Goal: Task Accomplishment & Management: Manage account settings

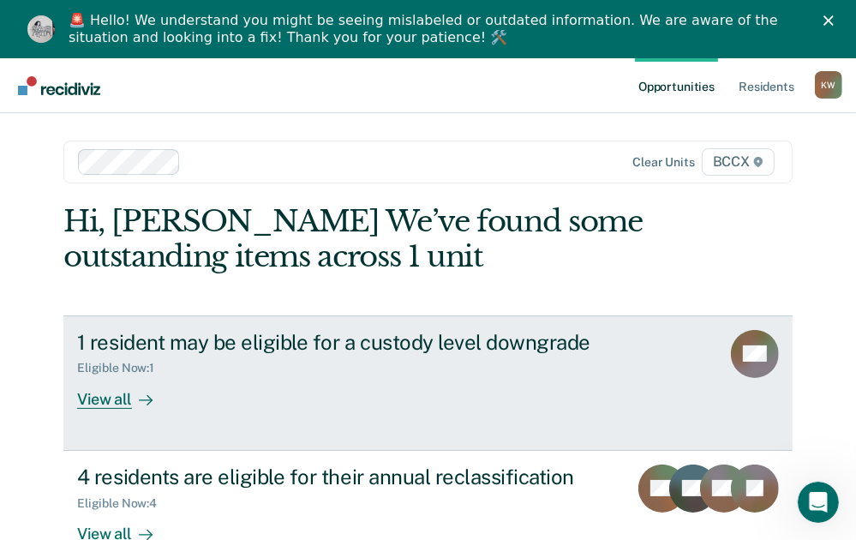
click at [103, 398] on div "View all" at bounding box center [125, 391] width 96 height 33
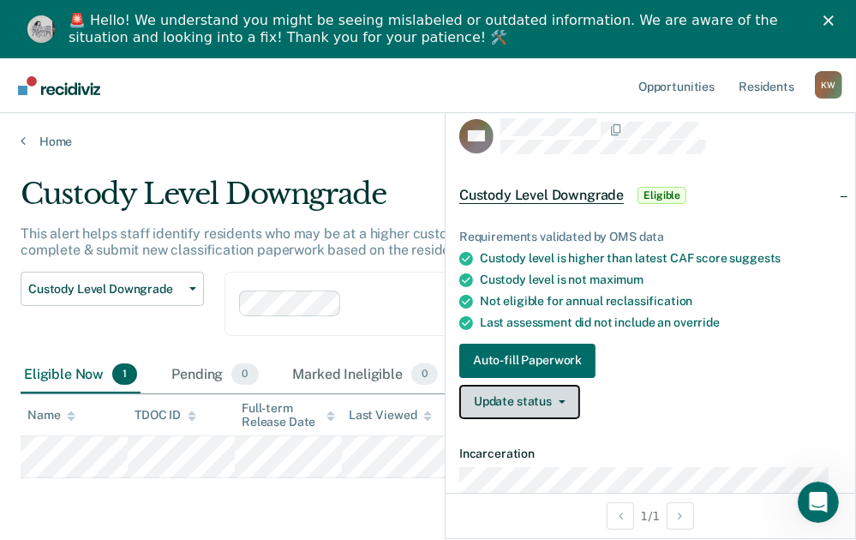
click at [555, 400] on span "button" at bounding box center [559, 401] width 14 height 3
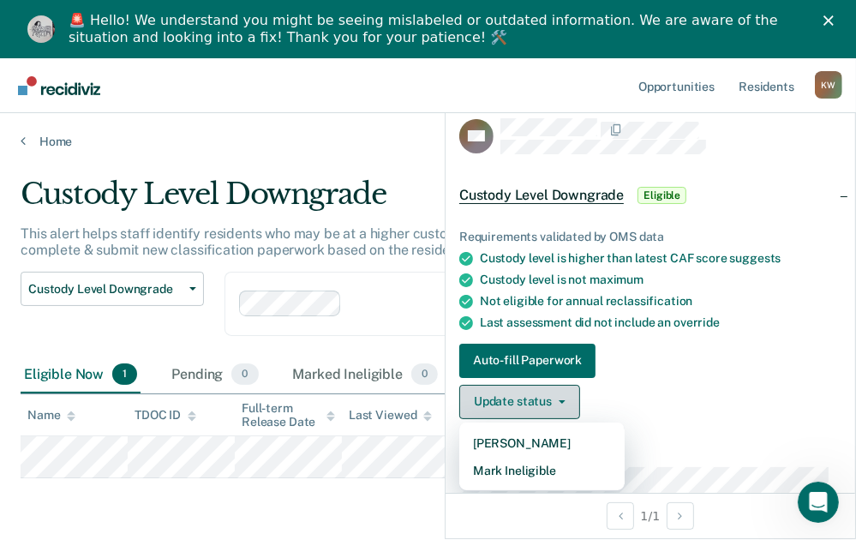
click at [555, 400] on span "button" at bounding box center [559, 401] width 14 height 3
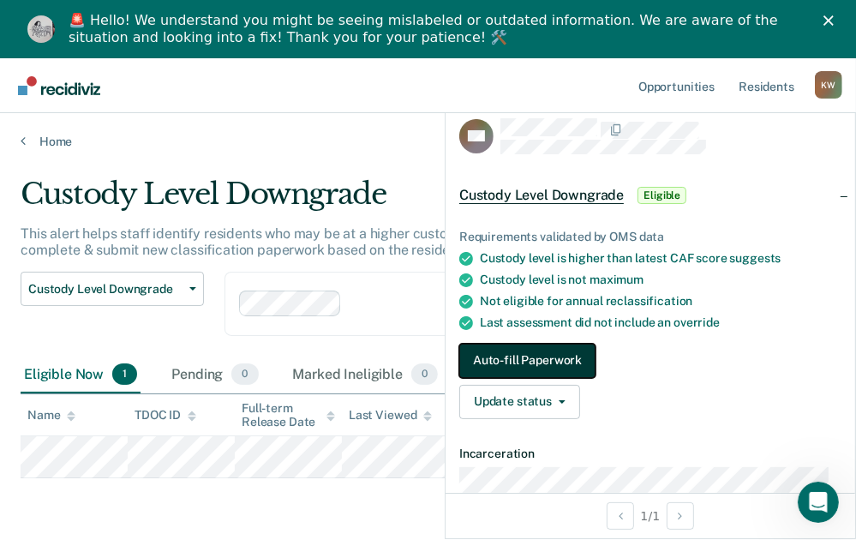
click at [534, 363] on button "Auto-fill Paperwork" at bounding box center [527, 361] width 136 height 34
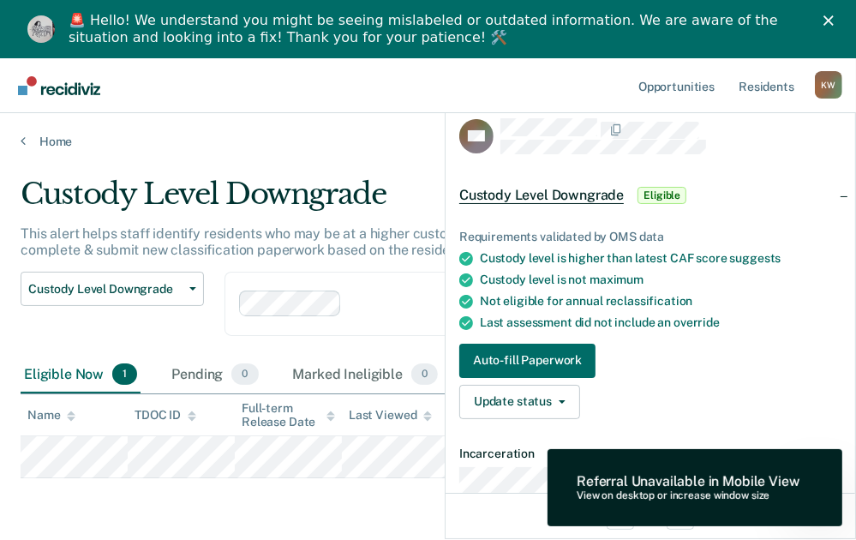
click at [721, 417] on div "Requirements validated by OMS data Custody level is higher than latest CAF scor…" at bounding box center [651, 317] width 410 height 231
click at [561, 400] on icon "button" at bounding box center [562, 401] width 7 height 3
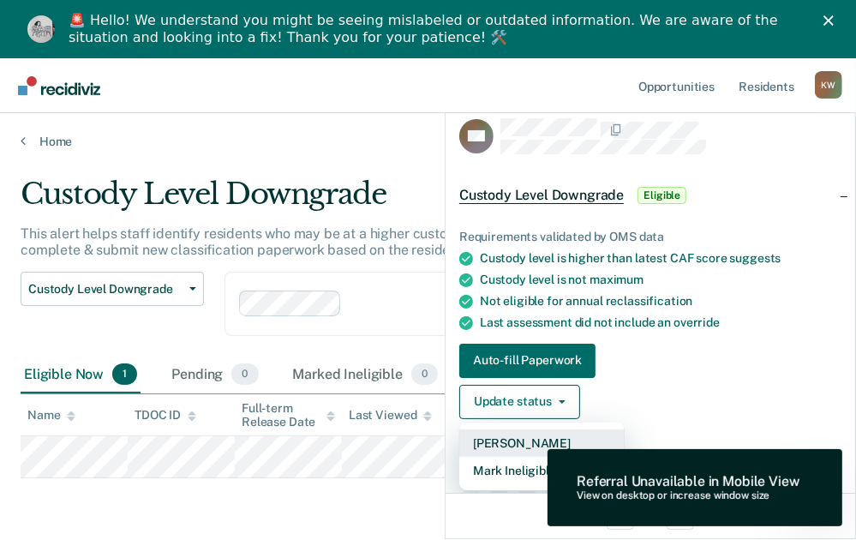
click at [523, 440] on button "[PERSON_NAME]" at bounding box center [541, 442] width 165 height 27
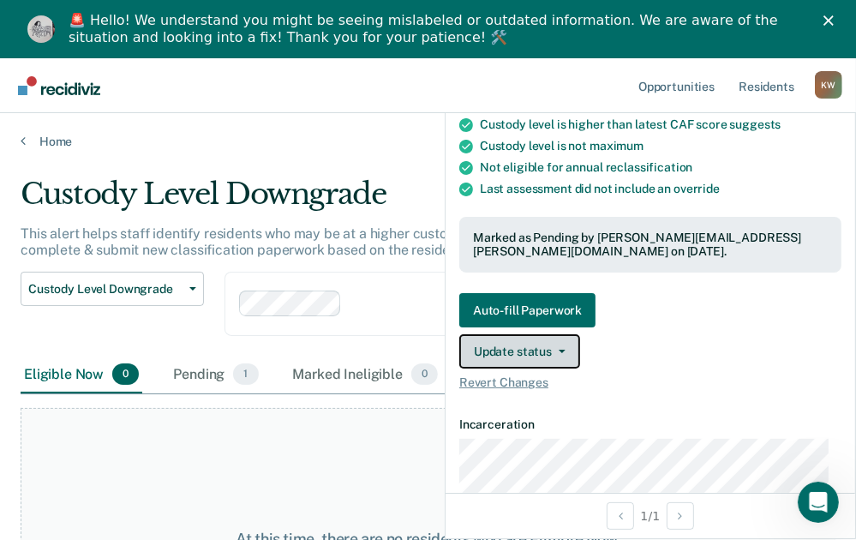
scroll to position [257, 0]
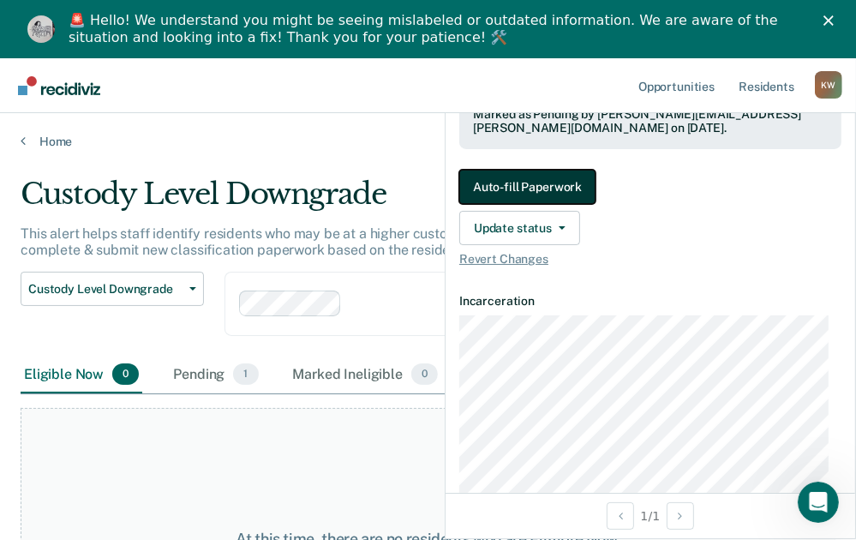
click at [515, 189] on button "Auto-fill Paperwork" at bounding box center [527, 187] width 136 height 34
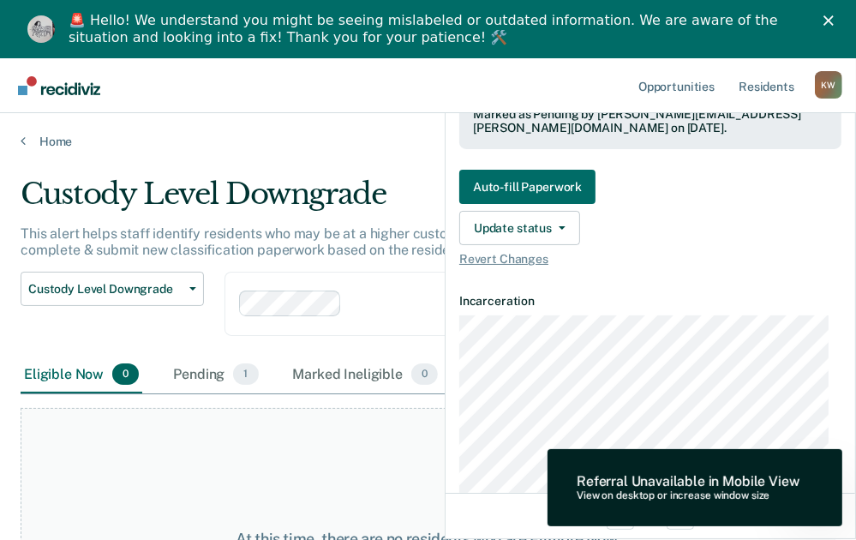
click at [717, 301] on dt "Incarceration" at bounding box center [650, 301] width 382 height 15
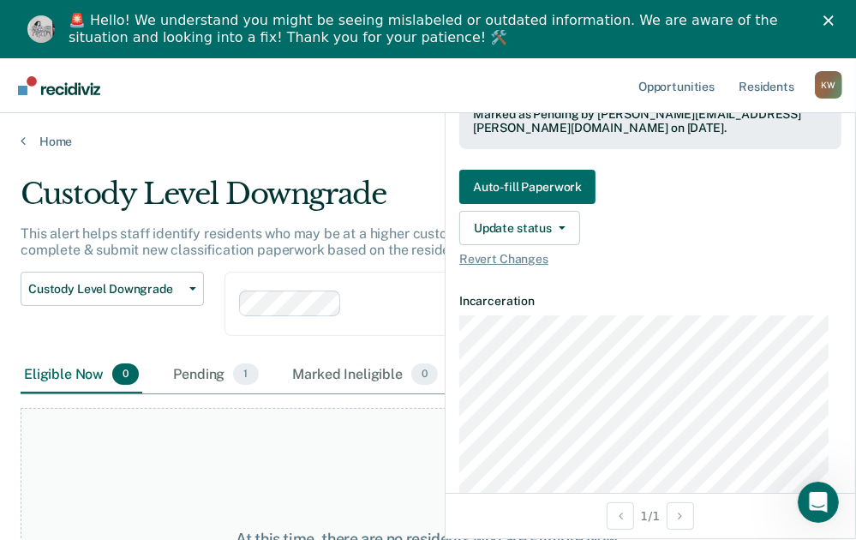
scroll to position [0, 0]
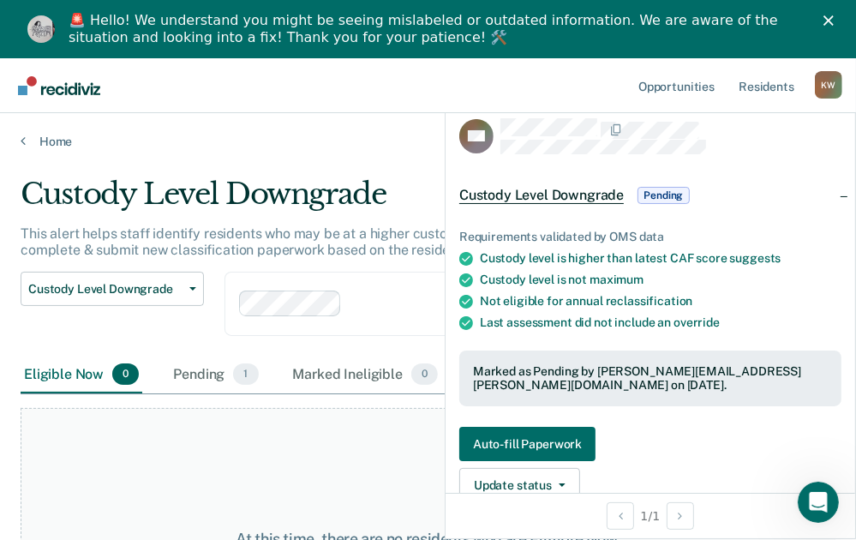
click at [559, 195] on span "Custody Level Downgrade" at bounding box center [541, 195] width 165 height 17
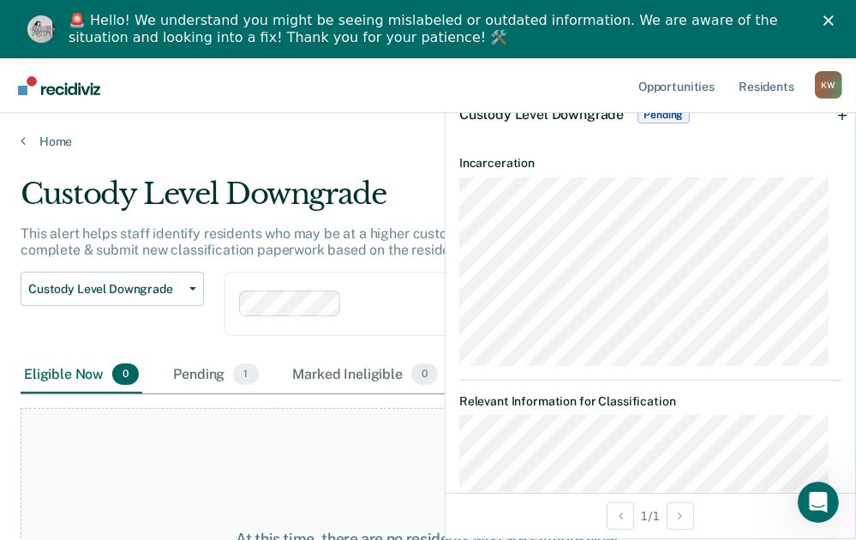
scroll to position [257, 0]
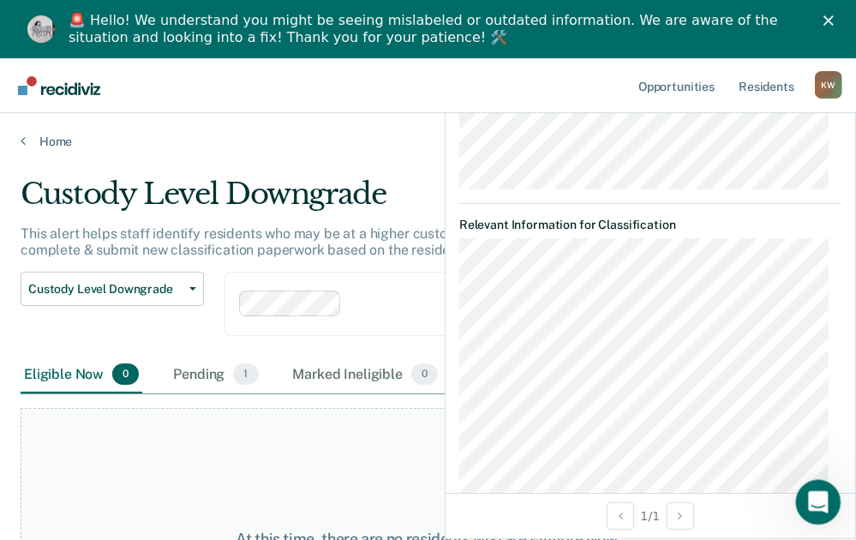
click at [817, 507] on icon "Open Intercom Messenger" at bounding box center [816, 500] width 28 height 28
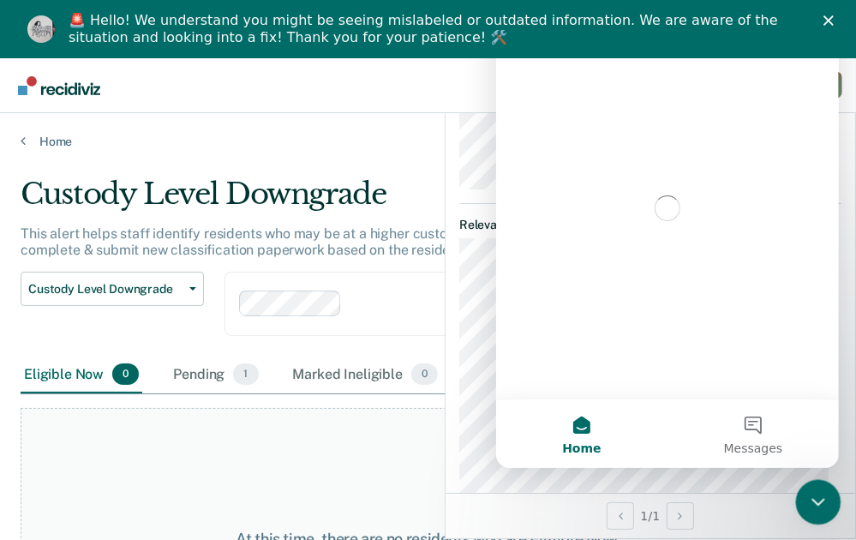
scroll to position [0, 0]
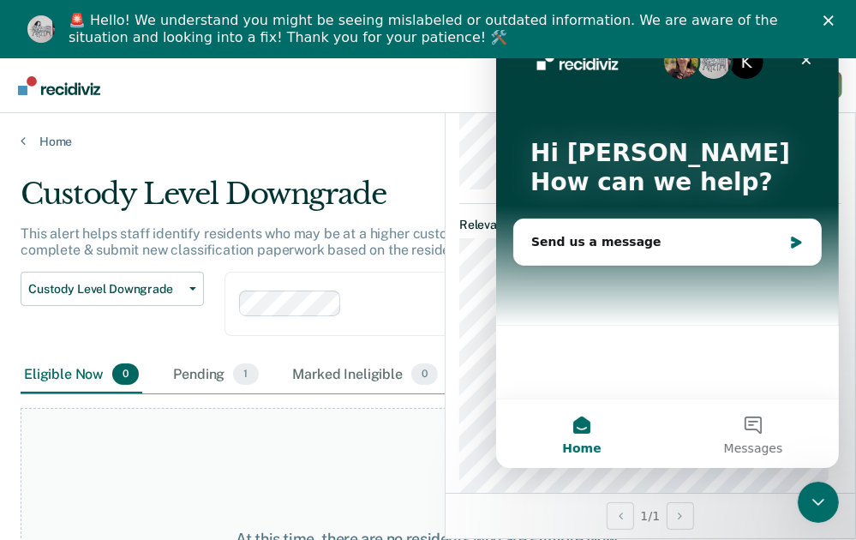
click at [357, 470] on div "At this time, there are no residents who are Eligible Now. Please navigate to o…" at bounding box center [428, 547] width 815 height 279
click at [440, 107] on nav "Opportunities Resident s [PERSON_NAME] K W Profile How it works Log Out" at bounding box center [428, 85] width 856 height 55
click at [805, 63] on icon "Close" at bounding box center [806, 60] width 14 height 14
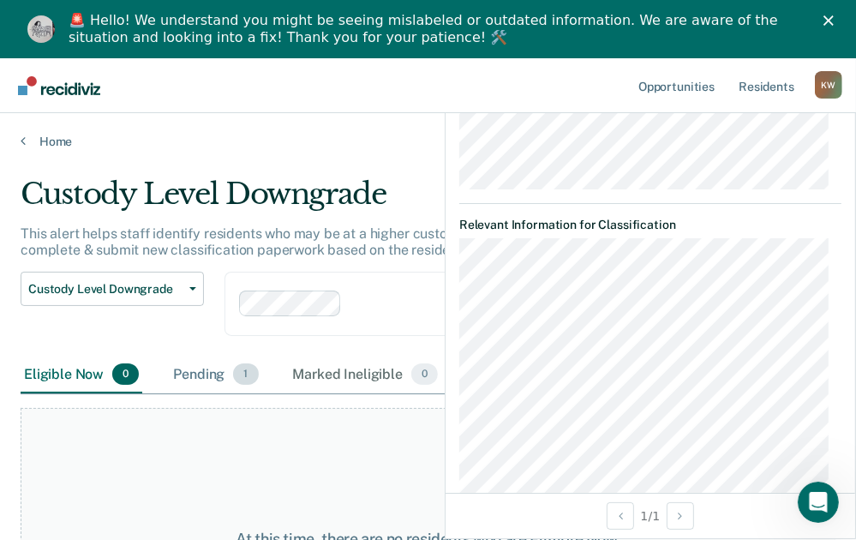
click at [201, 375] on div "Pending 1" at bounding box center [216, 376] width 92 height 38
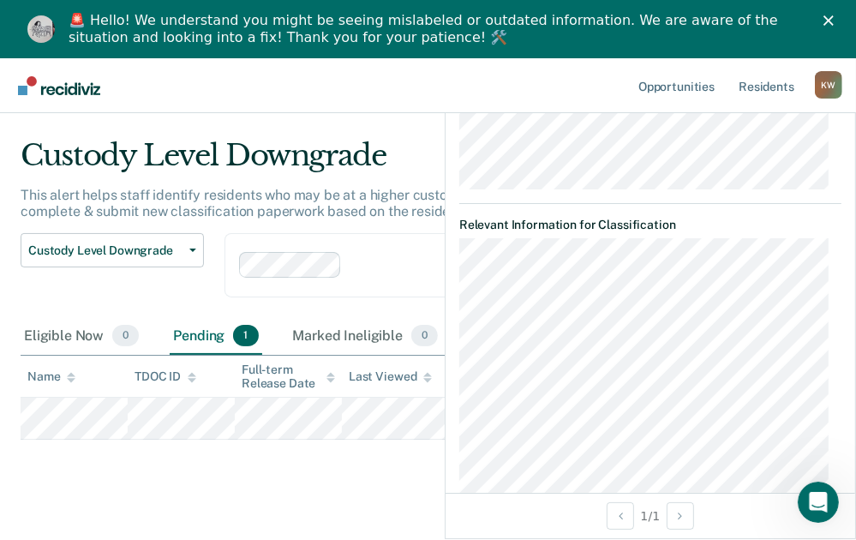
scroll to position [60, 0]
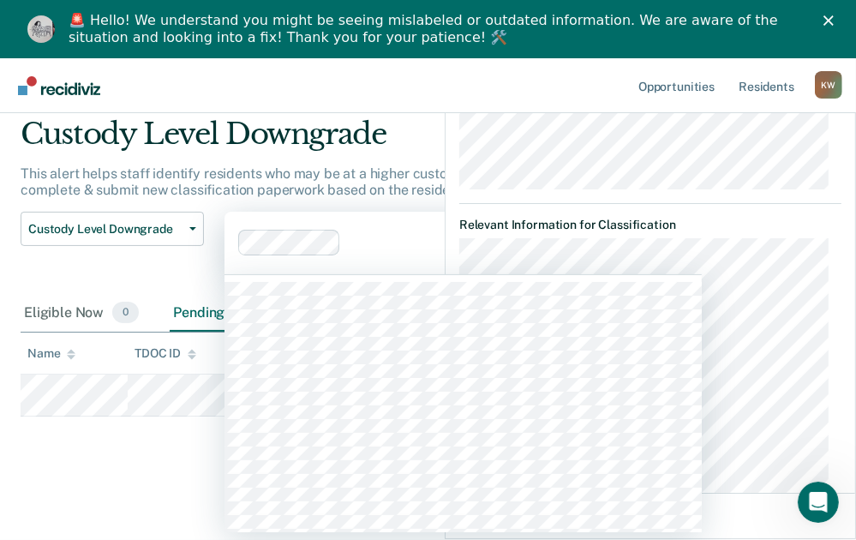
click at [384, 272] on div "Clear units BCCX" at bounding box center [463, 243] width 477 height 63
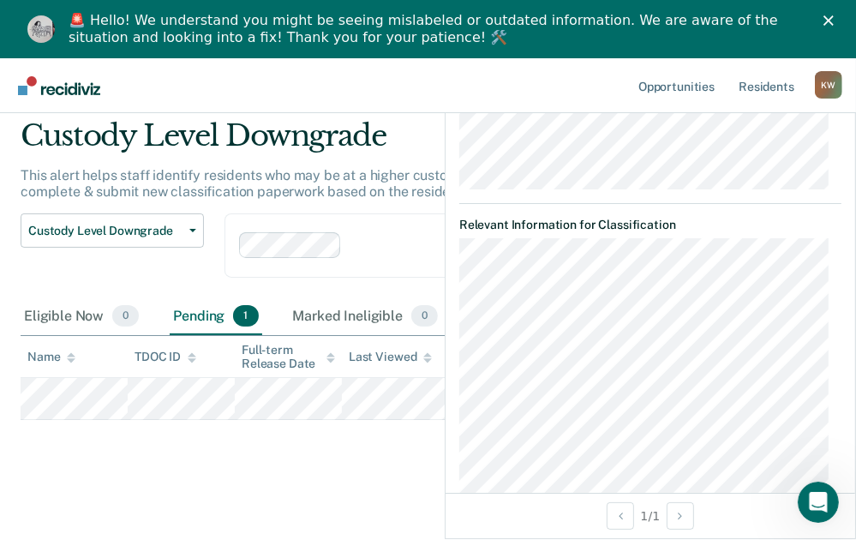
click at [123, 502] on main "Custody Level Downgrade This alert helps staff identify residents who may be at…" at bounding box center [428, 314] width 856 height 447
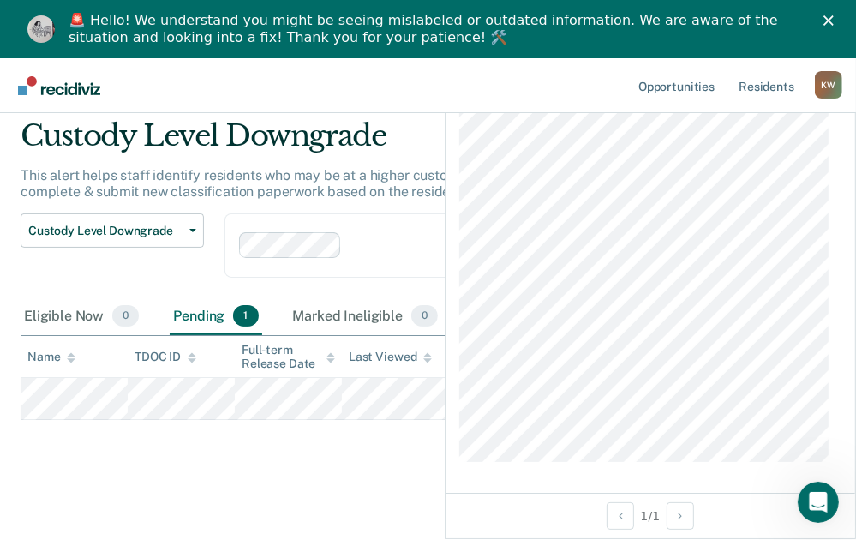
click at [329, 484] on main "Custody Level Downgrade This alert helps staff identify residents who may be at…" at bounding box center [428, 314] width 856 height 447
drag, startPoint x: 168, startPoint y: 459, endPoint x: 180, endPoint y: 452, distance: 14.3
click at [172, 457] on div "Custody Level Downgrade This alert helps staff identify residents who may be at…" at bounding box center [428, 293] width 815 height 351
click at [760, 84] on link "Resident s" at bounding box center [766, 85] width 63 height 55
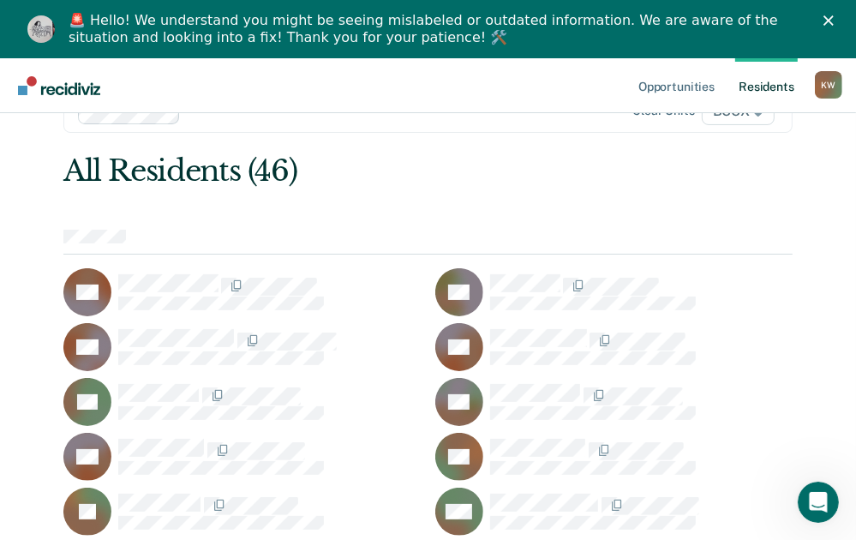
scroll to position [86, 0]
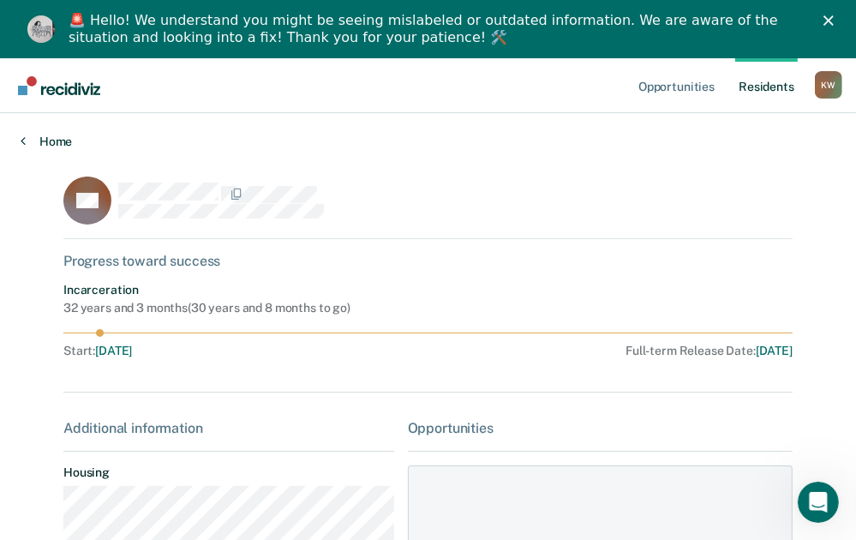
click at [57, 141] on link "Home" at bounding box center [428, 141] width 815 height 15
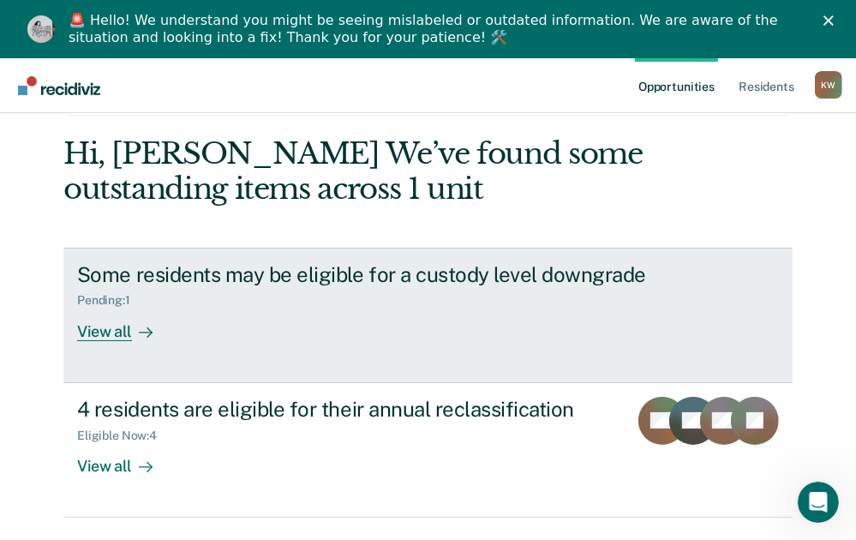
scroll to position [113, 0]
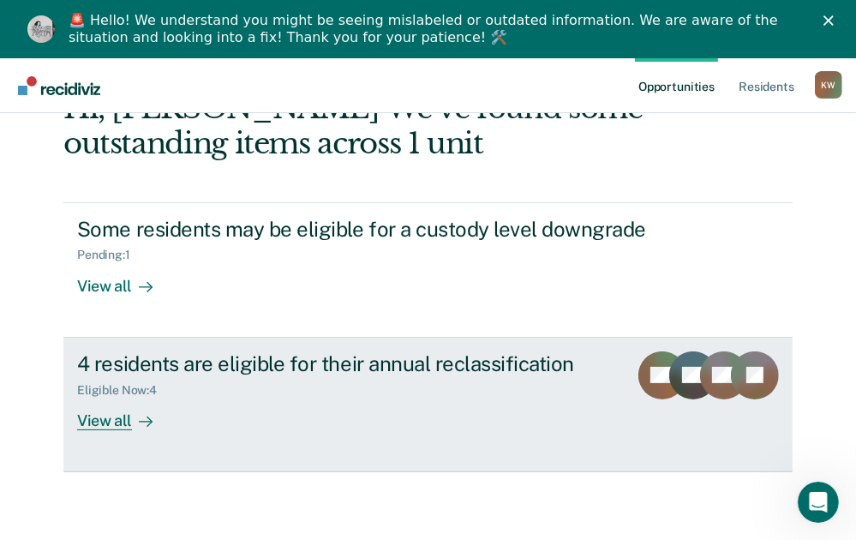
click at [117, 419] on div "View all" at bounding box center [125, 413] width 96 height 33
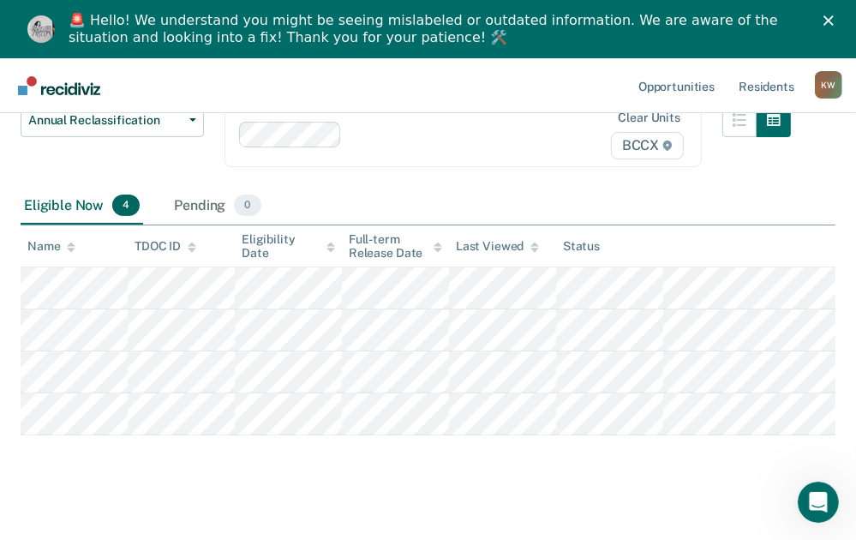
scroll to position [185, 0]
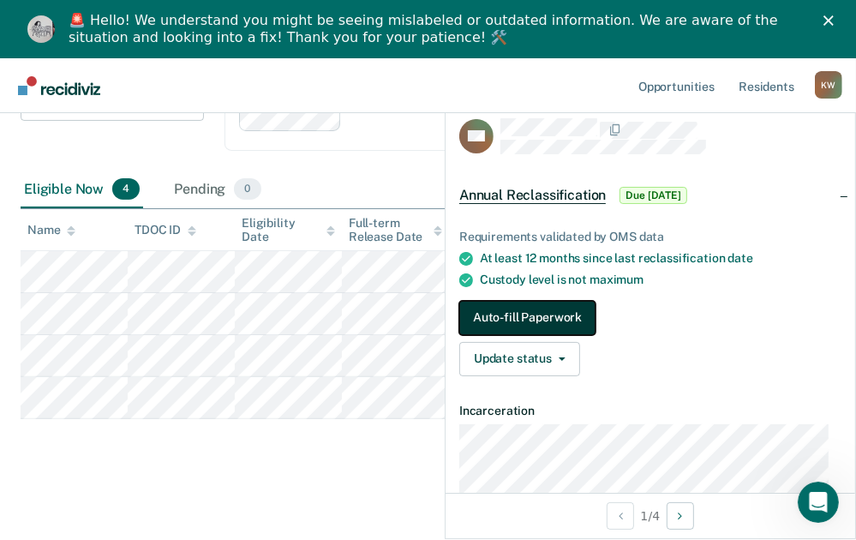
click at [545, 320] on button "Auto-fill Paperwork" at bounding box center [527, 318] width 136 height 34
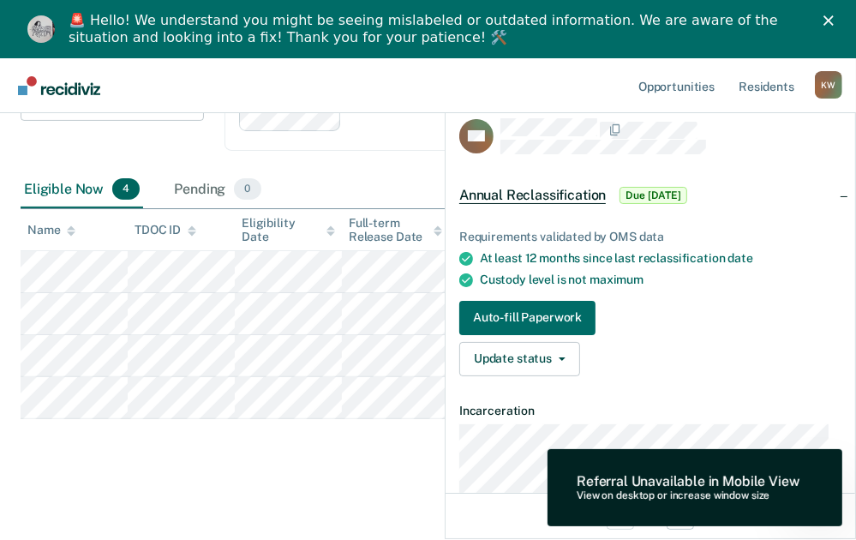
click at [734, 347] on div "Update status [PERSON_NAME]" at bounding box center [650, 359] width 382 height 34
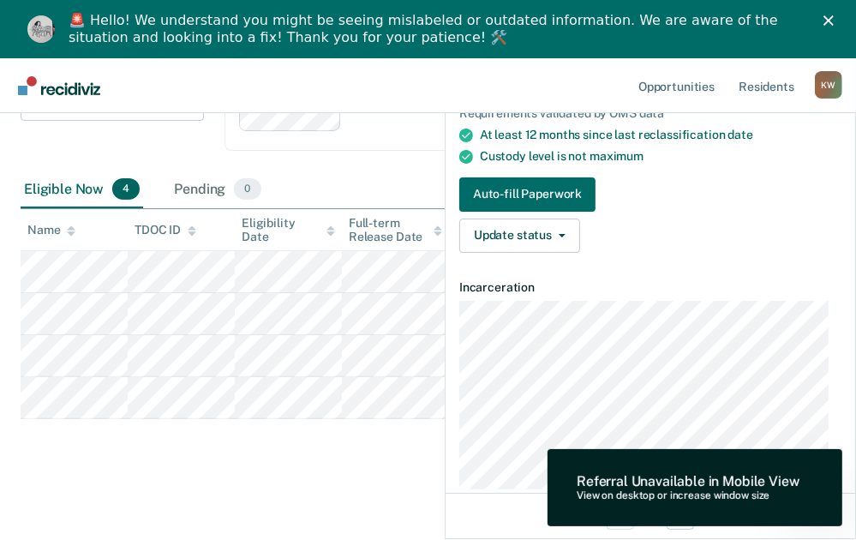
scroll to position [247, 0]
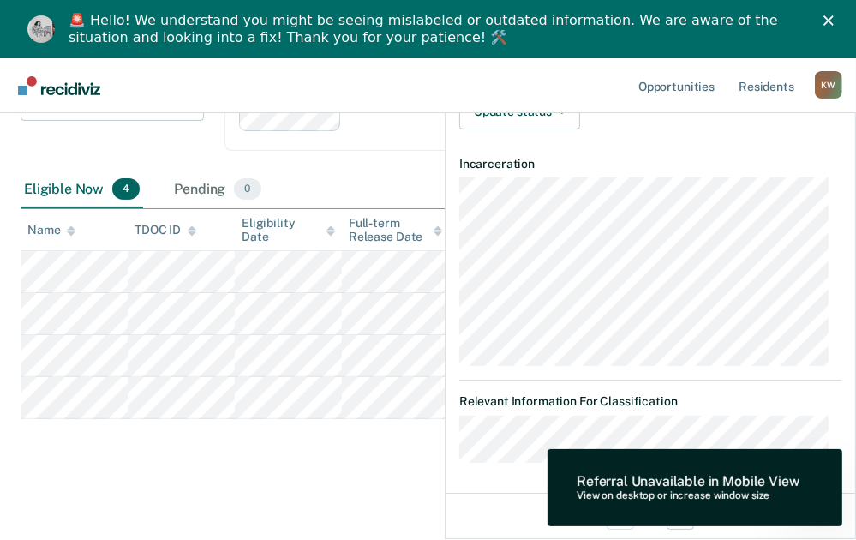
drag, startPoint x: 348, startPoint y: 466, endPoint x: 360, endPoint y: 460, distance: 13.4
click at [349, 465] on main "Annual Reclassification This alert helps staff identify residents who are due f…" at bounding box center [428, 250] width 856 height 573
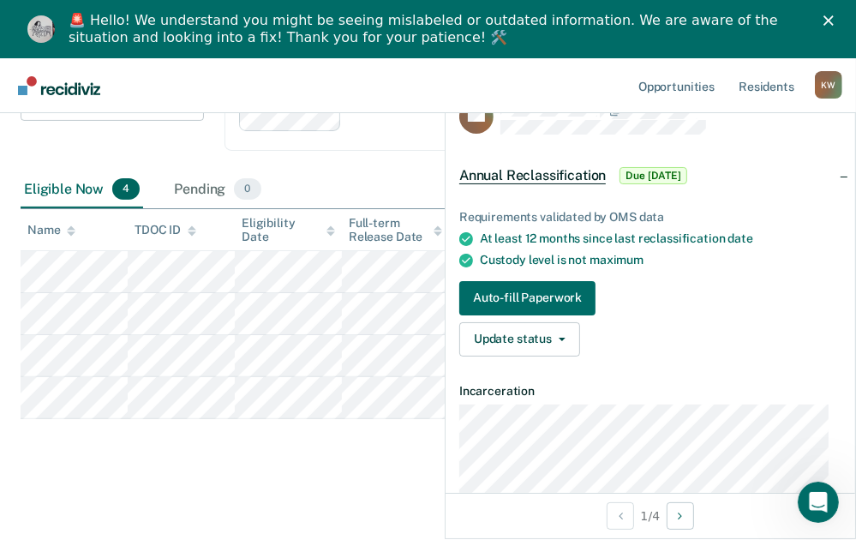
scroll to position [0, 0]
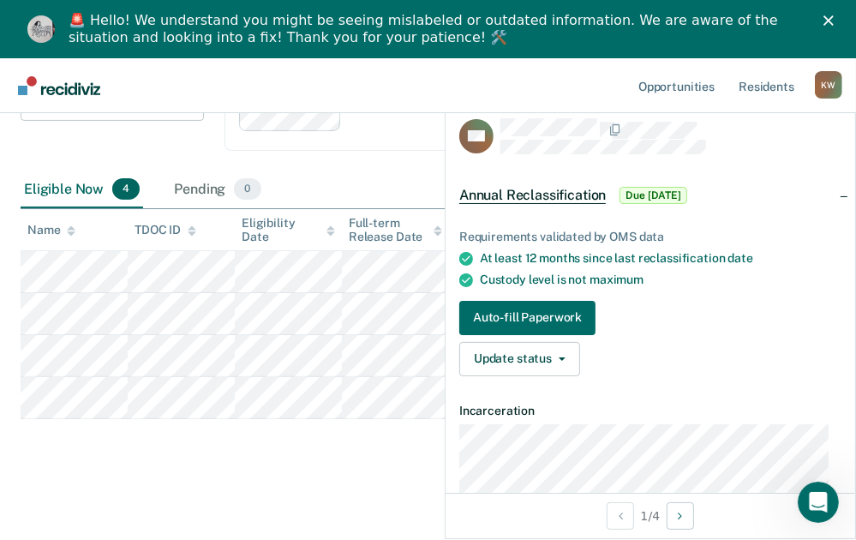
drag, startPoint x: 321, startPoint y: 459, endPoint x: 303, endPoint y: 424, distance: 39.5
click at [322, 459] on div "Annual Reclassification This alert helps staff identify residents who are due f…" at bounding box center [428, 229] width 815 height 477
click at [206, 501] on main "Annual Reclassification This alert helps staff identify residents who are due f…" at bounding box center [428, 250] width 856 height 573
click at [207, 142] on div "Annual Reclassification Custody Level Downgrade Annual Reclassification Initial…" at bounding box center [406, 129] width 771 height 85
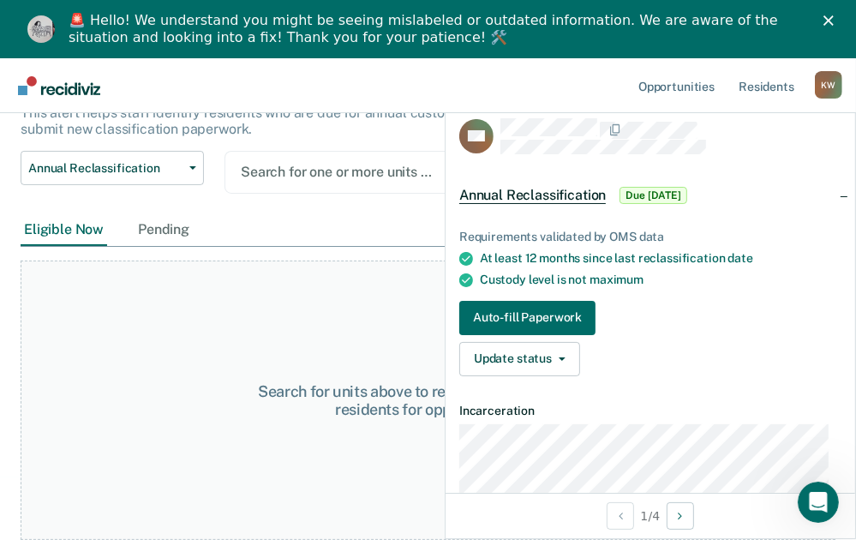
scroll to position [119, 0]
click at [834, 21] on polygon "Close" at bounding box center [829, 20] width 10 height 10
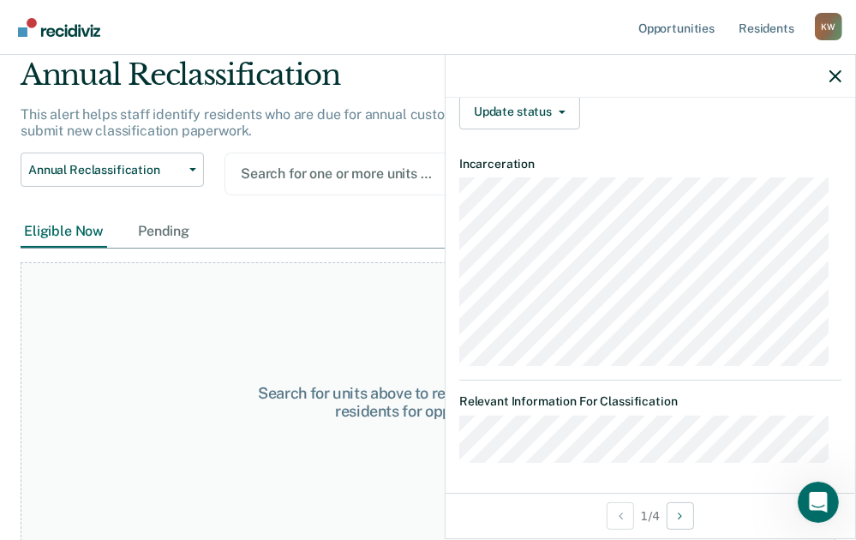
scroll to position [0, 0]
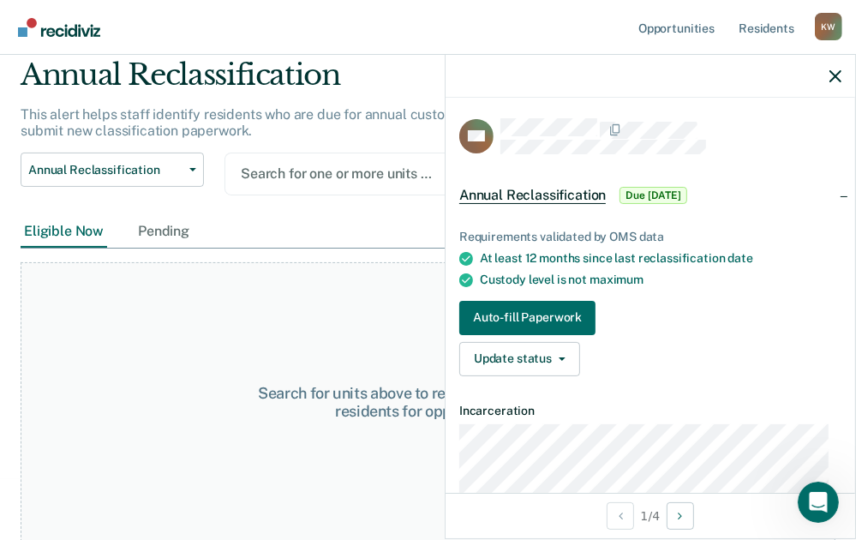
click at [273, 337] on div "Search for units above to review and refer eligible residents for opportunities." at bounding box center [428, 401] width 815 height 279
click at [173, 235] on div "Pending" at bounding box center [164, 232] width 58 height 32
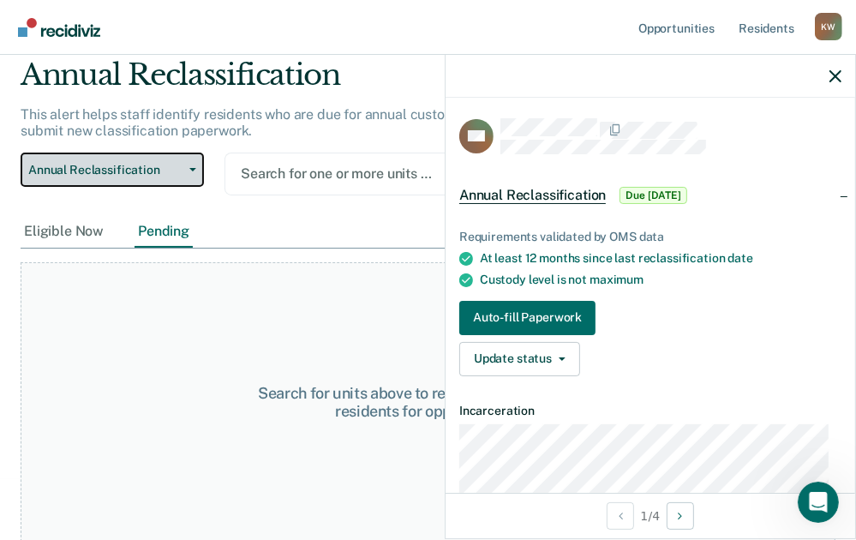
click at [86, 176] on button "Annual Reclassification" at bounding box center [112, 170] width 183 height 34
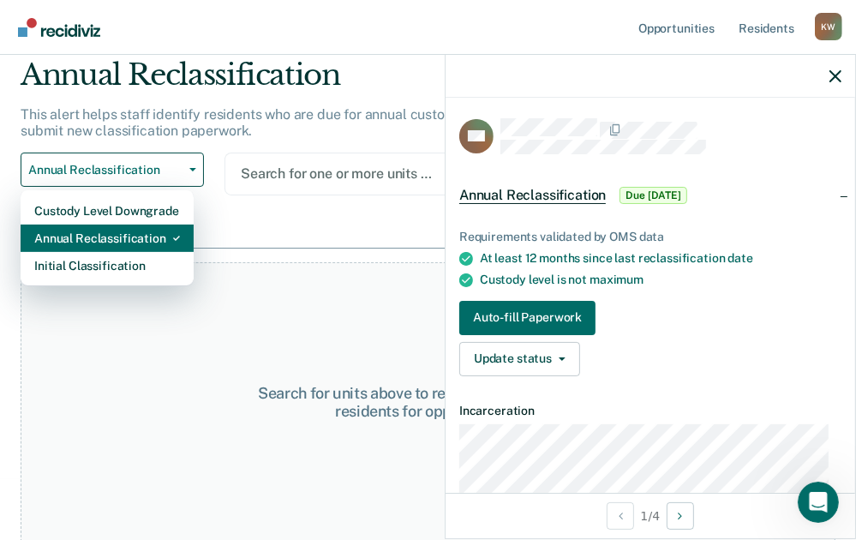
click at [96, 243] on div "Annual Reclassification" at bounding box center [107, 238] width 146 height 27
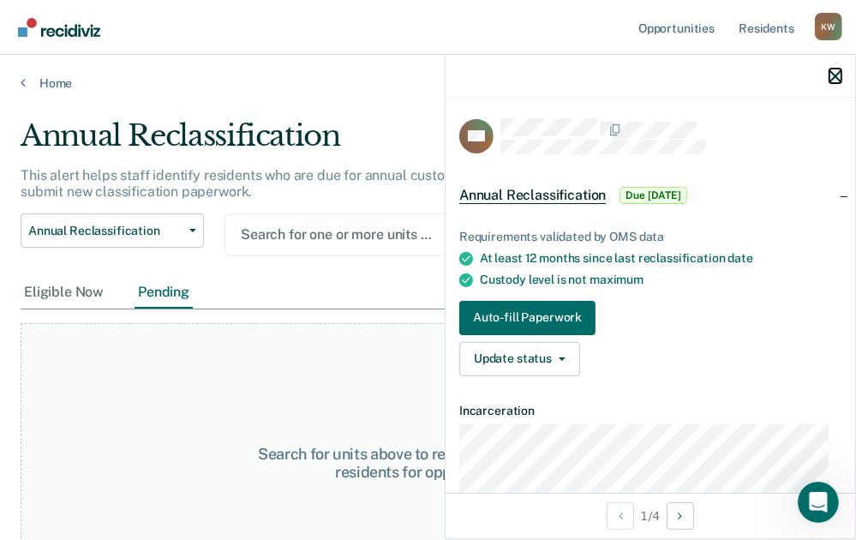
click at [833, 81] on icon "button" at bounding box center [836, 76] width 12 height 12
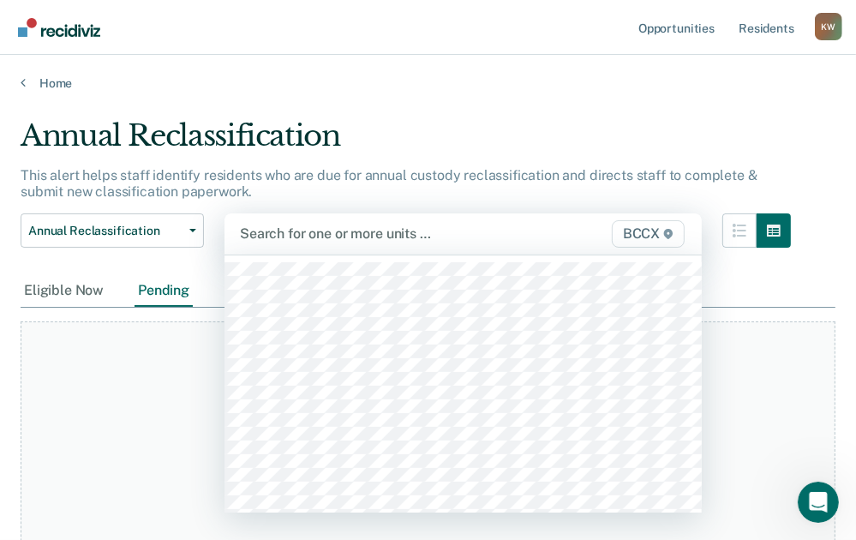
click at [322, 240] on div at bounding box center [396, 234] width 312 height 20
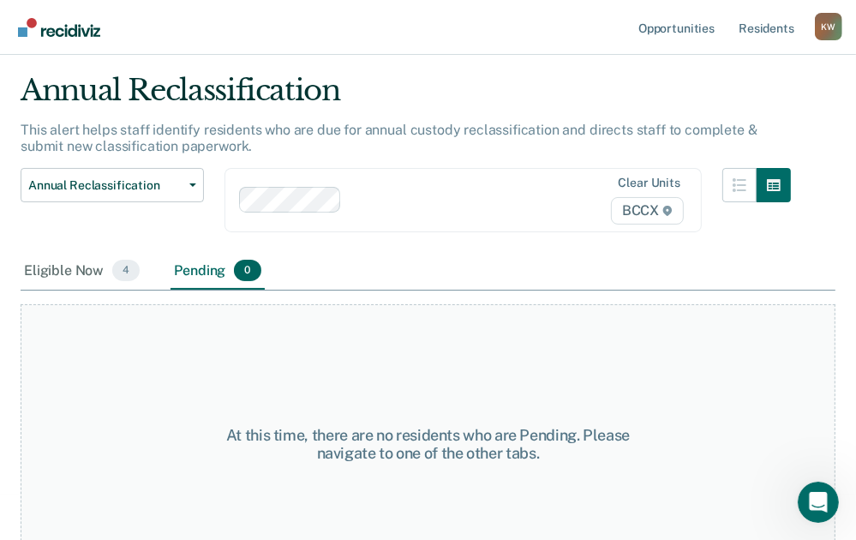
scroll to position [87, 0]
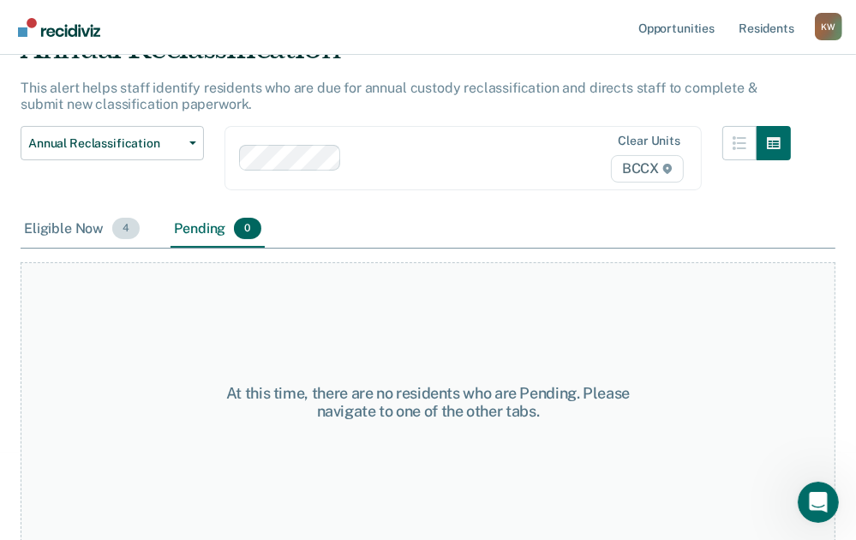
click at [71, 228] on div "Eligible Now 4" at bounding box center [82, 230] width 123 height 38
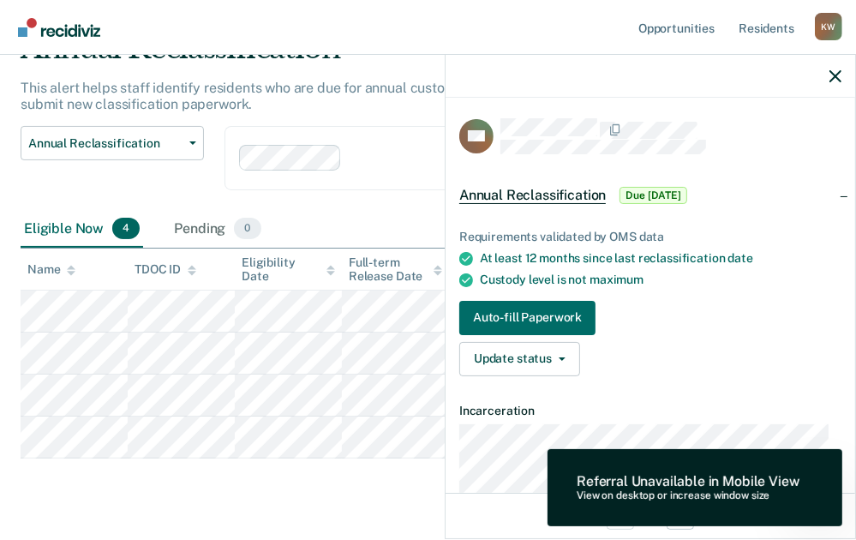
click at [640, 495] on div "View on desktop or increase window size" at bounding box center [688, 496] width 223 height 12
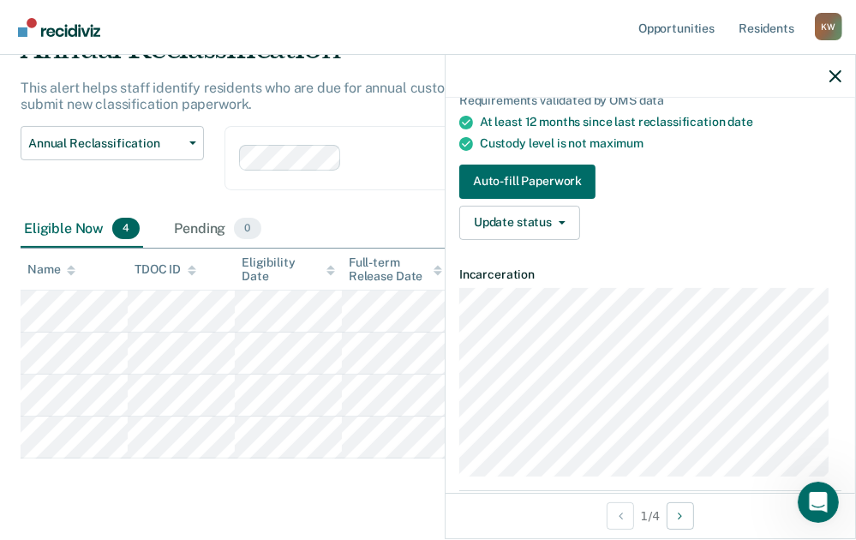
scroll to position [0, 0]
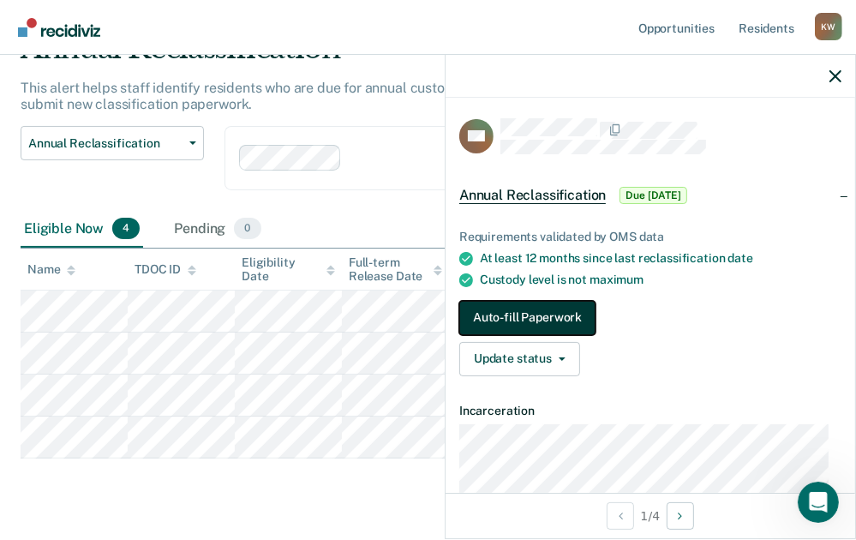
click at [540, 321] on button "Auto-fill Paperwork" at bounding box center [527, 318] width 136 height 34
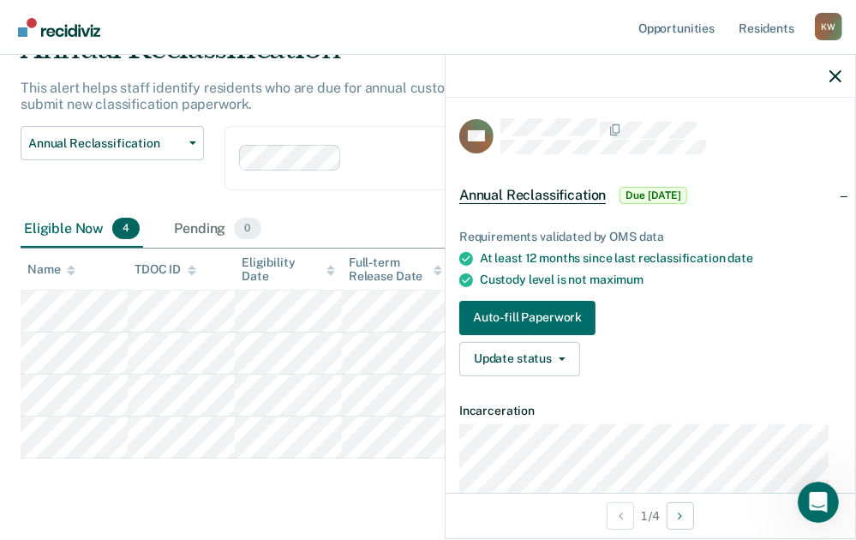
click at [513, 198] on span "Annual Reclassification" at bounding box center [532, 195] width 147 height 17
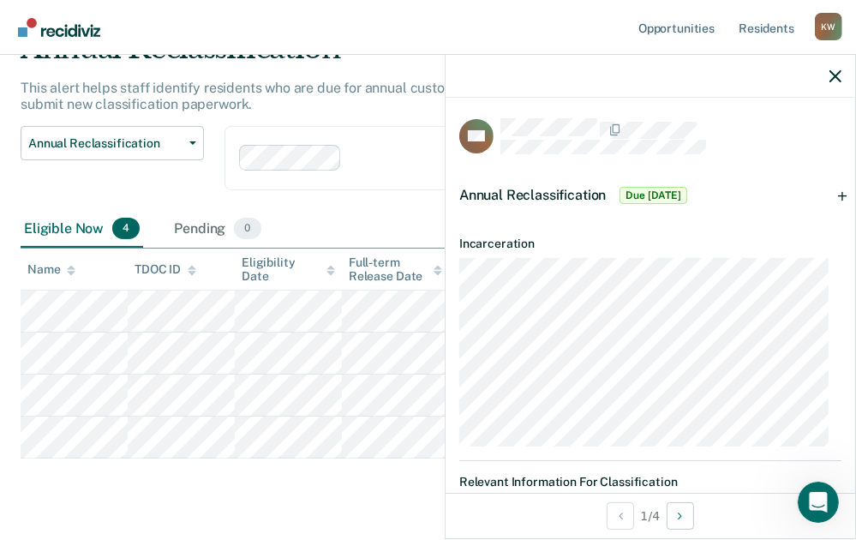
click at [513, 198] on span "Annual Reclassification" at bounding box center [532, 195] width 147 height 16
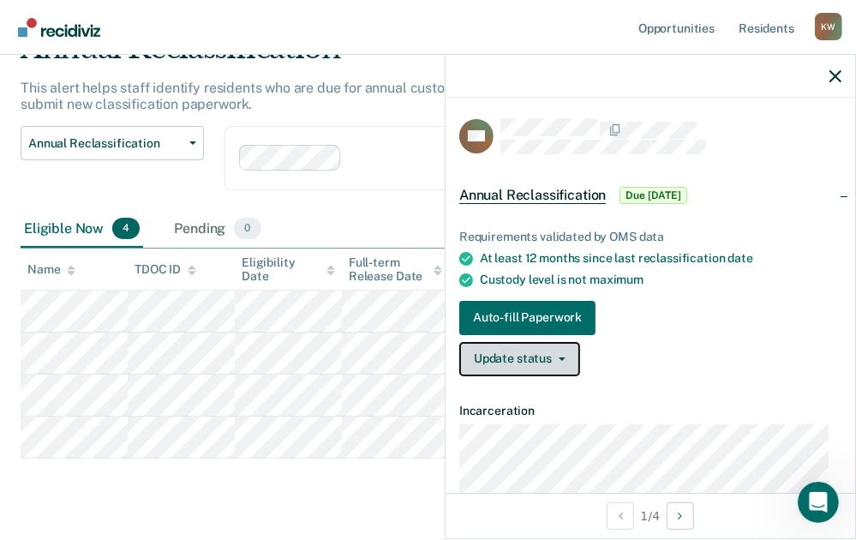
click at [538, 363] on button "Update status" at bounding box center [519, 359] width 121 height 34
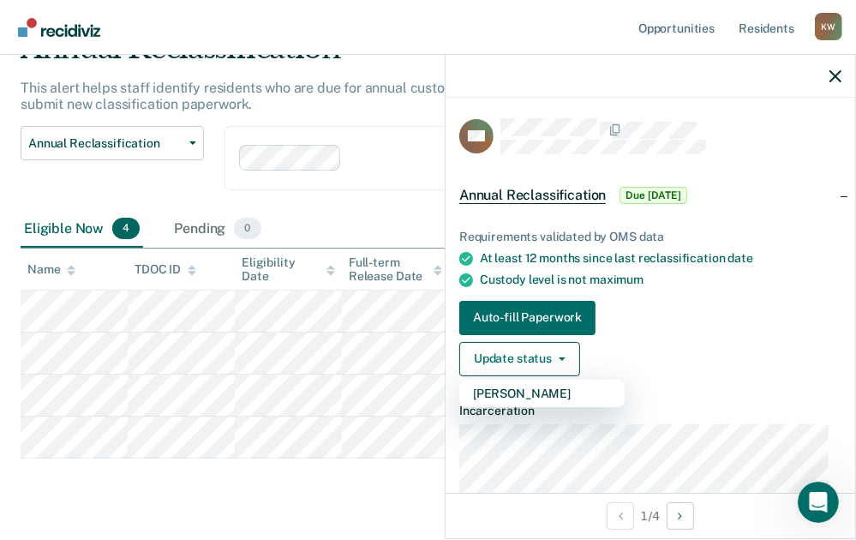
click at [694, 363] on div "Update status [PERSON_NAME]" at bounding box center [650, 359] width 382 height 34
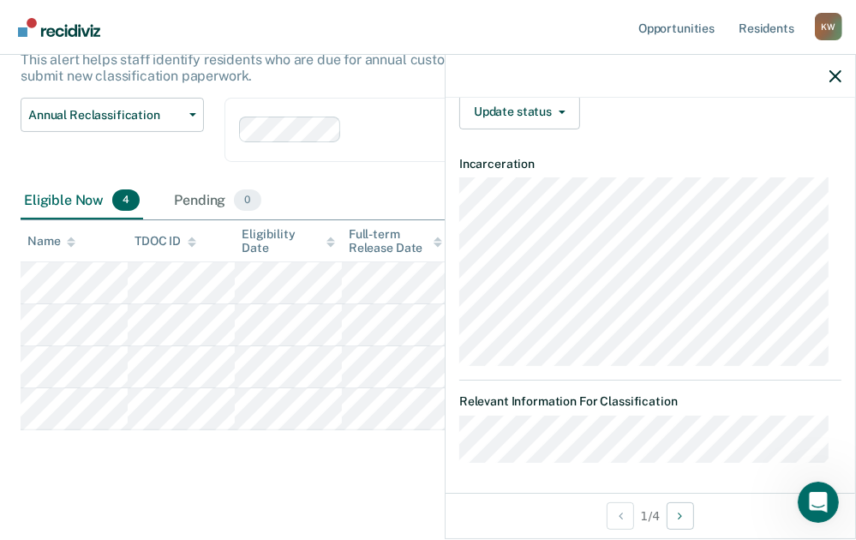
scroll to position [127, 0]
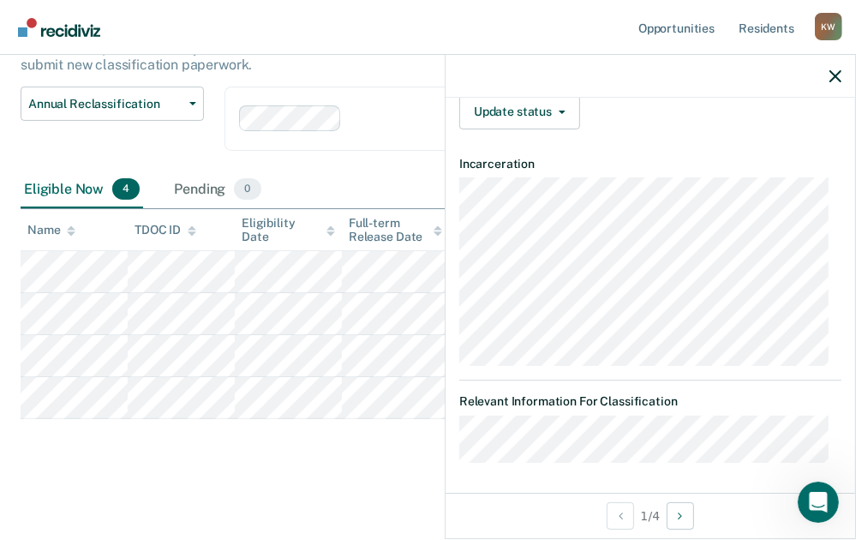
click at [309, 471] on main "Annual Reclassification This alert helps staff identify residents who are due f…" at bounding box center [428, 250] width 856 height 573
click at [175, 163] on div "Annual Reclassification Custody Level Downgrade Annual Reclassification Initial…" at bounding box center [112, 129] width 183 height 85
click at [837, 73] on icon "button" at bounding box center [836, 76] width 12 height 12
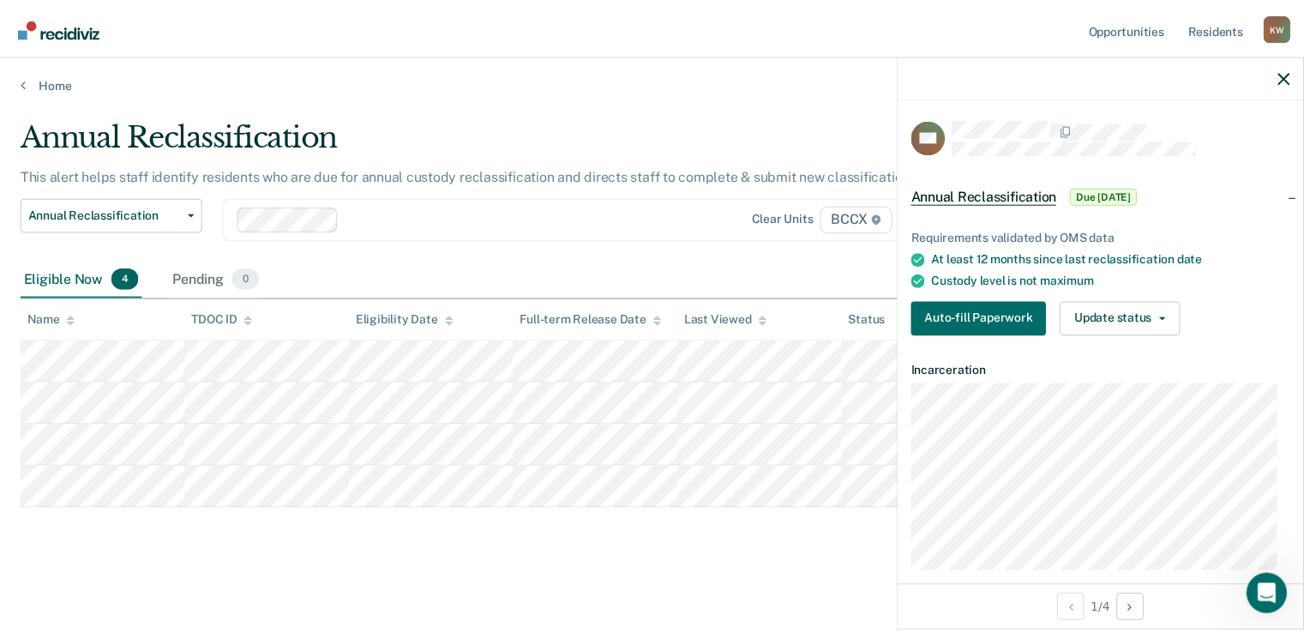
scroll to position [114, 0]
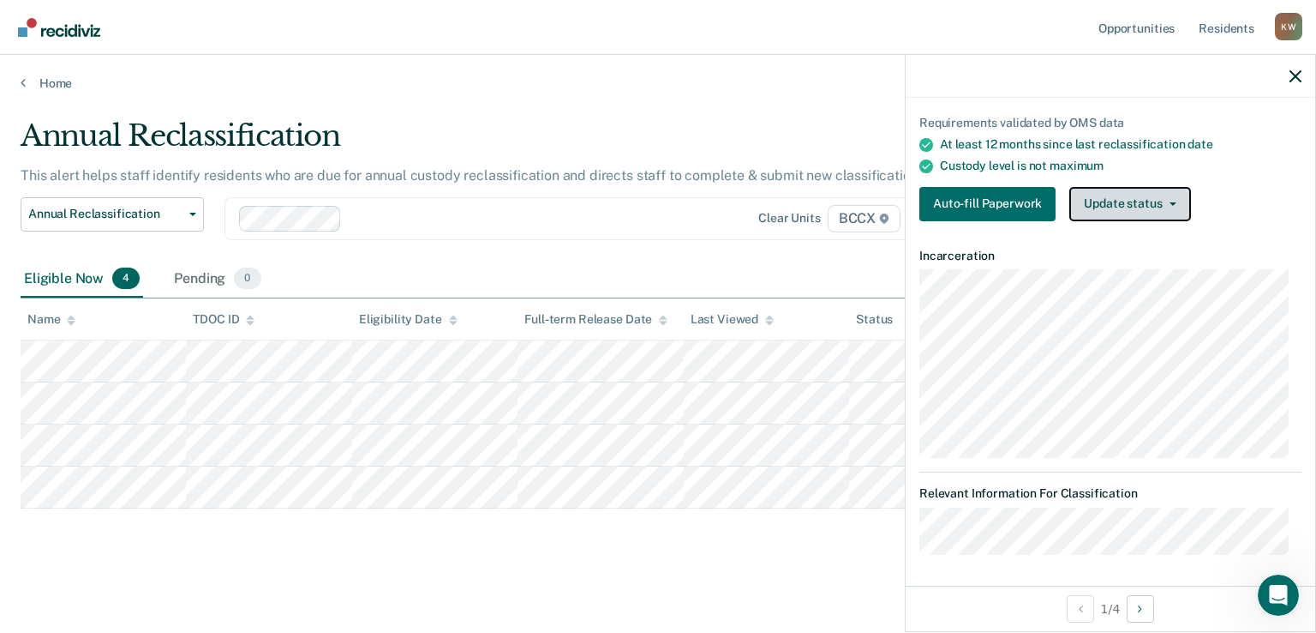
click at [868, 203] on button "Update status" at bounding box center [1130, 204] width 121 height 34
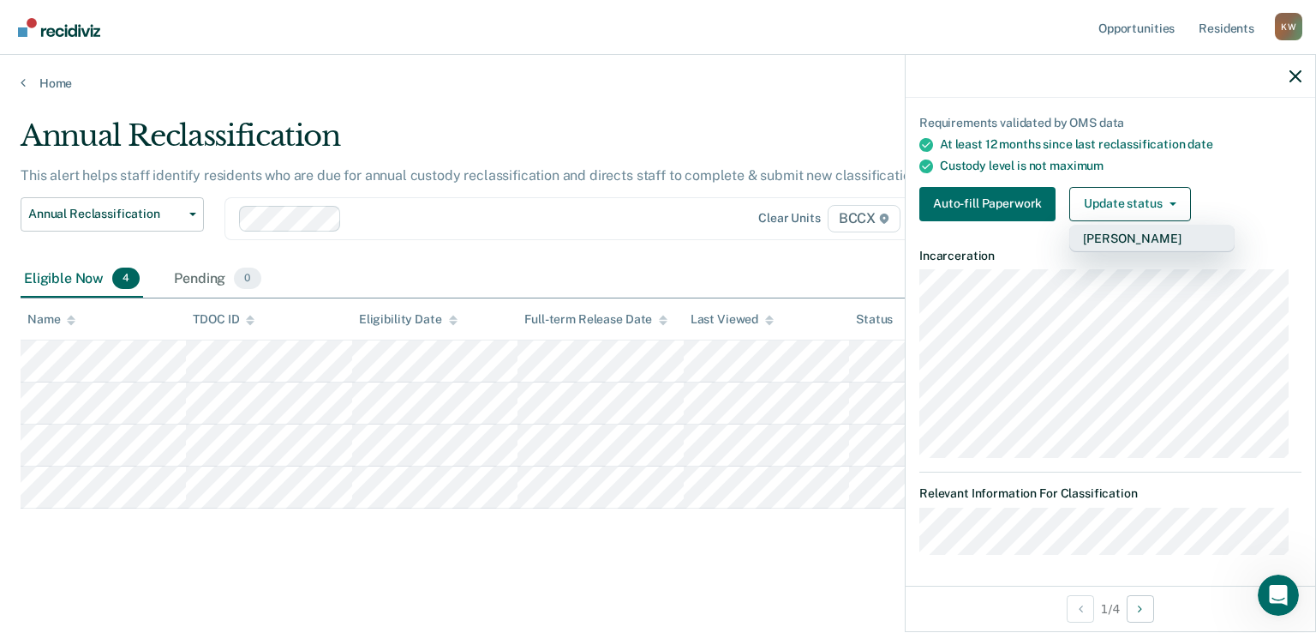
click at [868, 236] on button "[PERSON_NAME]" at bounding box center [1152, 238] width 165 height 27
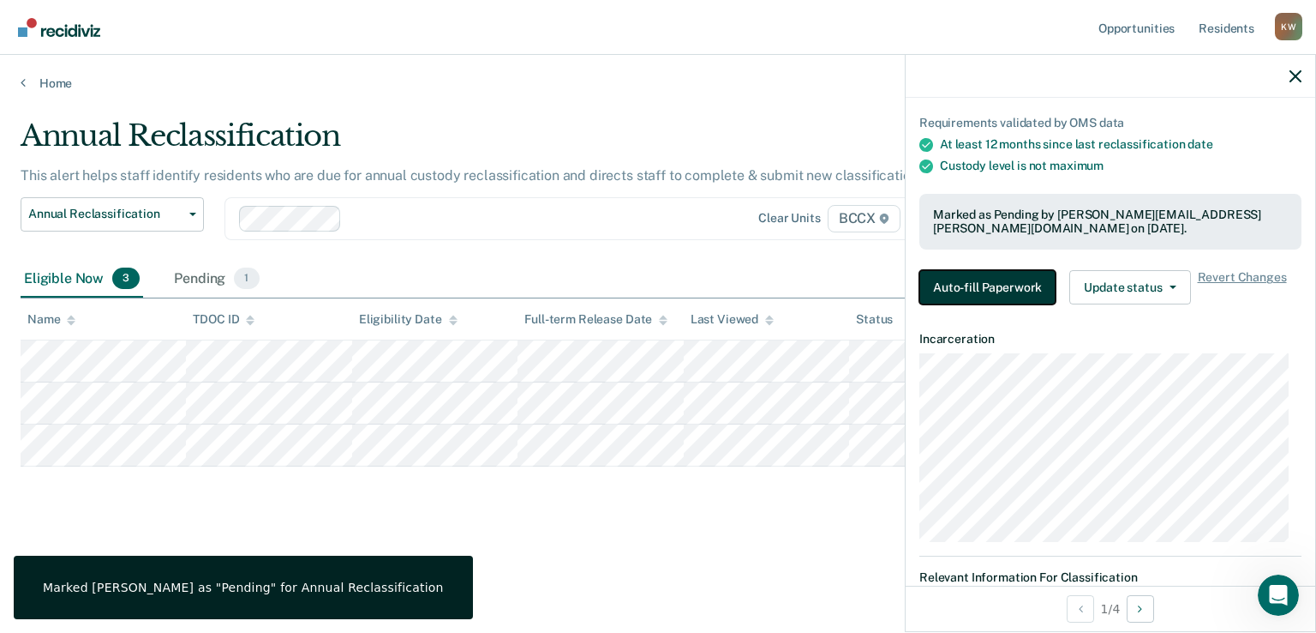
click at [868, 285] on button "Auto-fill Paperwork" at bounding box center [988, 287] width 136 height 34
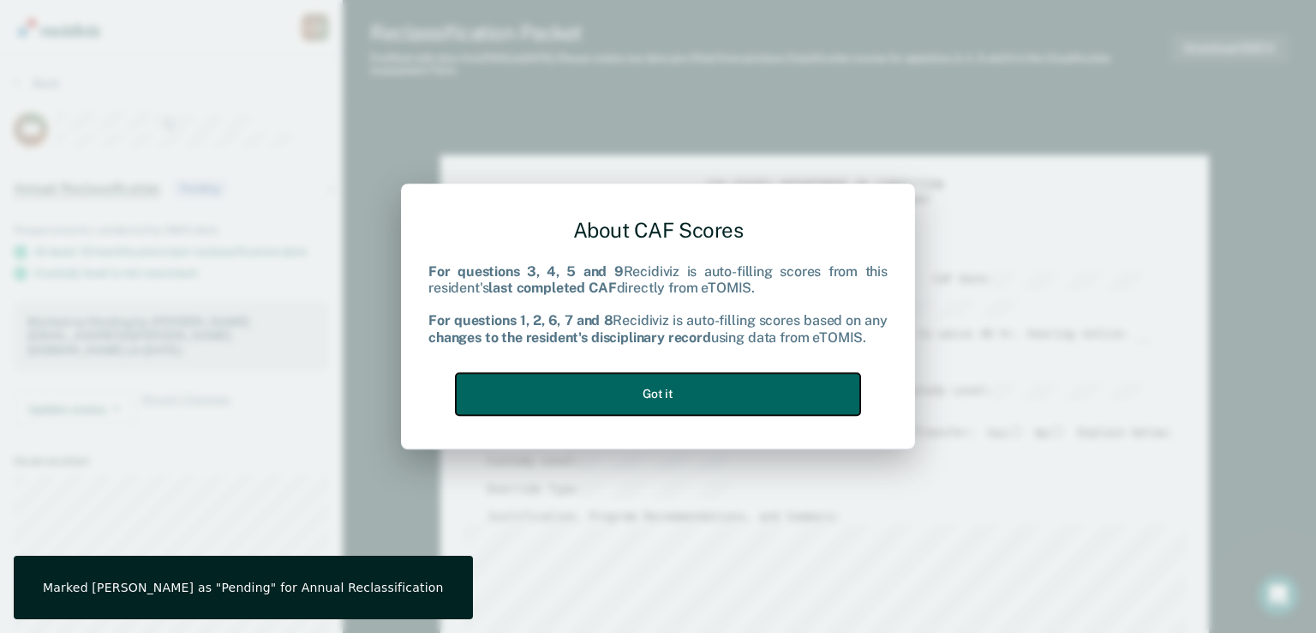
click at [662, 399] on button "Got it" at bounding box center [658, 394] width 405 height 42
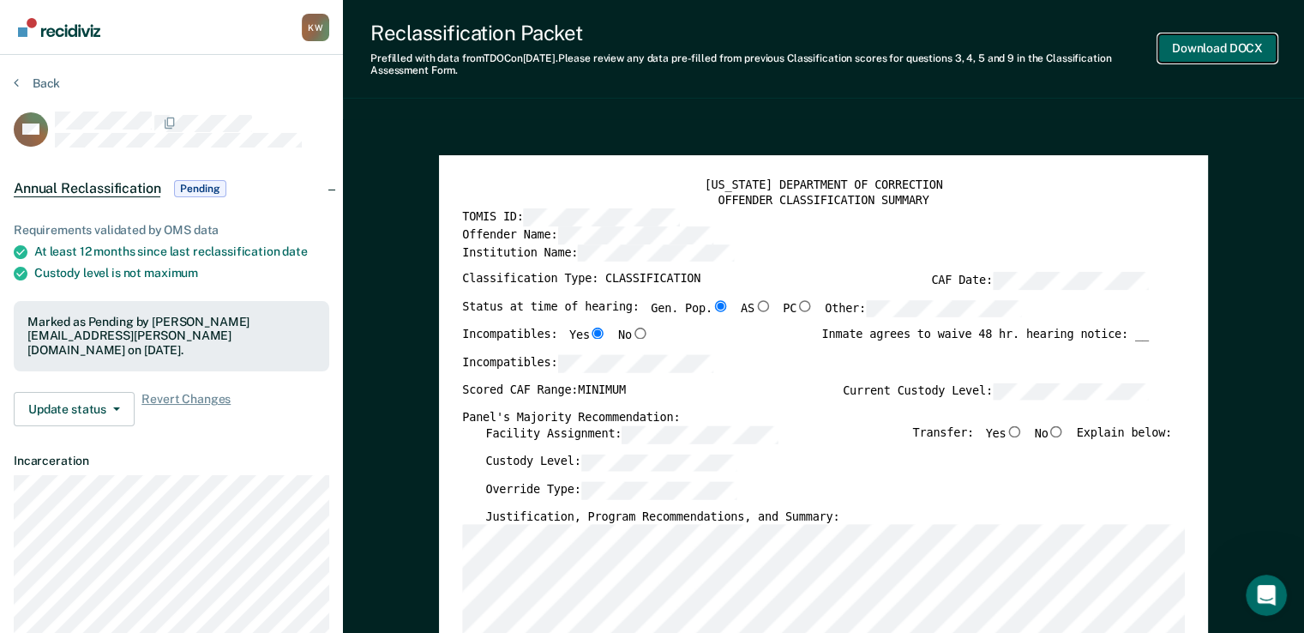
click at [868, 55] on button "Download DOCX" at bounding box center [1217, 48] width 118 height 28
type textarea "x"
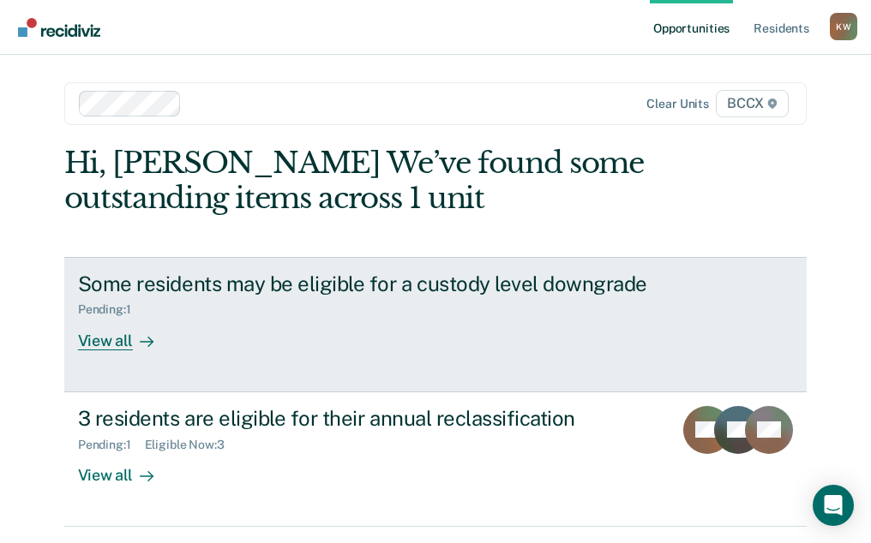
click at [115, 343] on div "View all" at bounding box center [126, 333] width 96 height 33
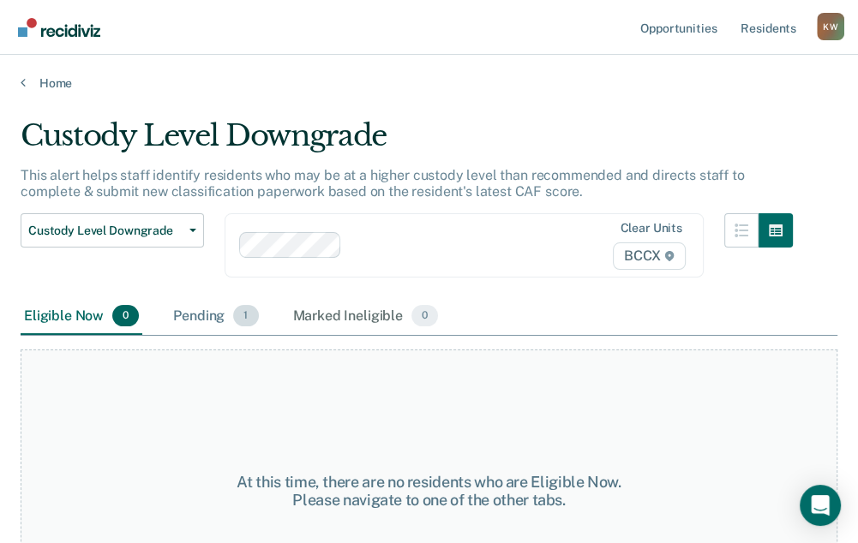
click at [213, 316] on div "Pending 1" at bounding box center [216, 317] width 92 height 38
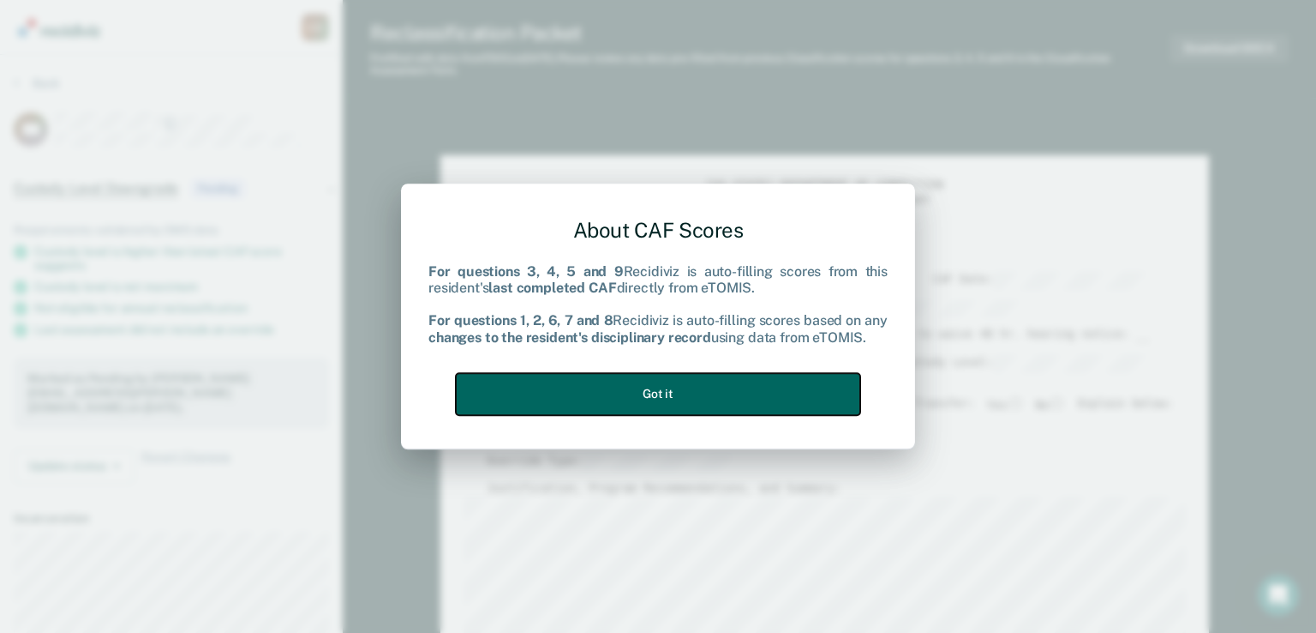
click at [672, 393] on button "Got it" at bounding box center [658, 394] width 405 height 42
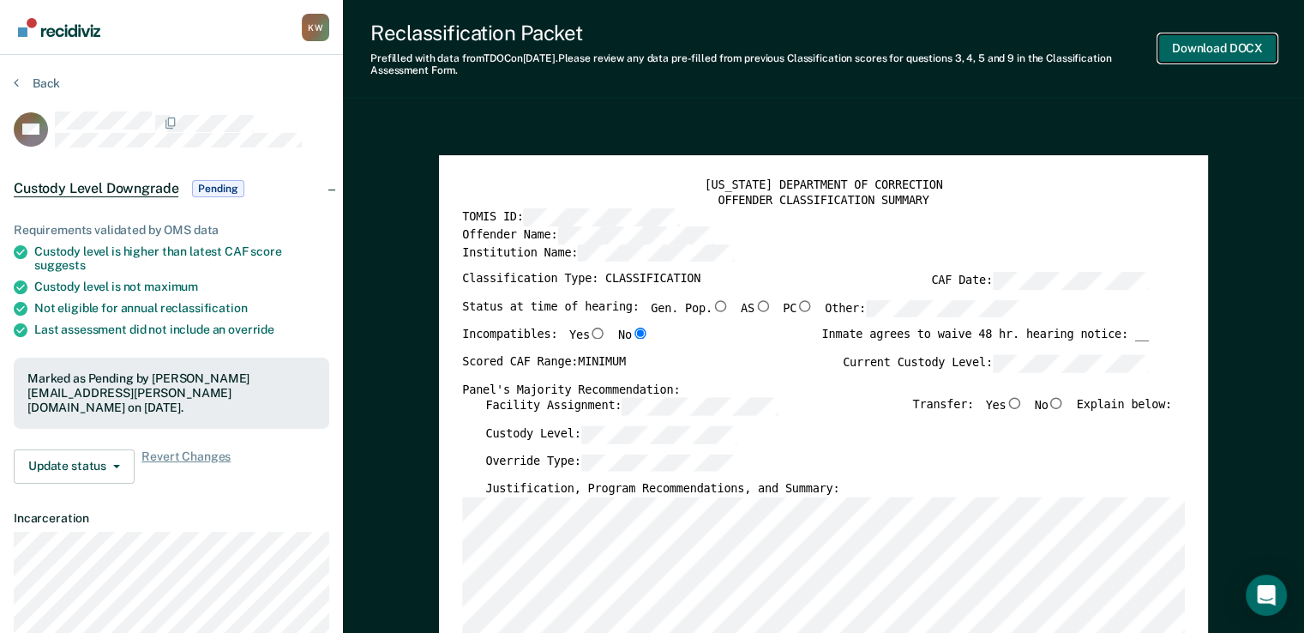
click at [870, 49] on button "Download DOCX" at bounding box center [1217, 48] width 118 height 28
click at [40, 84] on button "Back" at bounding box center [37, 82] width 46 height 15
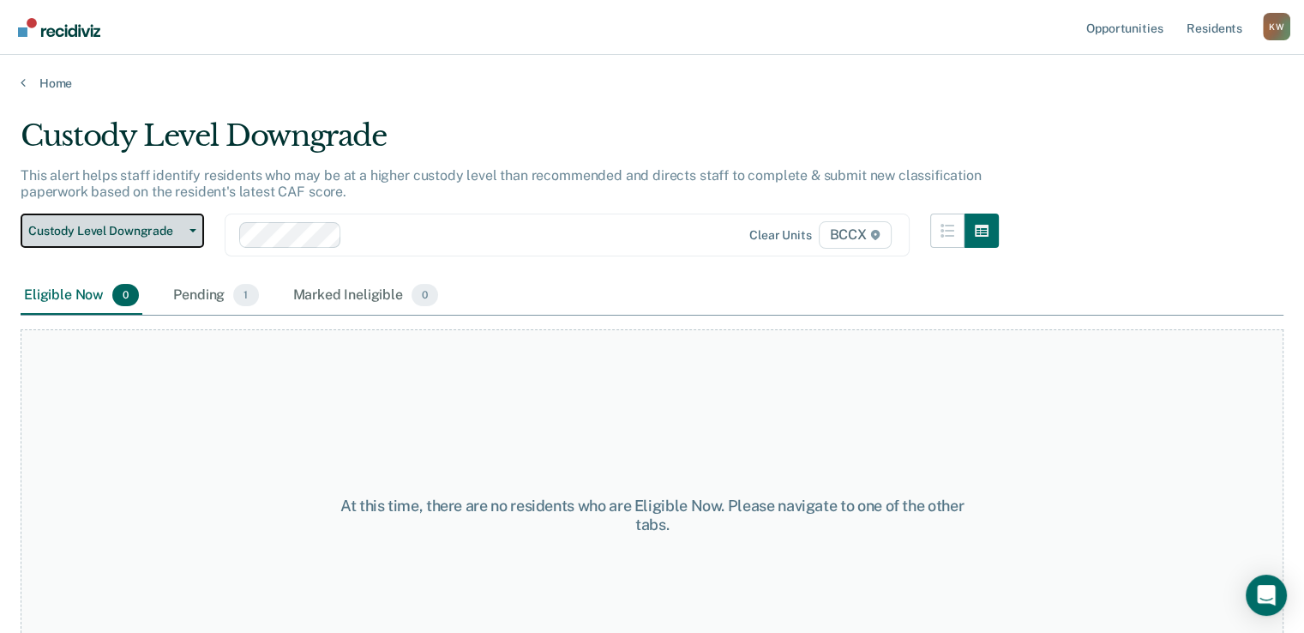
click at [186, 231] on span "button" at bounding box center [190, 230] width 14 height 3
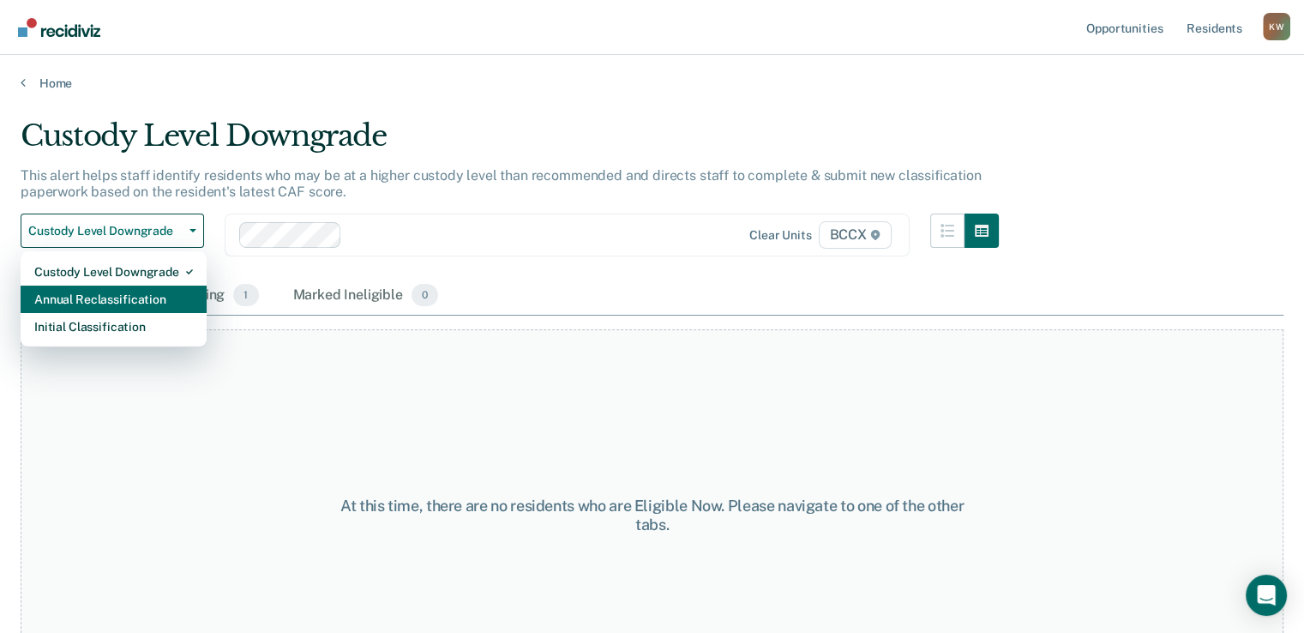
click at [142, 298] on div "Annual Reclassification" at bounding box center [113, 298] width 159 height 27
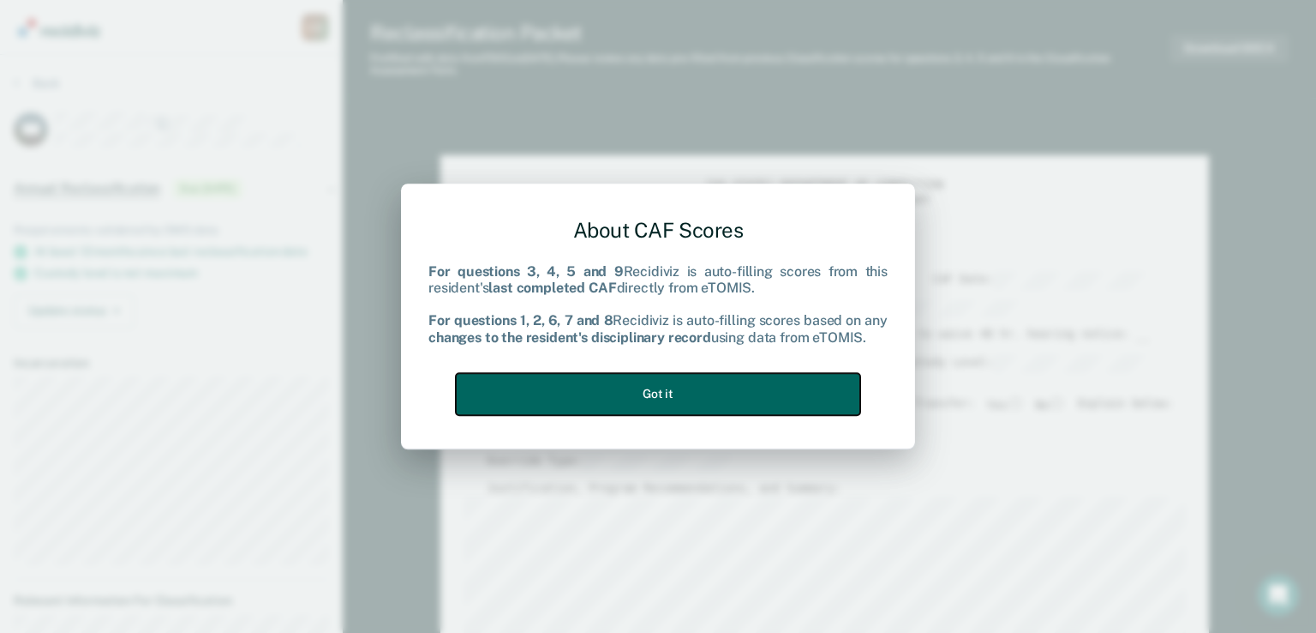
click at [659, 392] on button "Got it" at bounding box center [658, 394] width 405 height 42
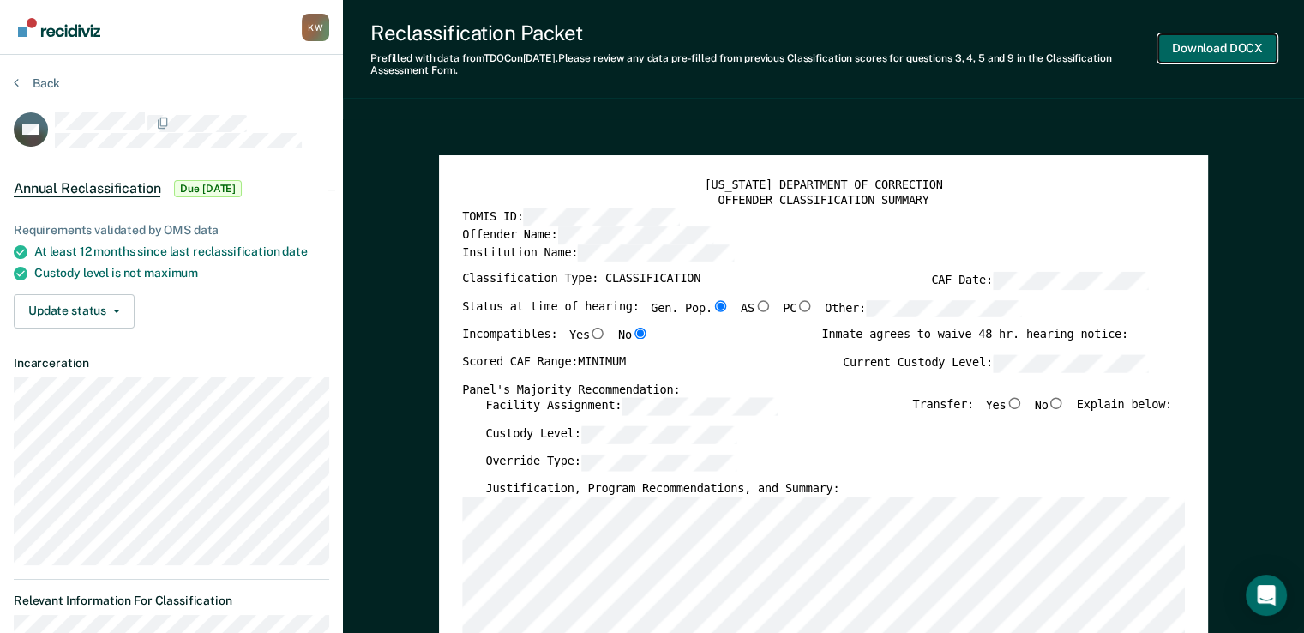
click at [870, 49] on button "Download DOCX" at bounding box center [1217, 48] width 118 height 28
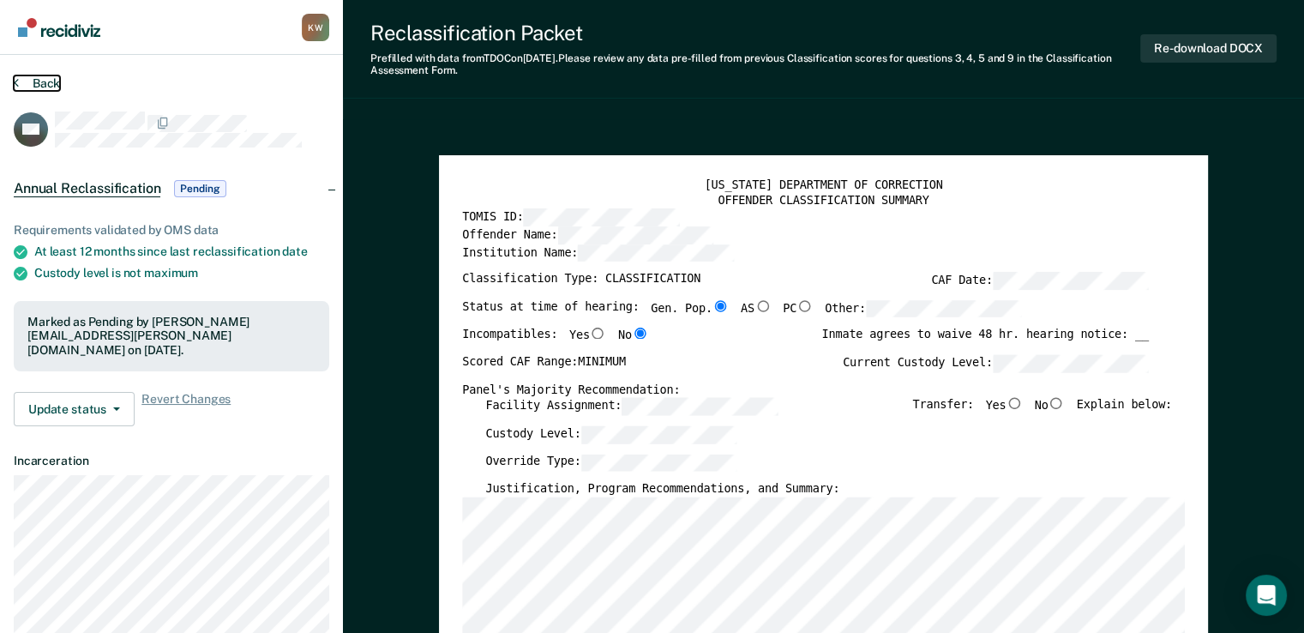
click at [38, 81] on button "Back" at bounding box center [37, 82] width 46 height 15
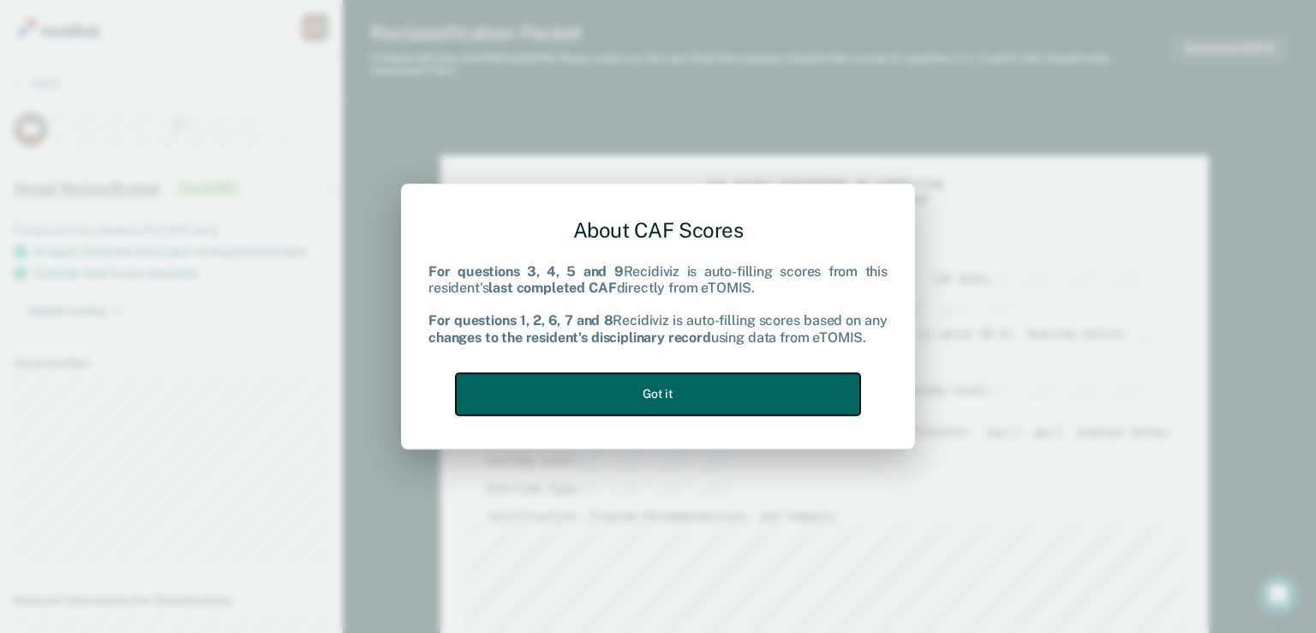
click at [639, 392] on button "Got it" at bounding box center [658, 394] width 405 height 42
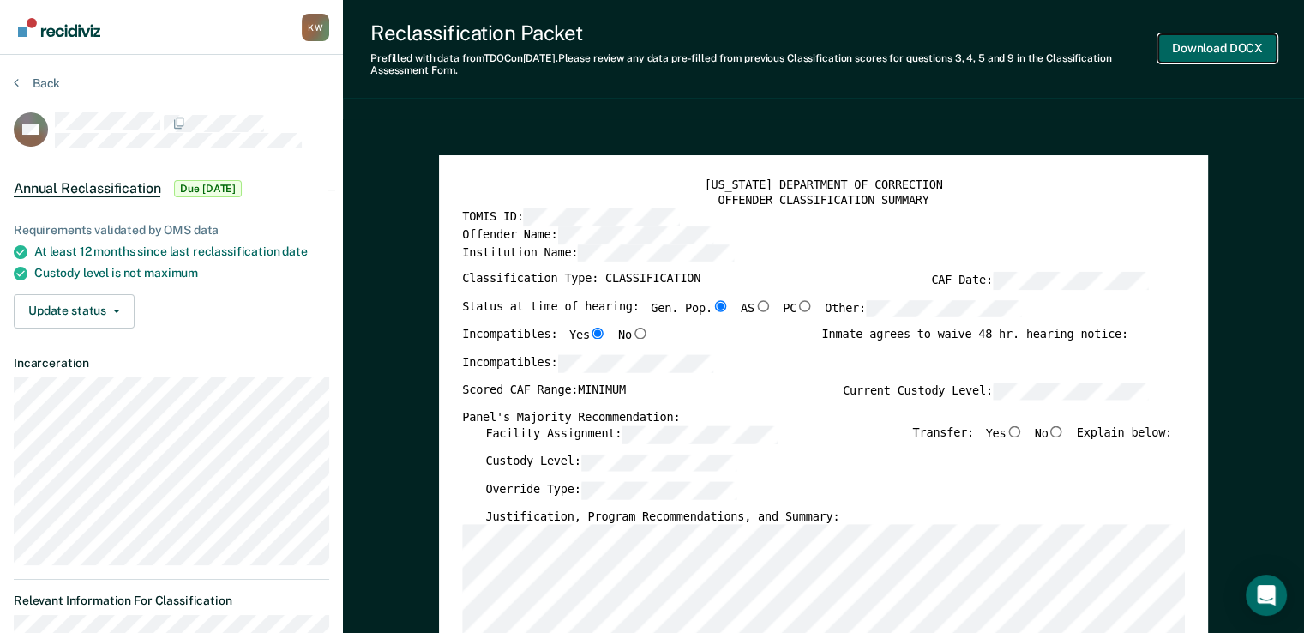
click at [870, 51] on button "Download DOCX" at bounding box center [1217, 48] width 118 height 28
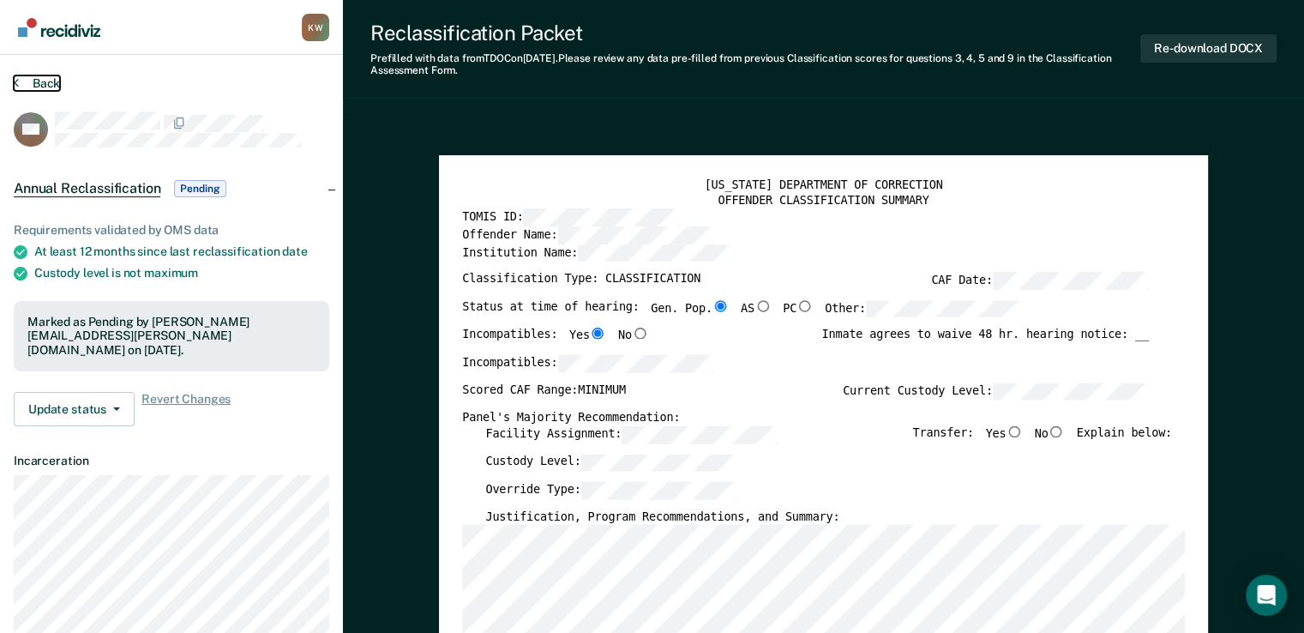
click at [42, 82] on button "Back" at bounding box center [37, 82] width 46 height 15
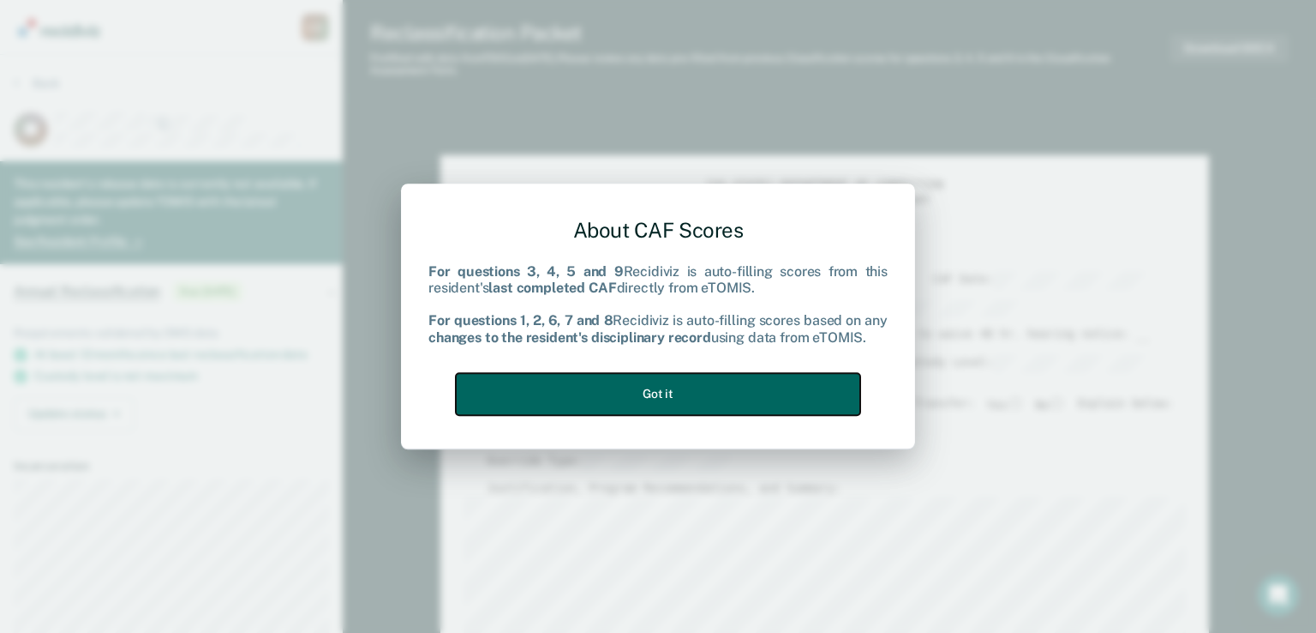
click at [648, 399] on button "Got it" at bounding box center [658, 394] width 405 height 42
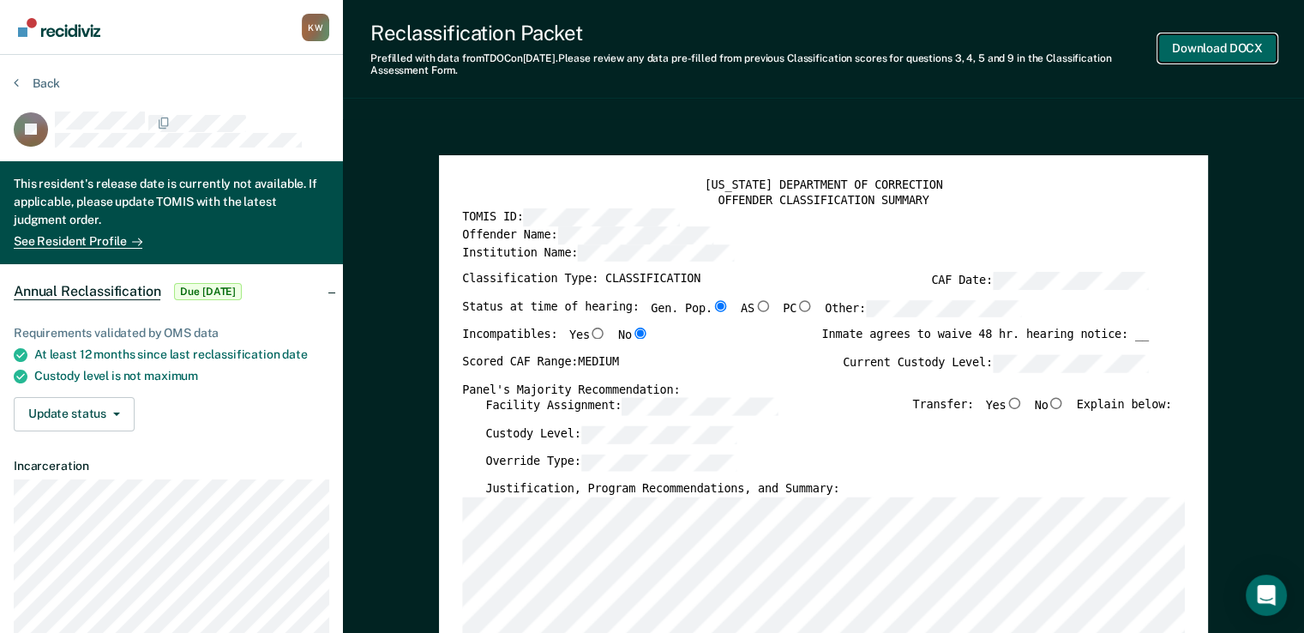
click at [870, 51] on button "Download DOCX" at bounding box center [1217, 48] width 118 height 28
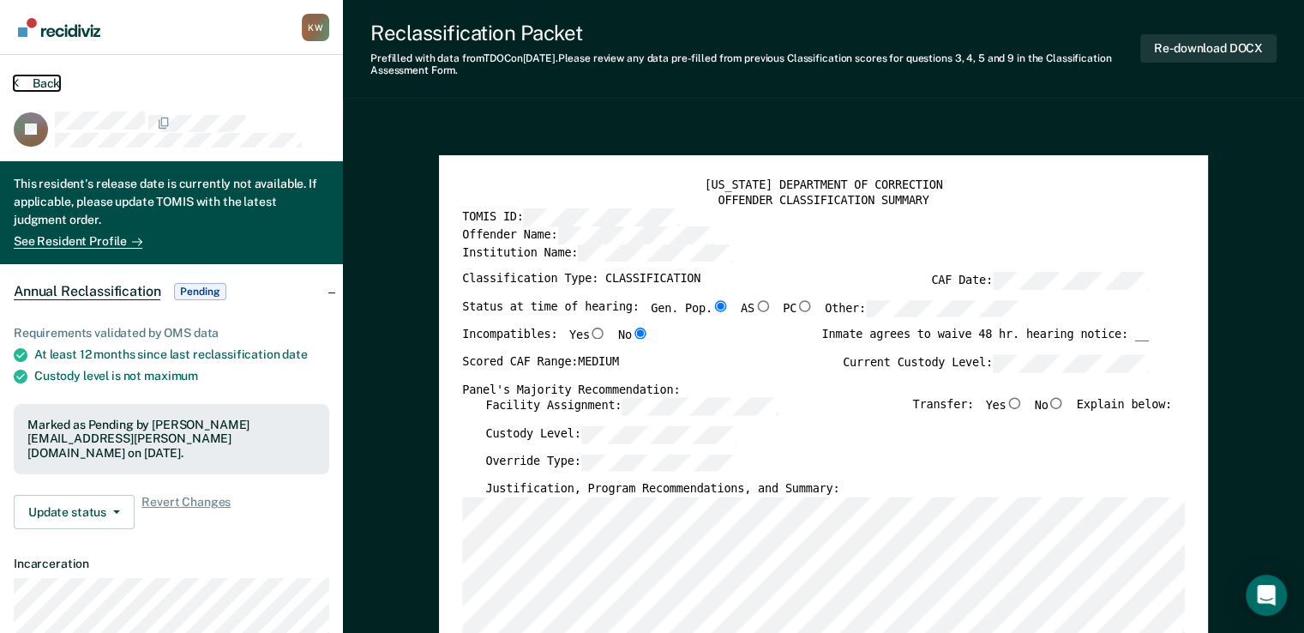
click at [40, 88] on button "Back" at bounding box center [37, 82] width 46 height 15
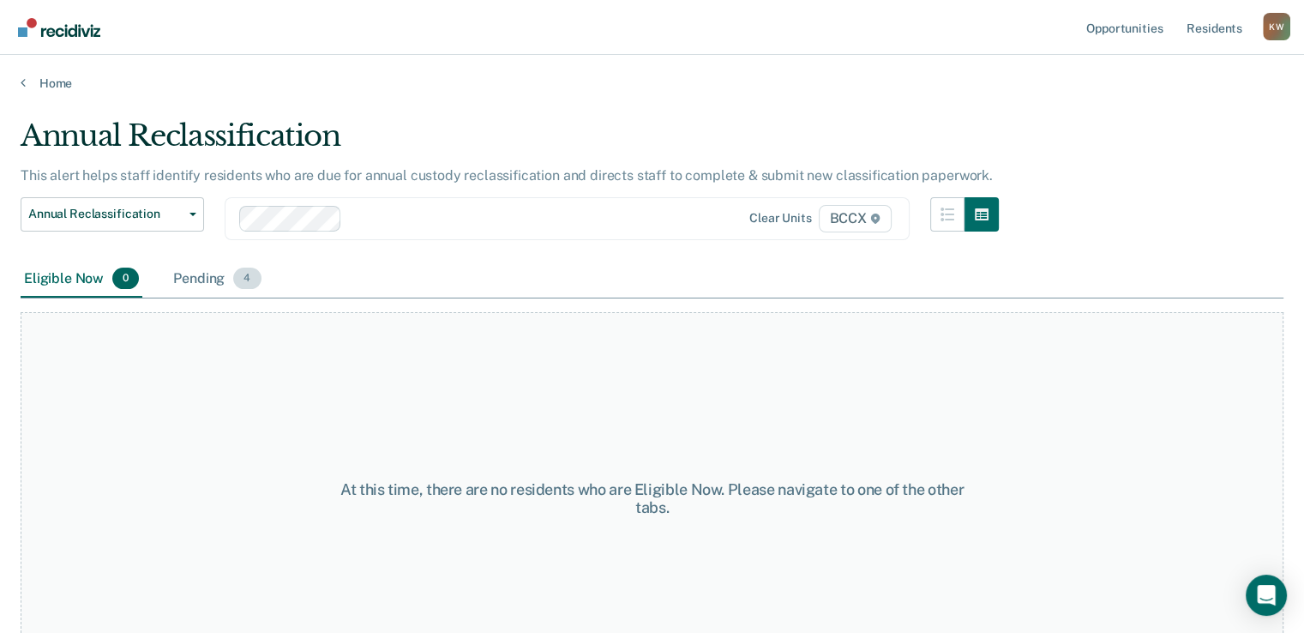
click at [200, 279] on div "Pending 4" at bounding box center [217, 280] width 94 height 38
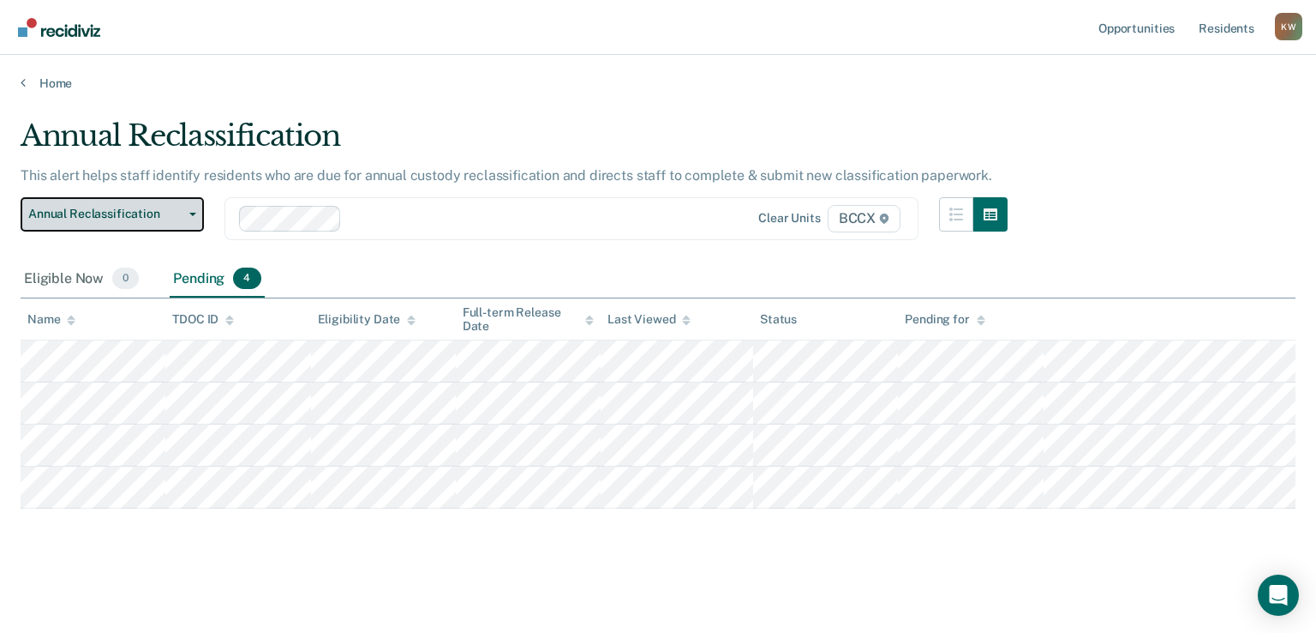
click at [197, 215] on button "Annual Reclassification" at bounding box center [112, 214] width 183 height 34
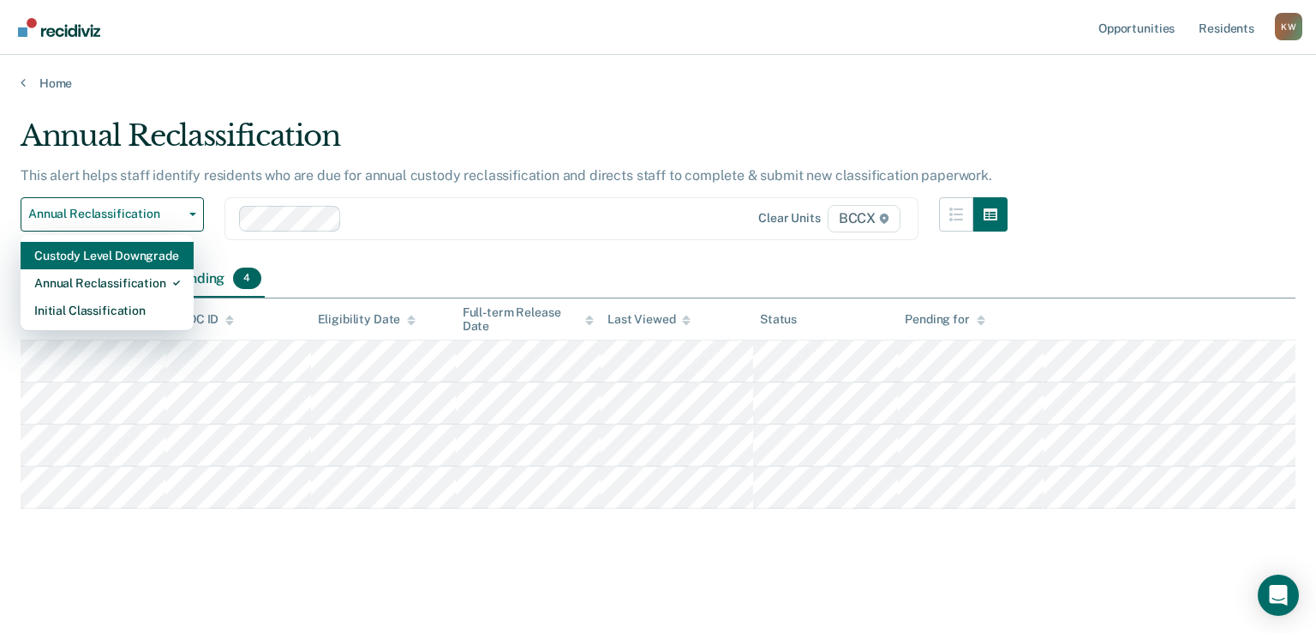
click at [150, 260] on div "Custody Level Downgrade" at bounding box center [107, 255] width 146 height 27
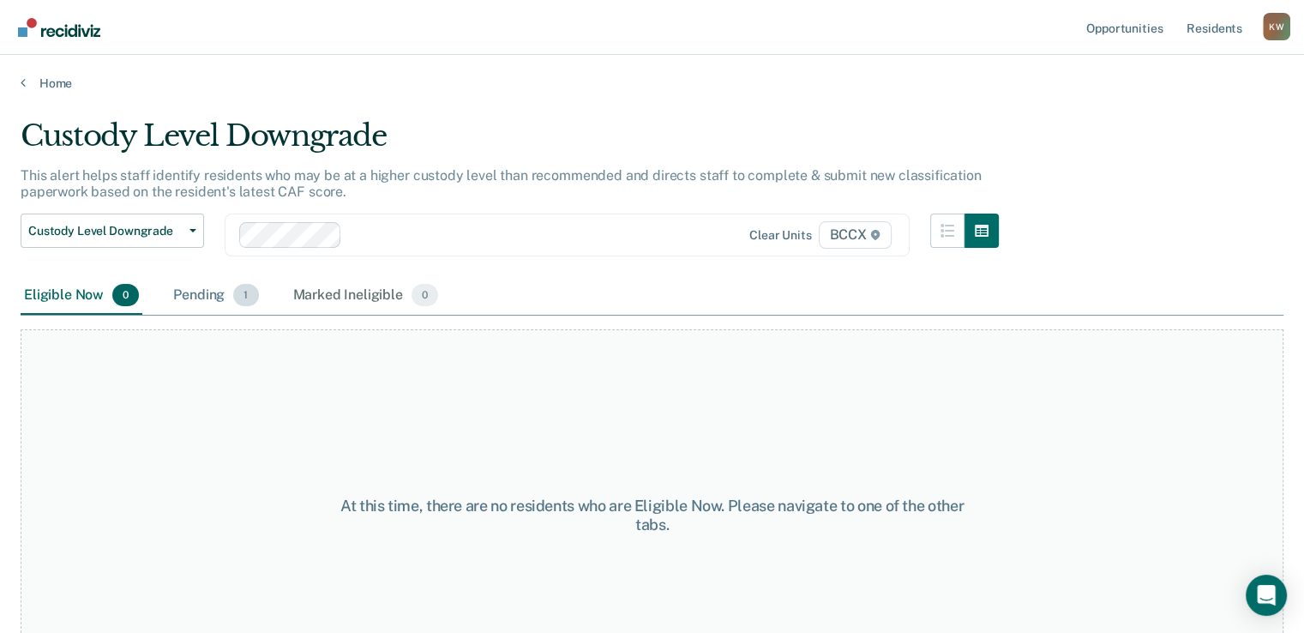
click at [211, 292] on div "Pending 1" at bounding box center [216, 296] width 92 height 38
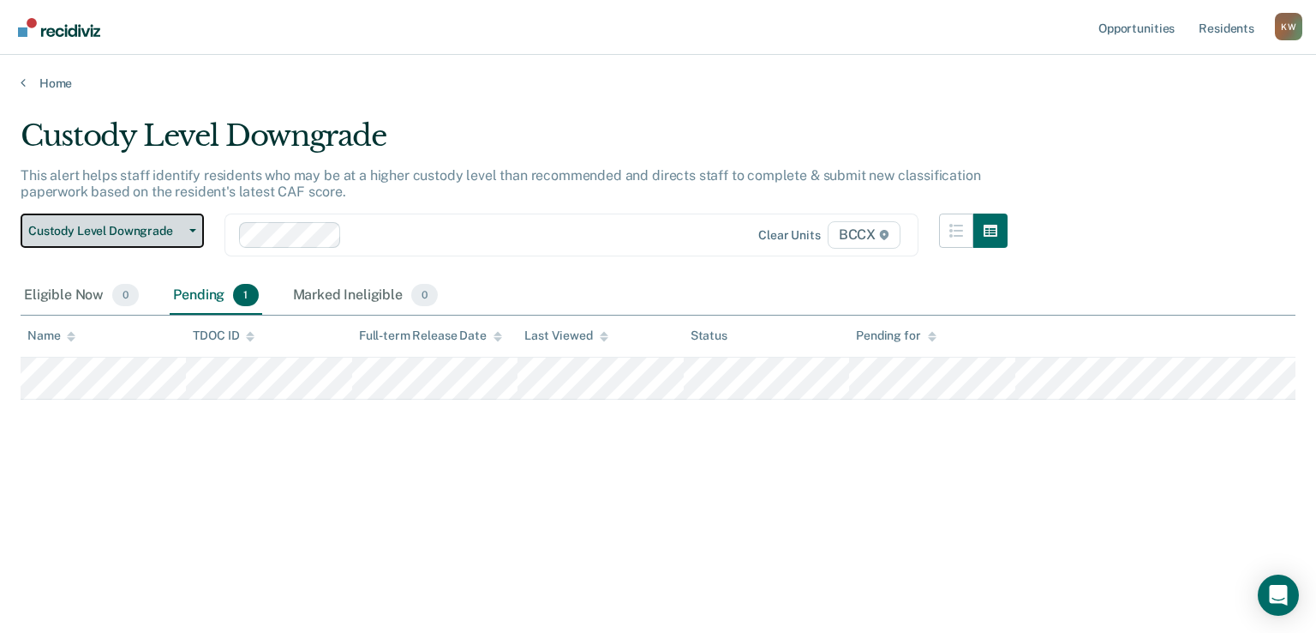
click at [195, 229] on icon "button" at bounding box center [192, 230] width 7 height 3
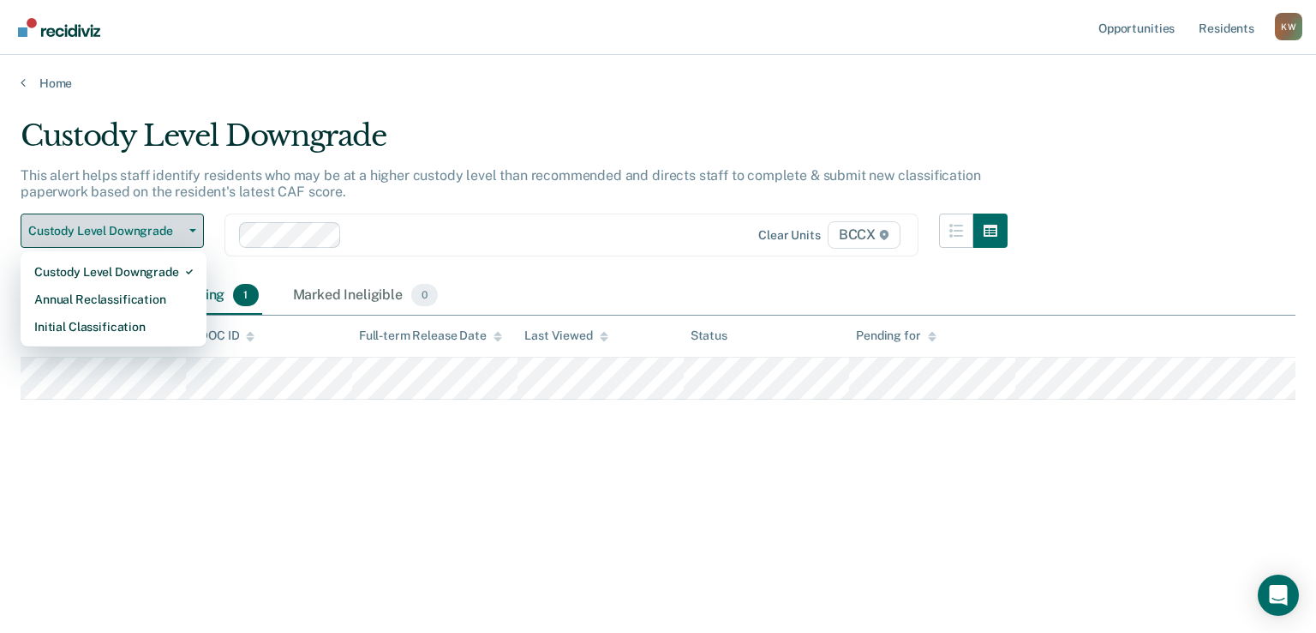
click at [196, 229] on button "Custody Level Downgrade" at bounding box center [112, 230] width 183 height 34
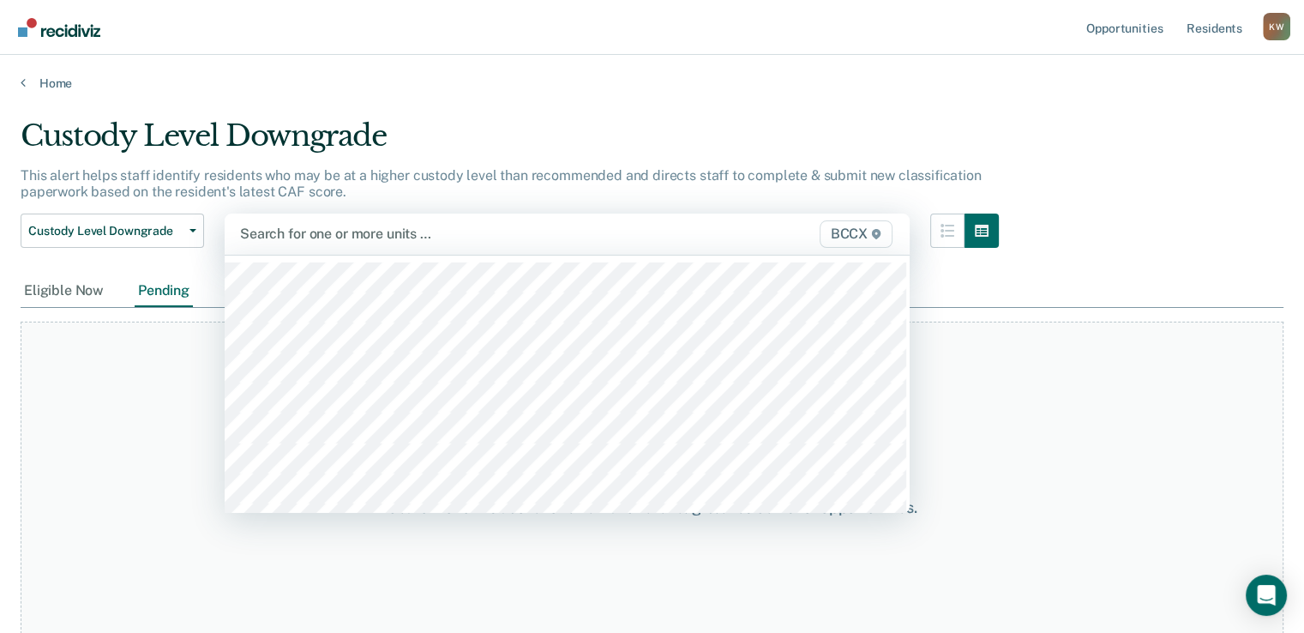
click at [321, 234] on div at bounding box center [468, 234] width 457 height 20
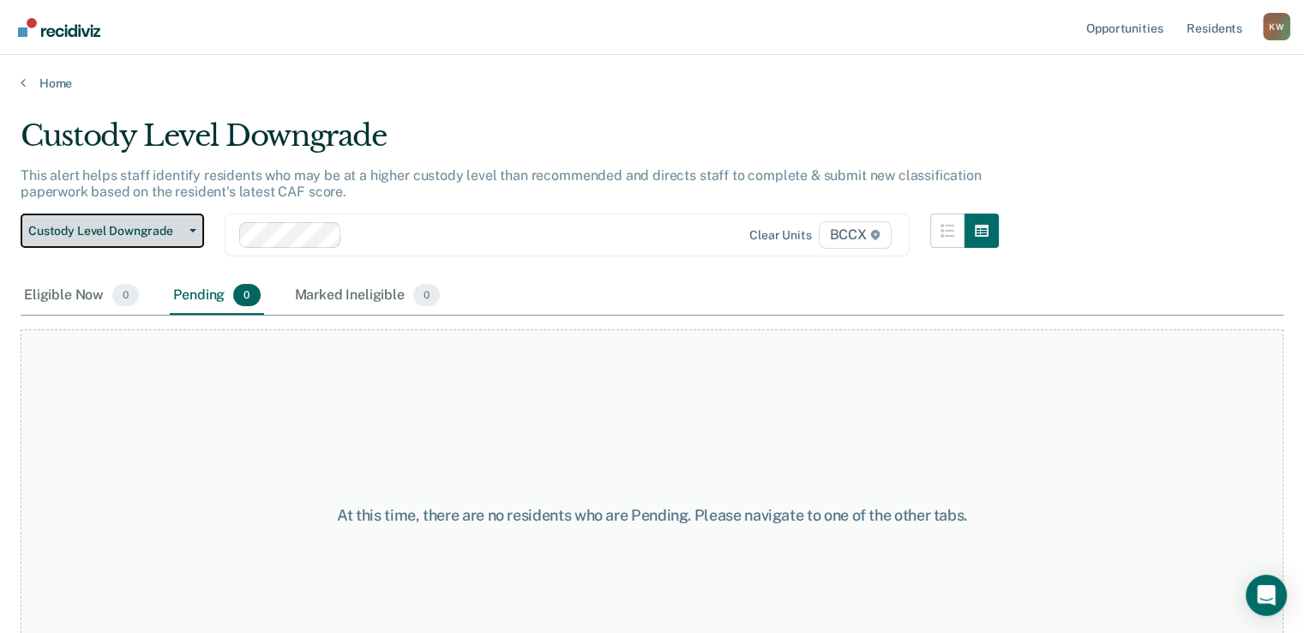
click at [192, 229] on icon "button" at bounding box center [192, 230] width 7 height 3
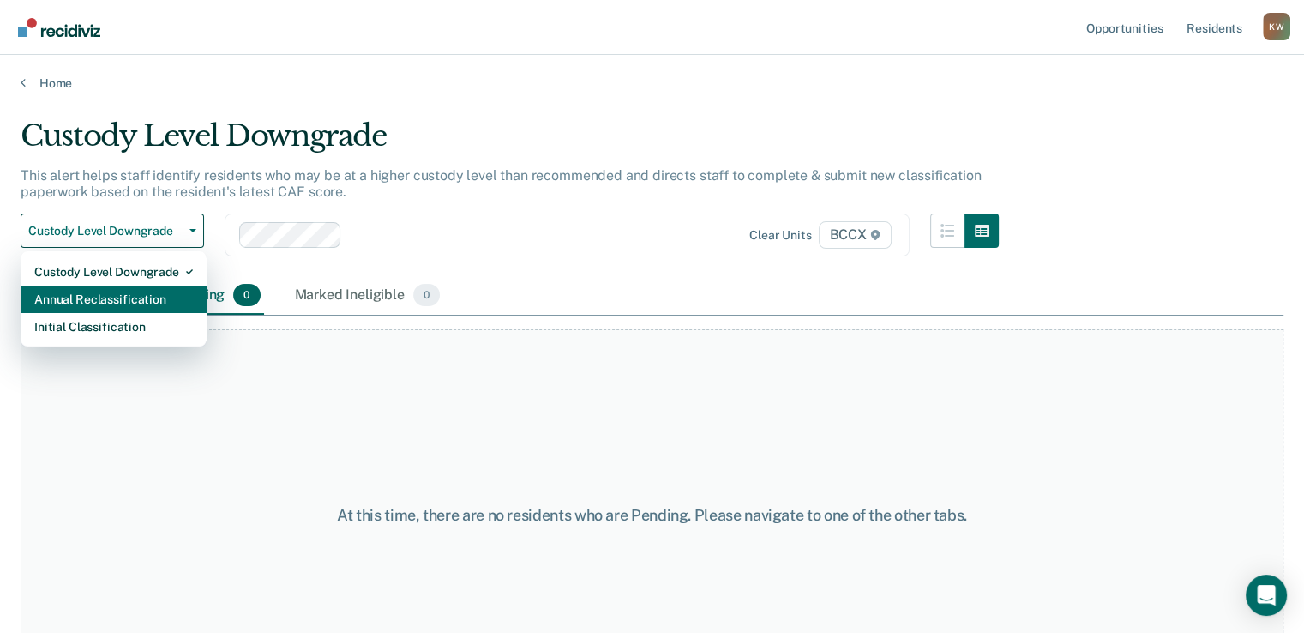
click at [168, 302] on div "Annual Reclassification" at bounding box center [113, 298] width 159 height 27
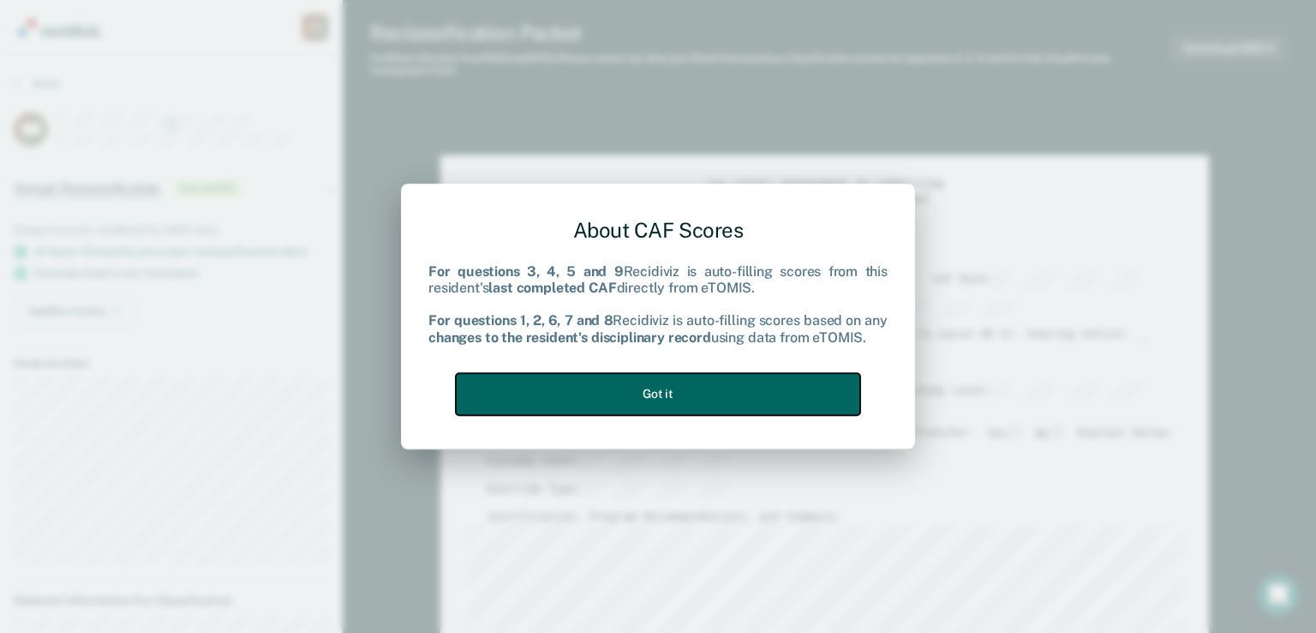
click at [649, 398] on button "Got it" at bounding box center [658, 394] width 405 height 42
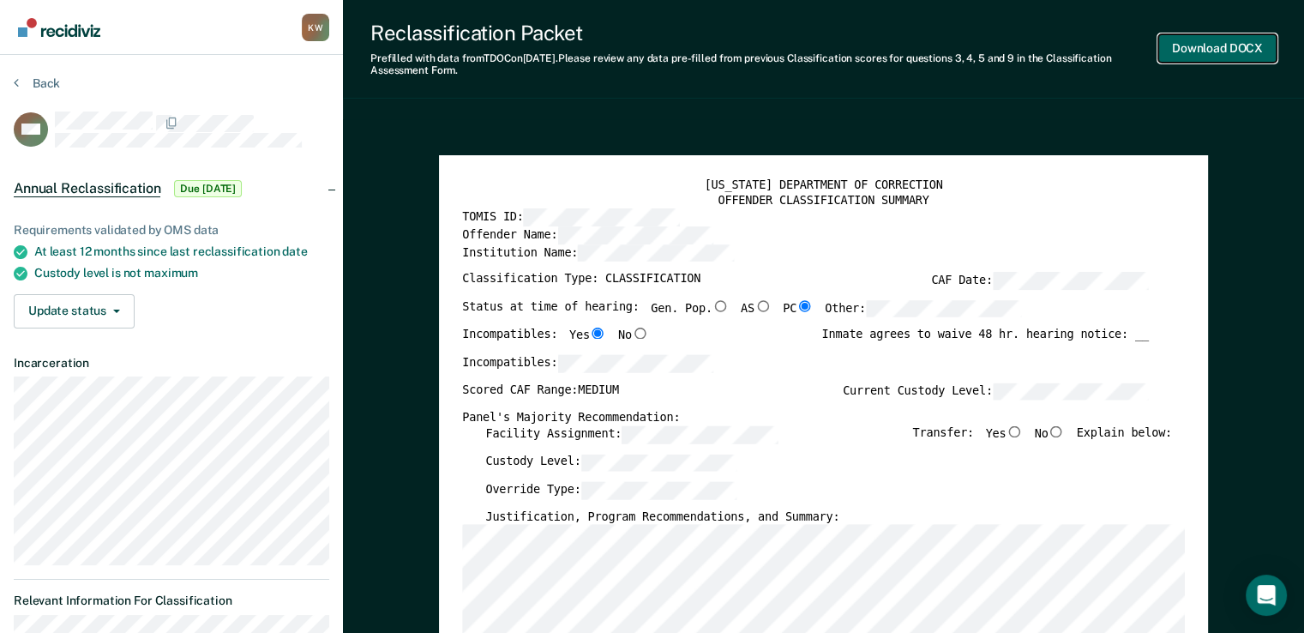
click at [870, 48] on button "Download DOCX" at bounding box center [1217, 48] width 118 height 28
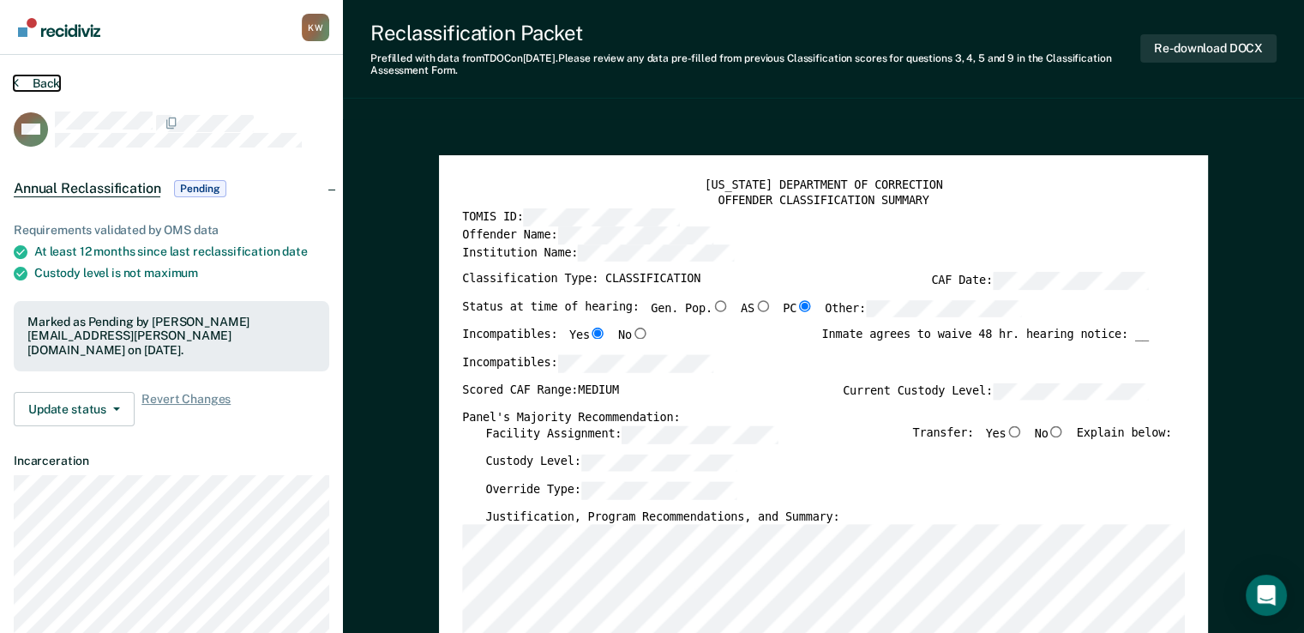
click at [44, 79] on button "Back" at bounding box center [37, 82] width 46 height 15
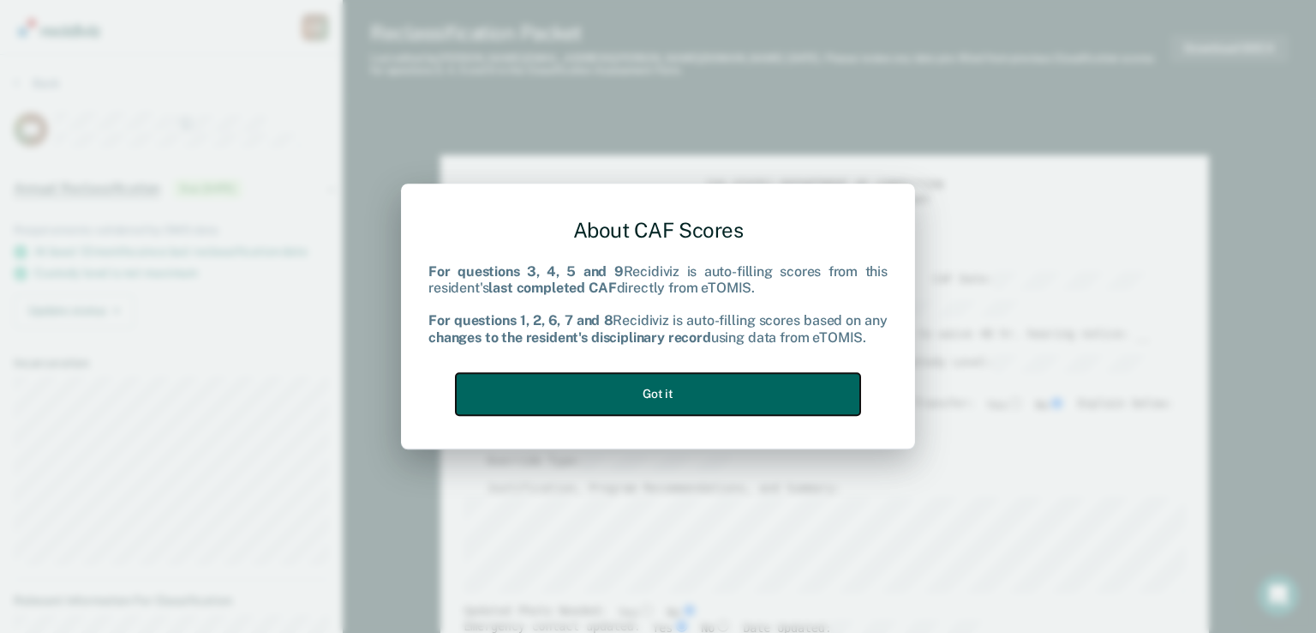
click at [675, 389] on button "Got it" at bounding box center [658, 394] width 405 height 42
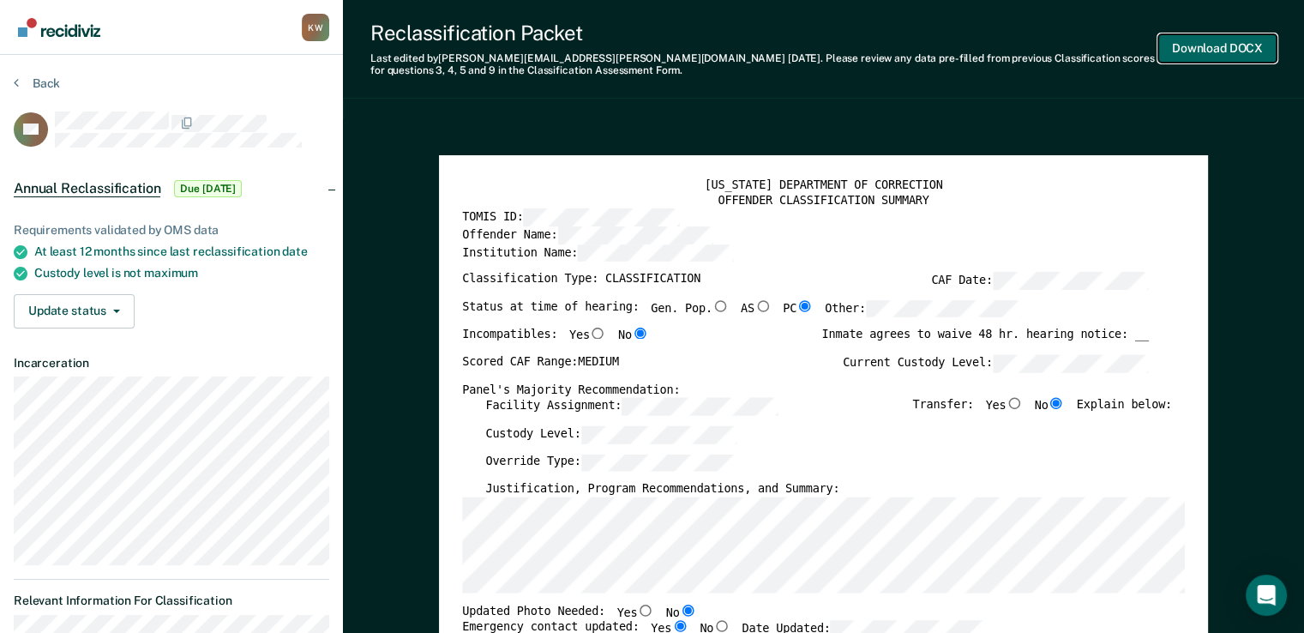
click at [870, 52] on button "Download DOCX" at bounding box center [1217, 48] width 118 height 28
type textarea "x"
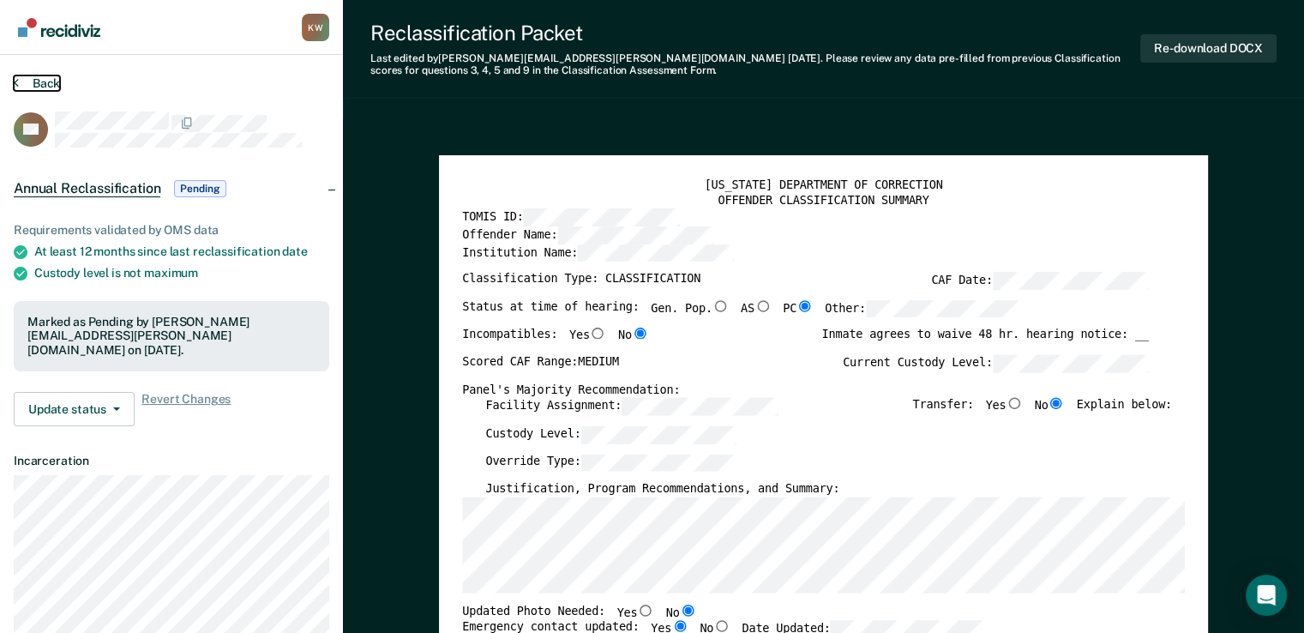
click at [47, 86] on button "Back" at bounding box center [37, 82] width 46 height 15
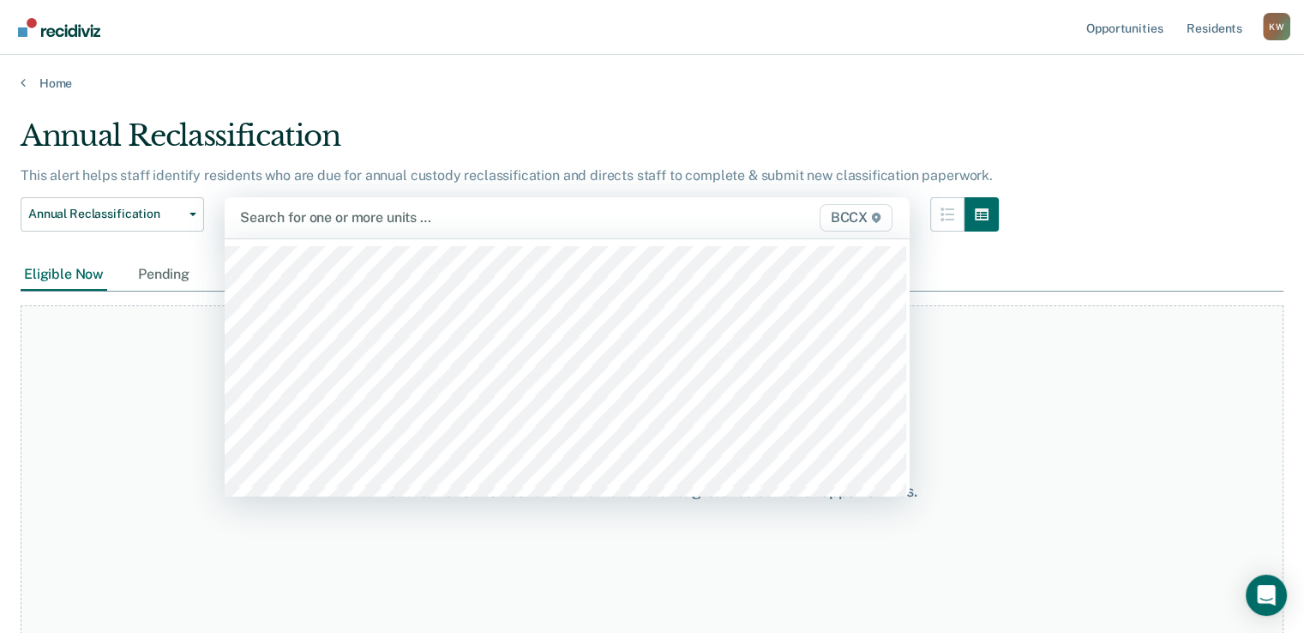
click at [320, 215] on div at bounding box center [468, 217] width 457 height 20
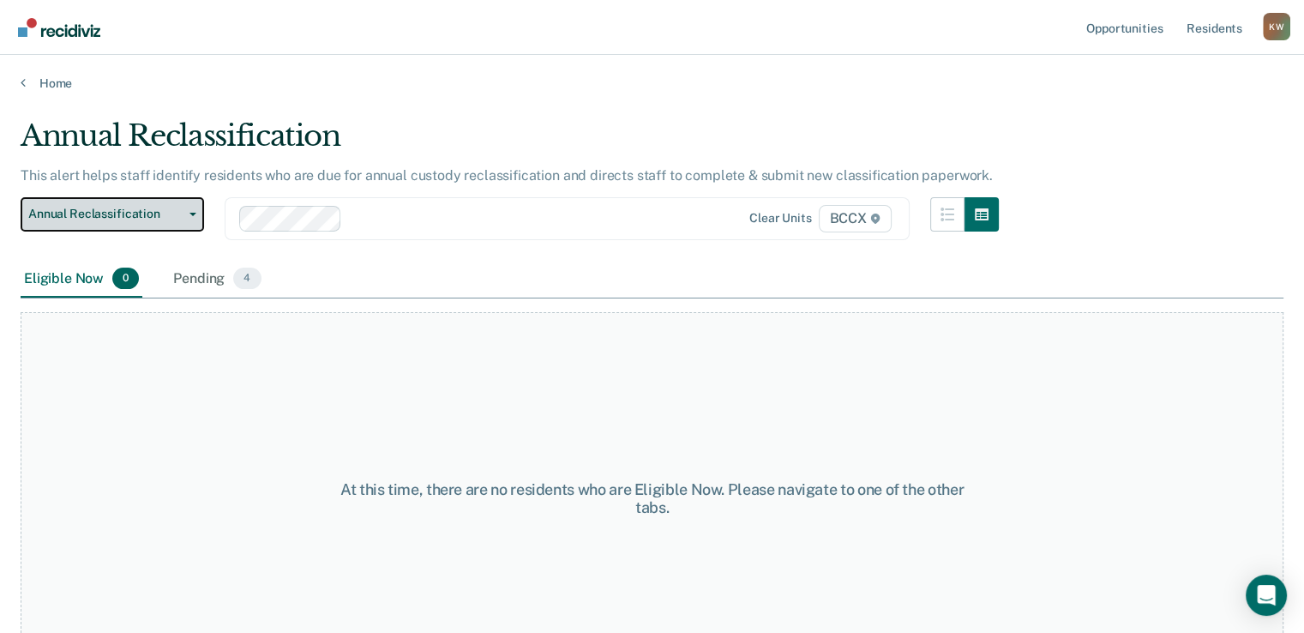
click at [185, 214] on span "button" at bounding box center [190, 214] width 14 height 3
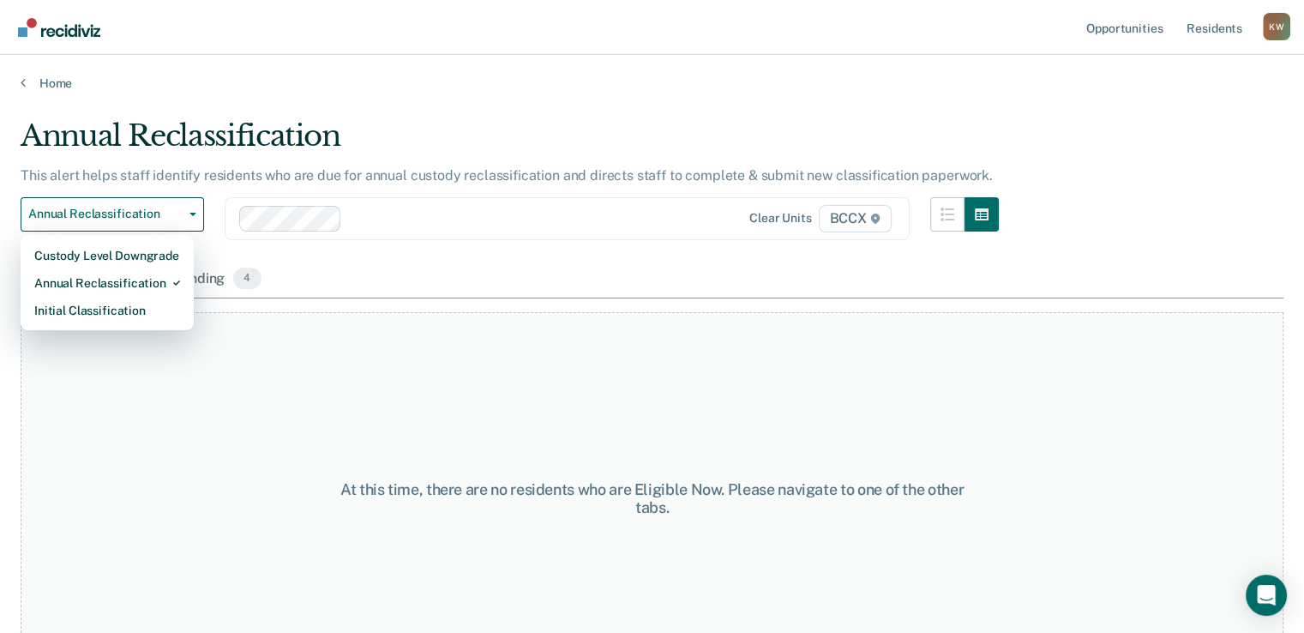
click at [487, 277] on div "Eligible Now 0 Pending 4" at bounding box center [652, 280] width 1262 height 39
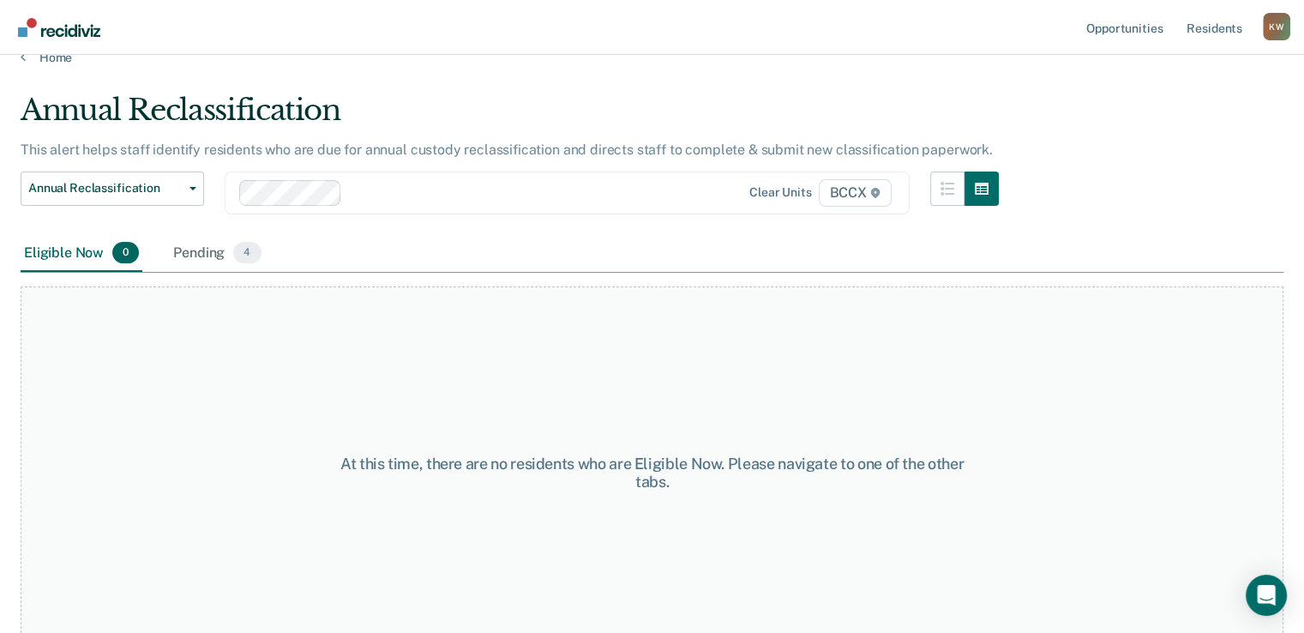
scroll to position [50, 0]
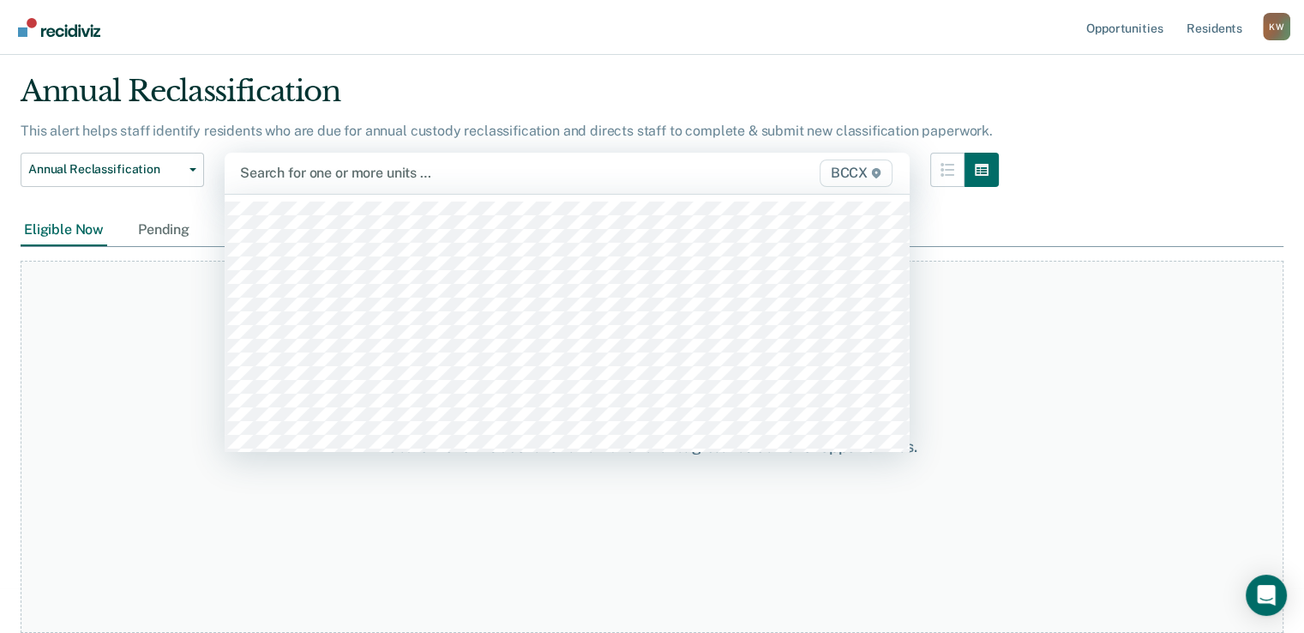
click at [320, 170] on div at bounding box center [468, 173] width 457 height 20
click at [311, 171] on div at bounding box center [468, 173] width 457 height 20
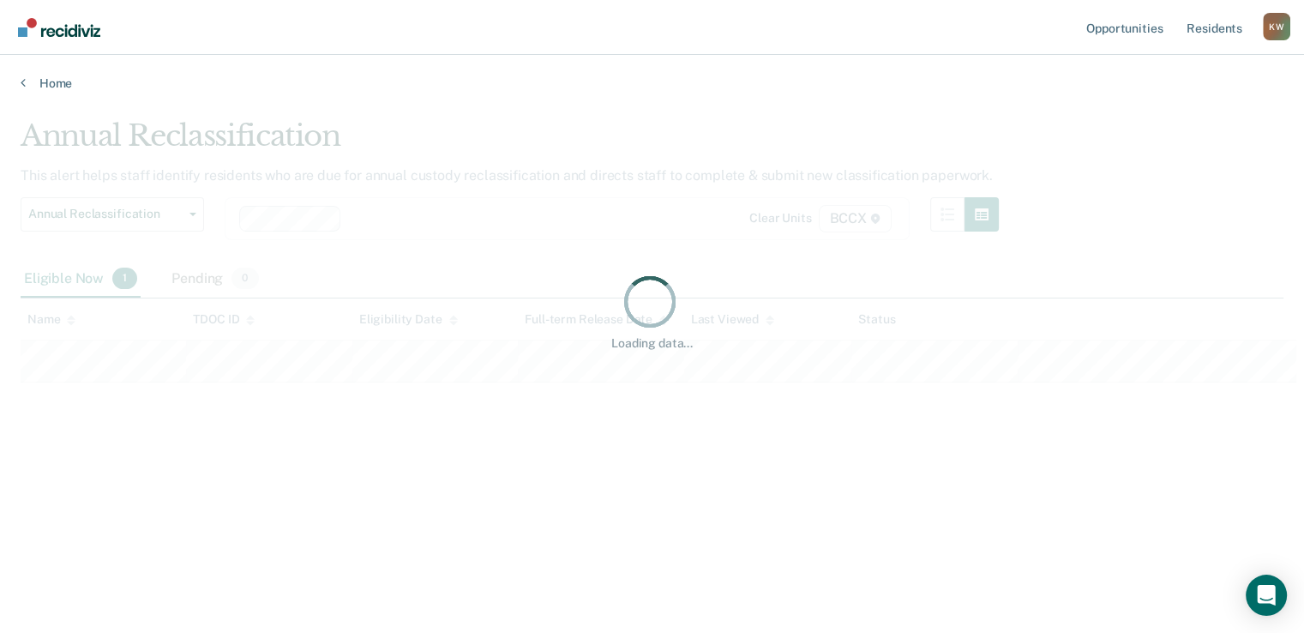
scroll to position [0, 0]
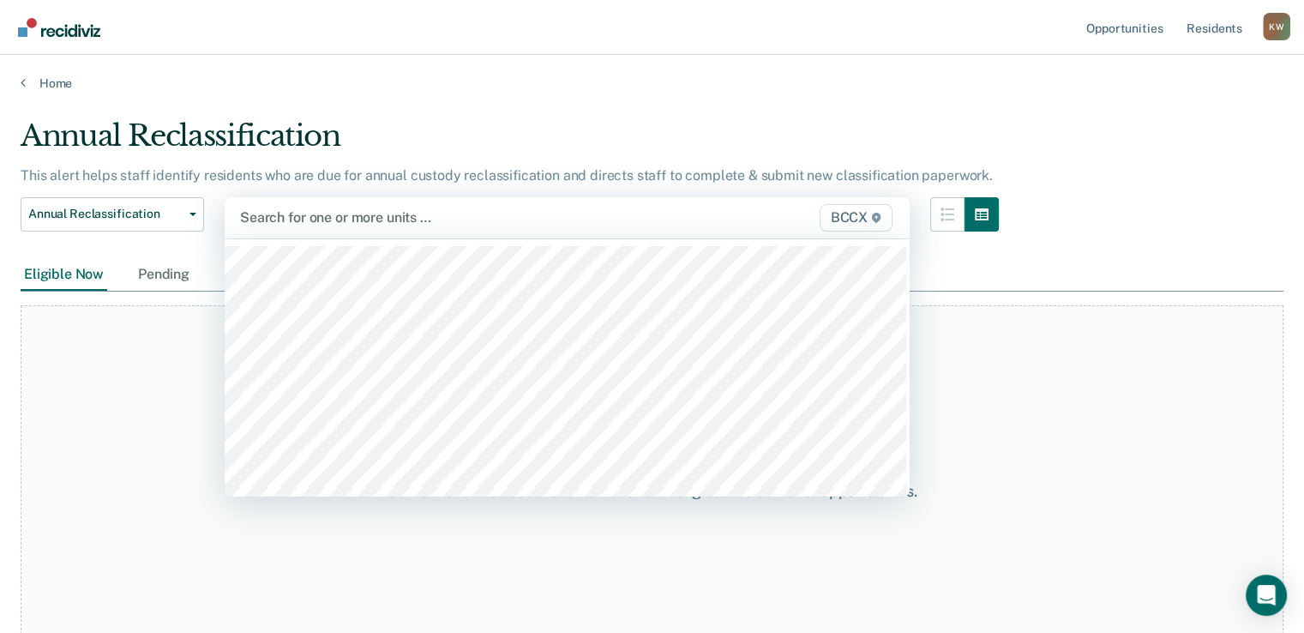
click at [327, 218] on div at bounding box center [468, 217] width 457 height 20
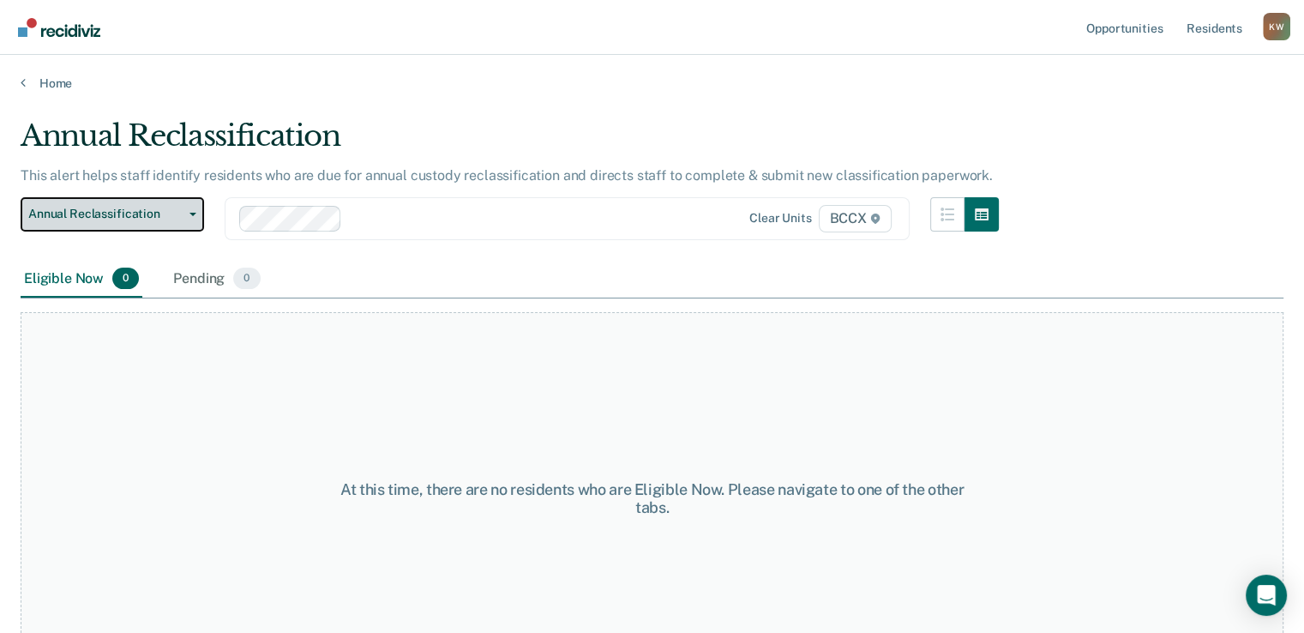
click at [192, 210] on button "Annual Reclassification" at bounding box center [112, 214] width 183 height 34
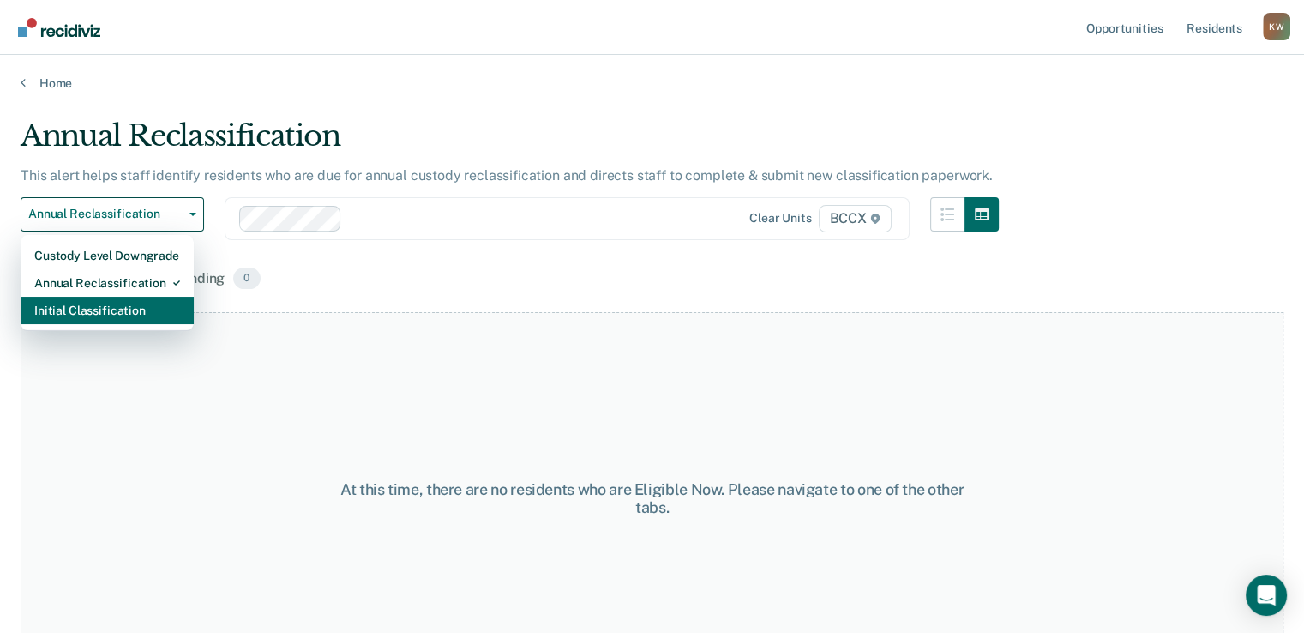
click at [146, 313] on div "Initial Classification" at bounding box center [107, 310] width 146 height 27
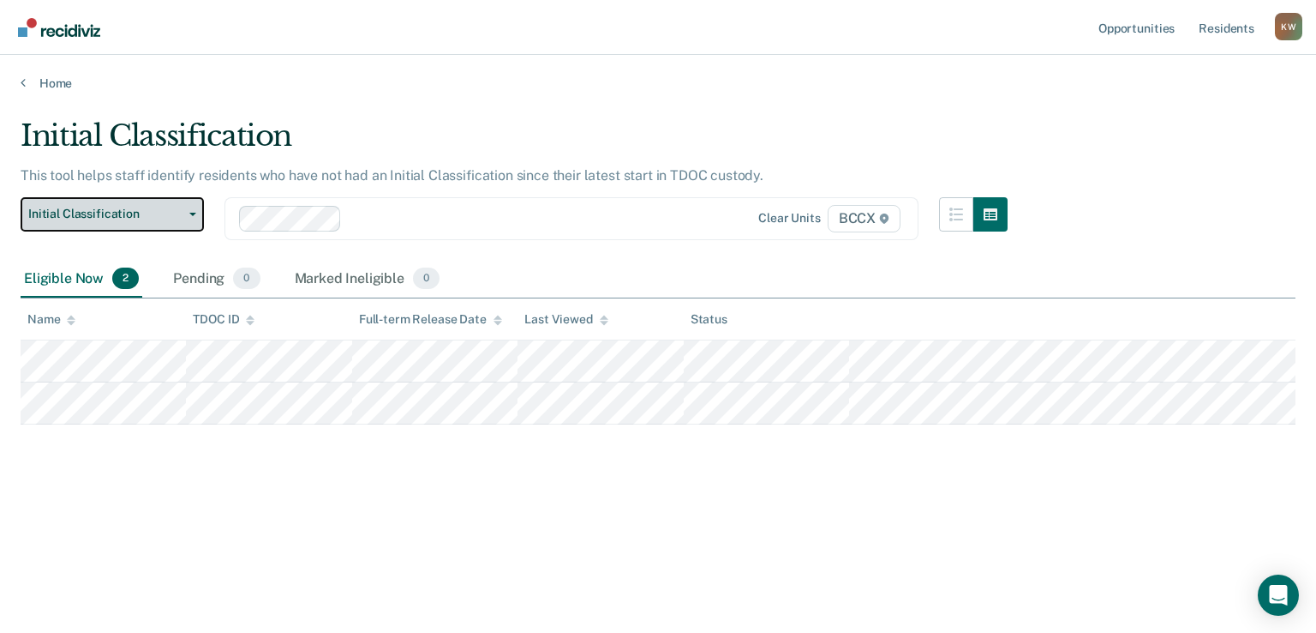
click at [194, 213] on icon "button" at bounding box center [192, 214] width 7 height 3
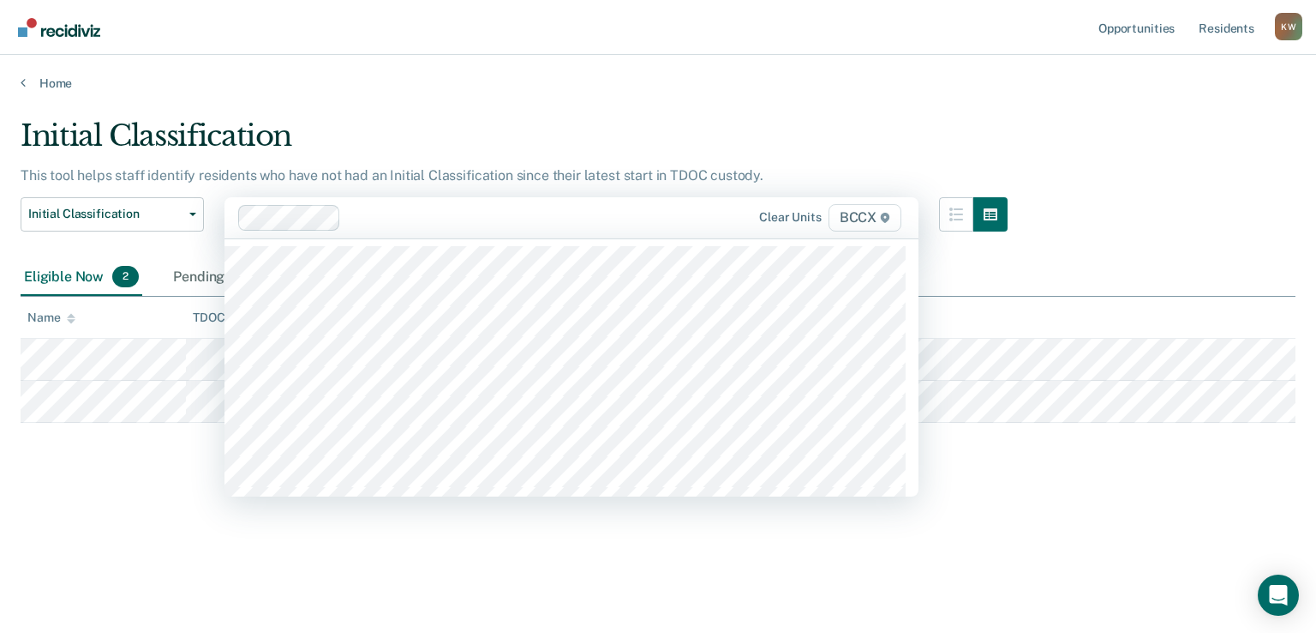
click at [463, 229] on div at bounding box center [471, 218] width 467 height 26
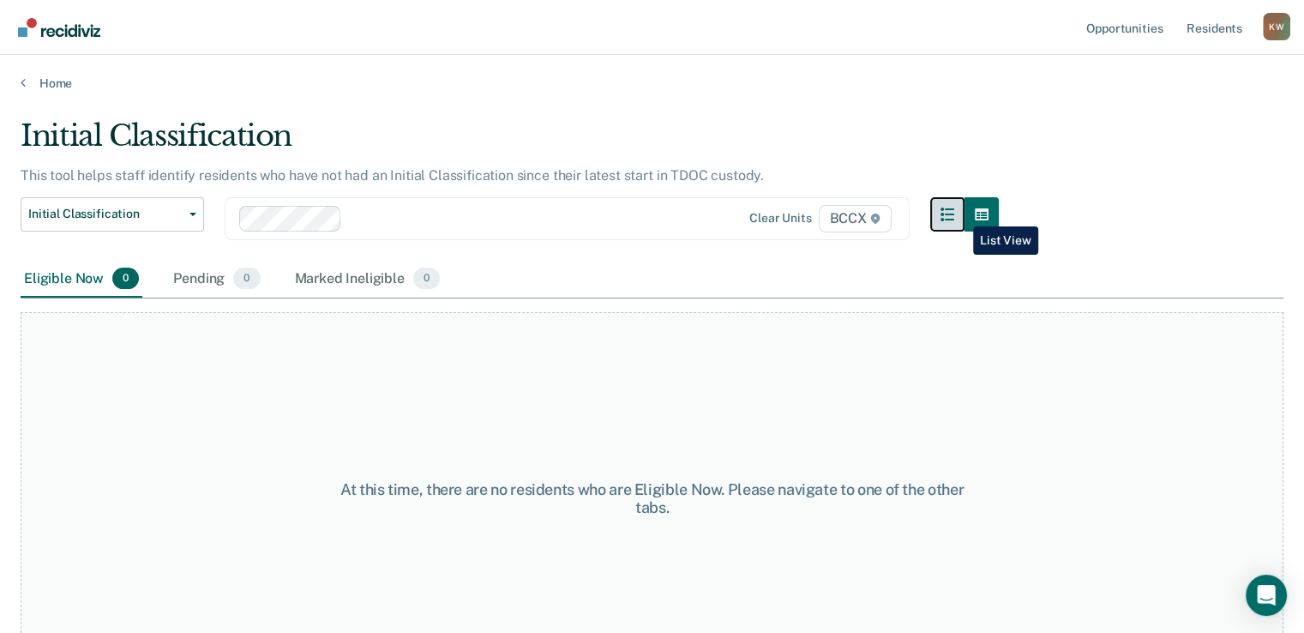
click at [870, 213] on icon "button" at bounding box center [947, 214] width 14 height 14
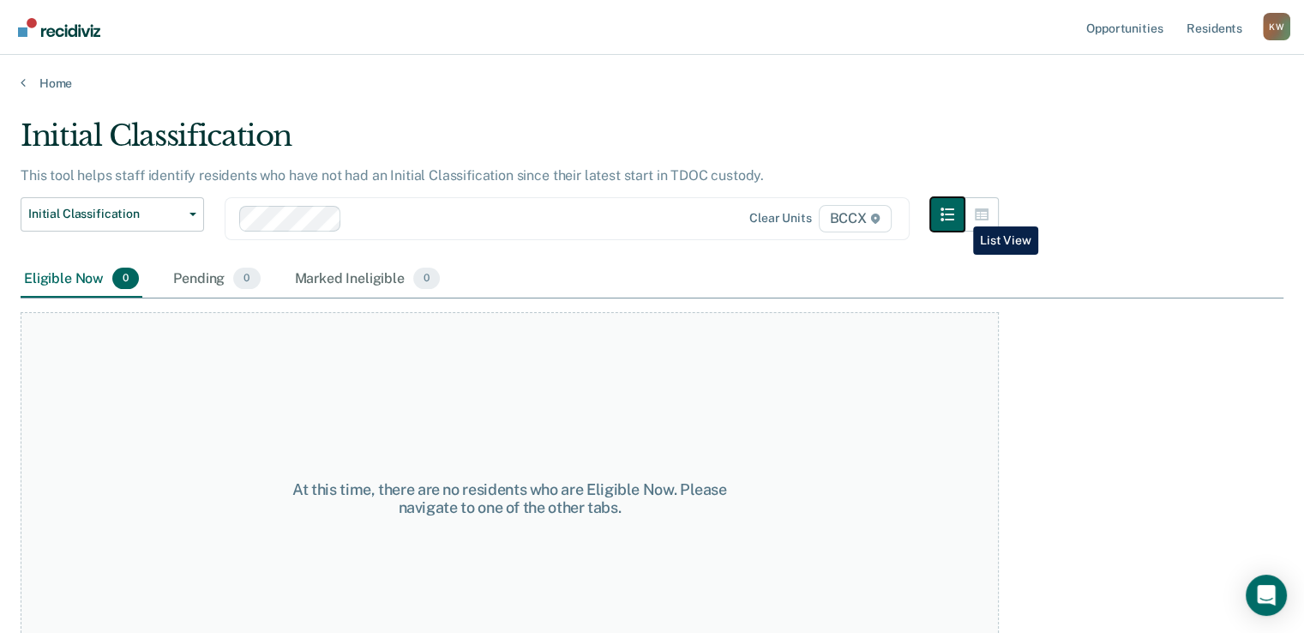
click at [870, 213] on icon "button" at bounding box center [947, 214] width 14 height 14
click at [870, 210] on button "button" at bounding box center [981, 214] width 34 height 34
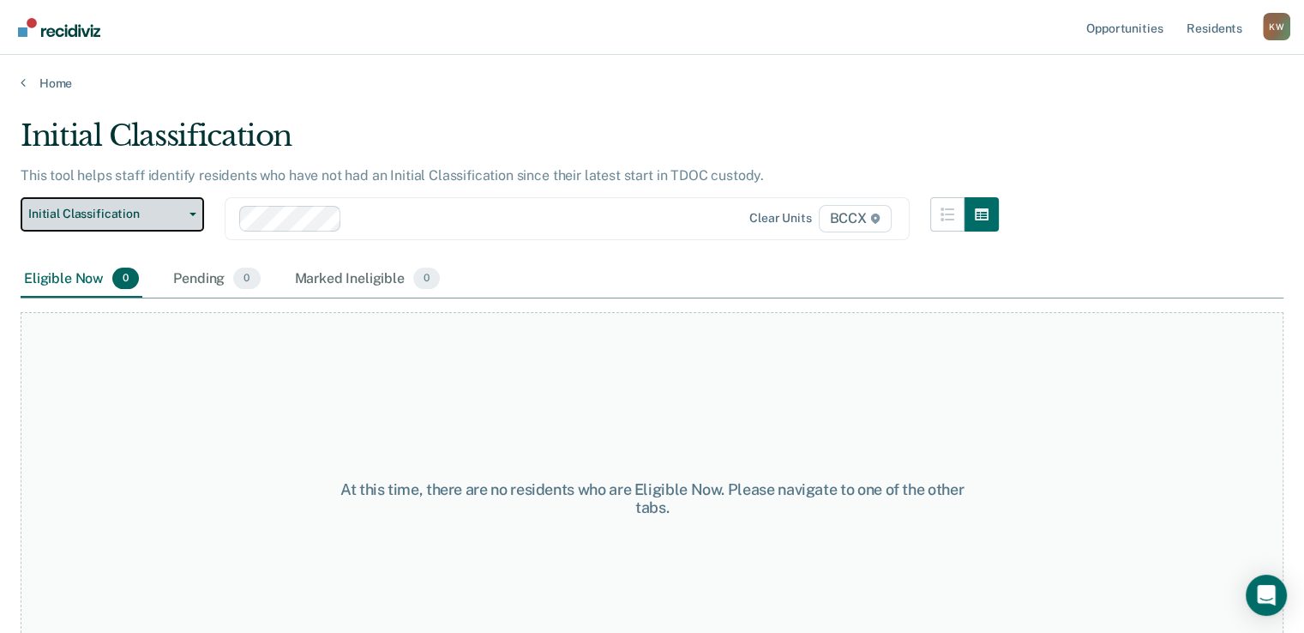
click at [189, 213] on icon "button" at bounding box center [192, 214] width 7 height 3
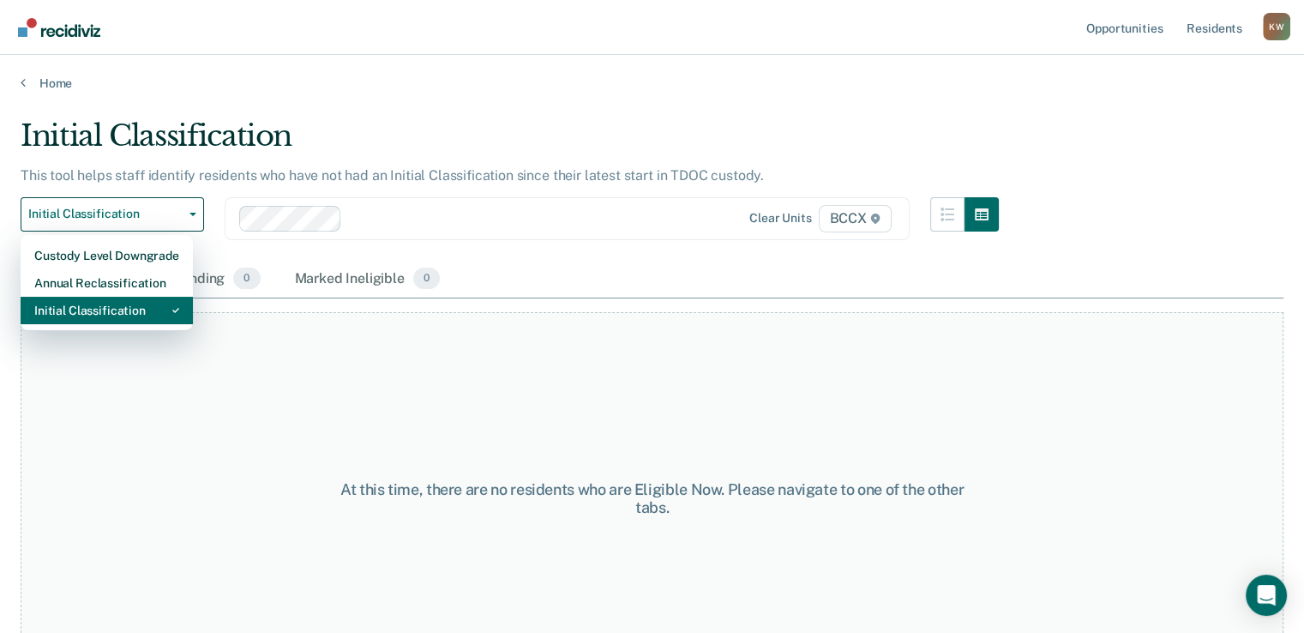
click at [123, 315] on div "Initial Classification" at bounding box center [106, 310] width 145 height 27
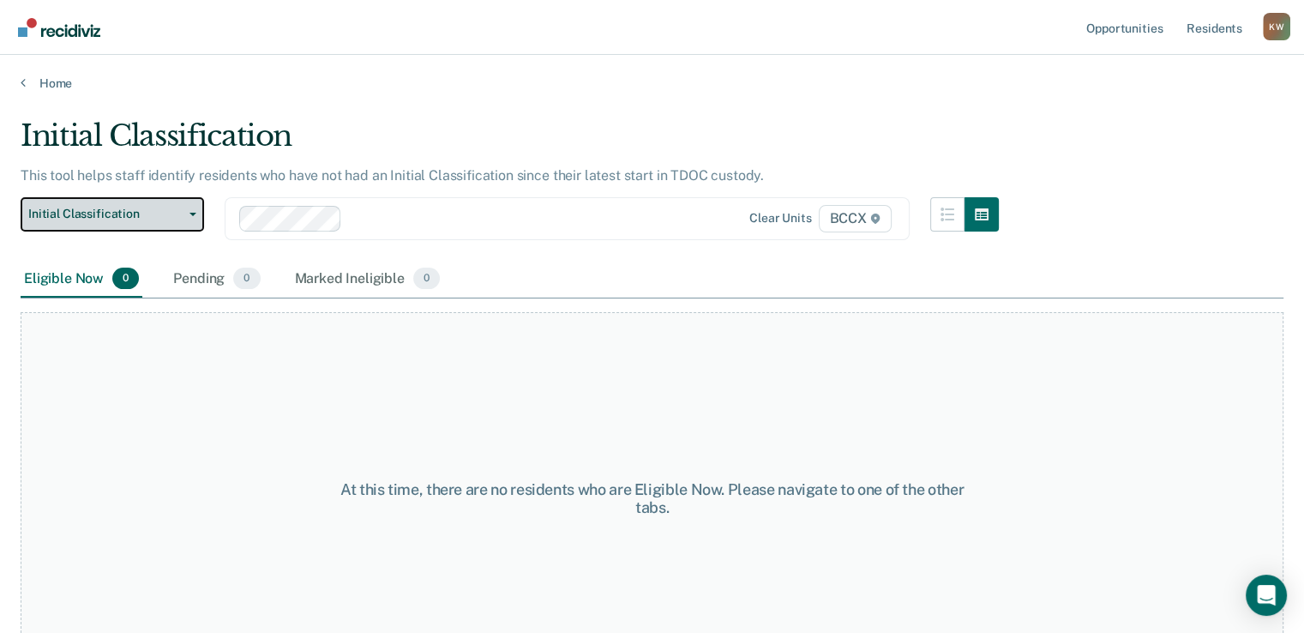
click at [195, 213] on button "Initial Classification" at bounding box center [112, 214] width 183 height 34
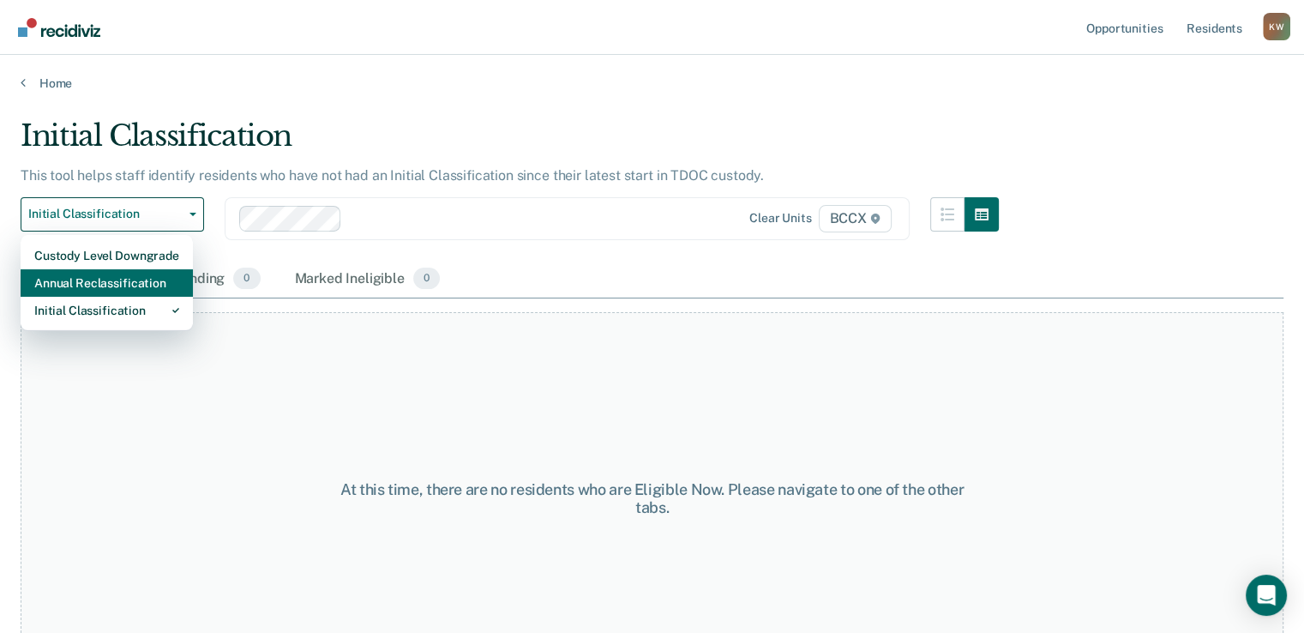
click at [158, 291] on div "Annual Reclassification" at bounding box center [106, 282] width 145 height 27
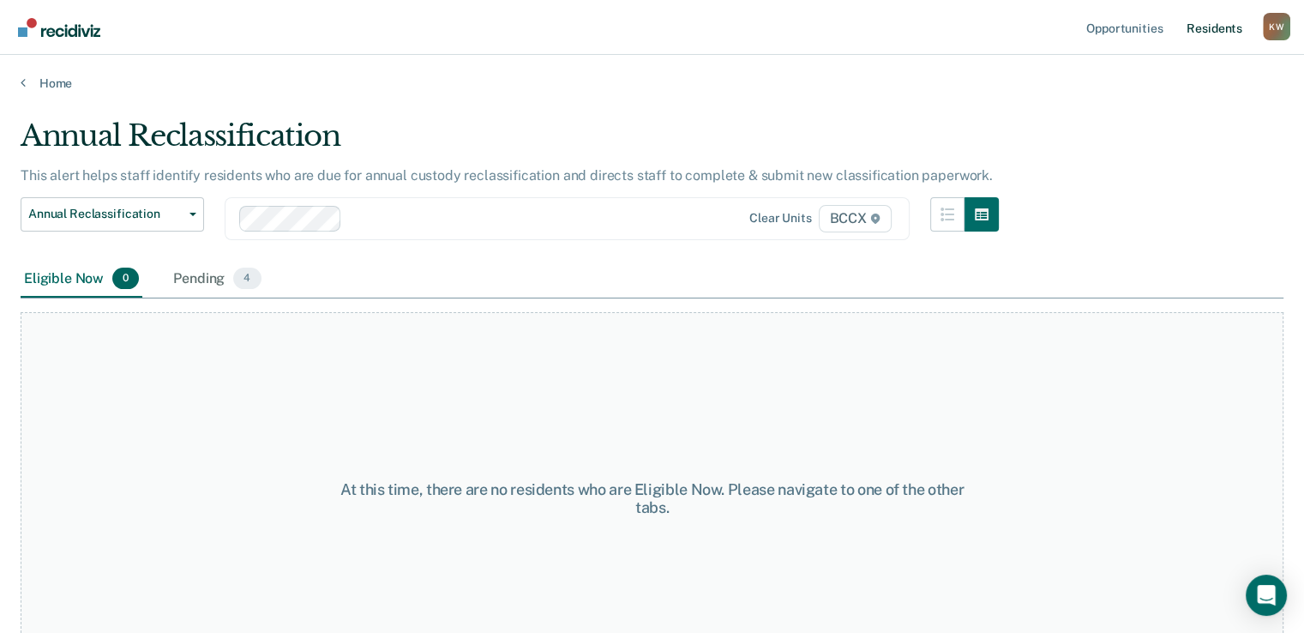
click at [870, 31] on link "Resident s" at bounding box center [1214, 27] width 63 height 55
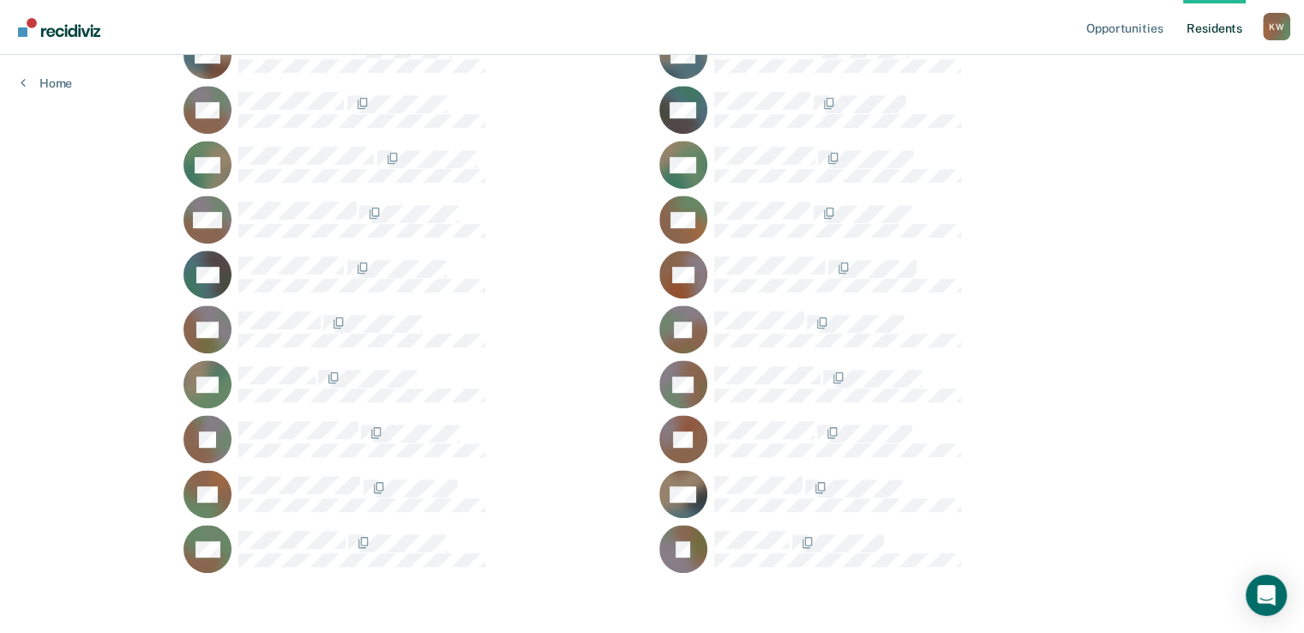
scroll to position [948, 0]
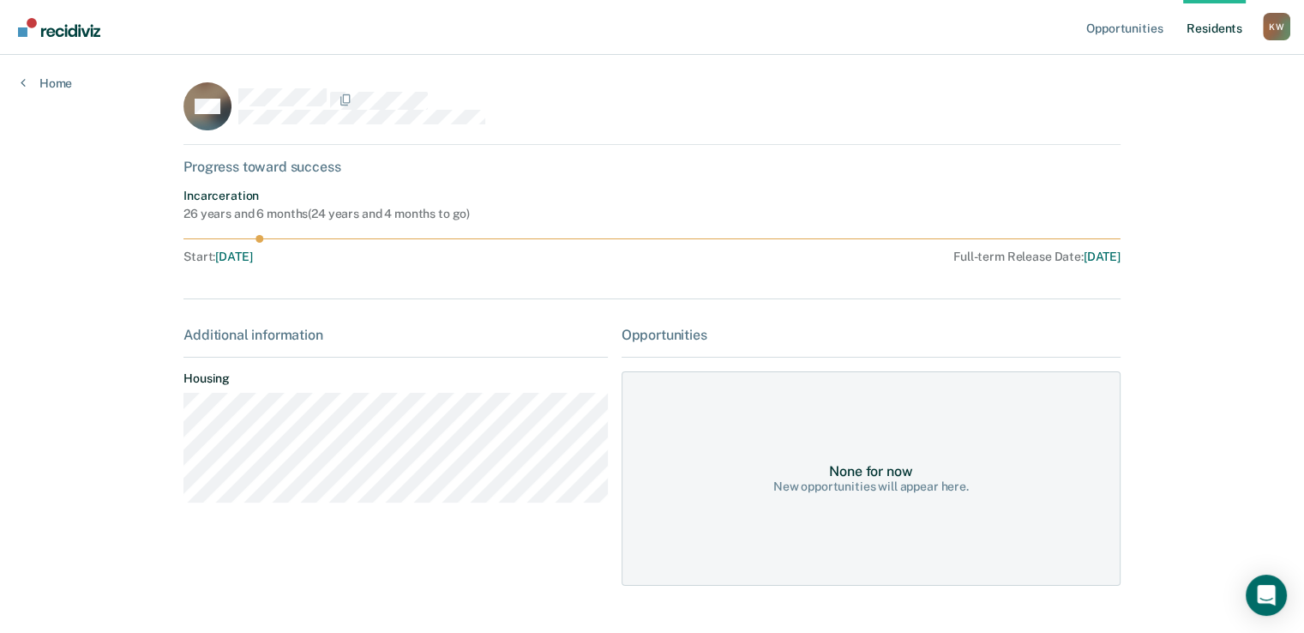
click at [870, 33] on link "Resident s" at bounding box center [1214, 27] width 63 height 55
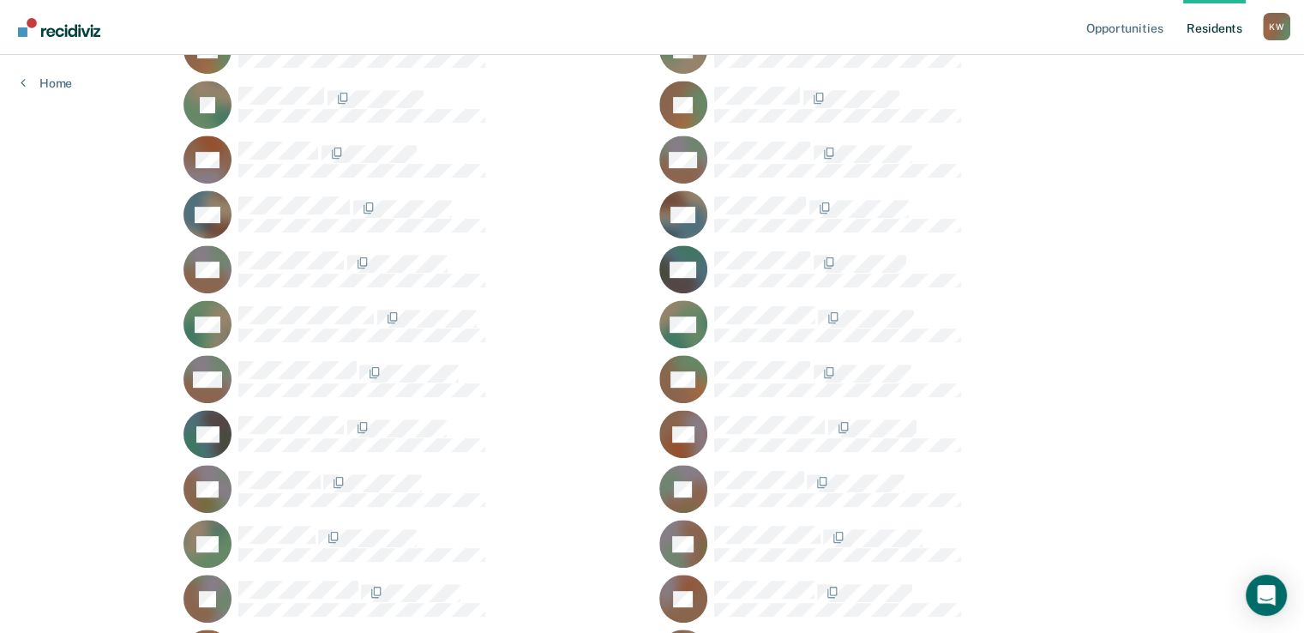
scroll to position [691, 0]
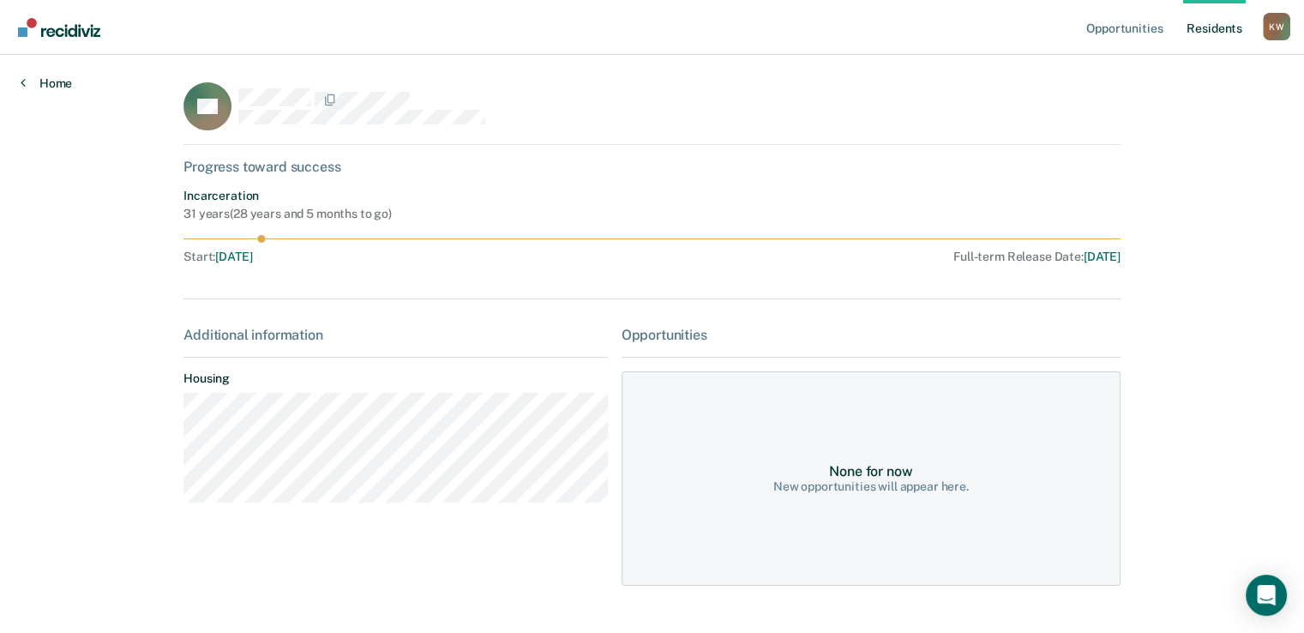
click at [65, 83] on link "Home" at bounding box center [46, 82] width 51 height 15
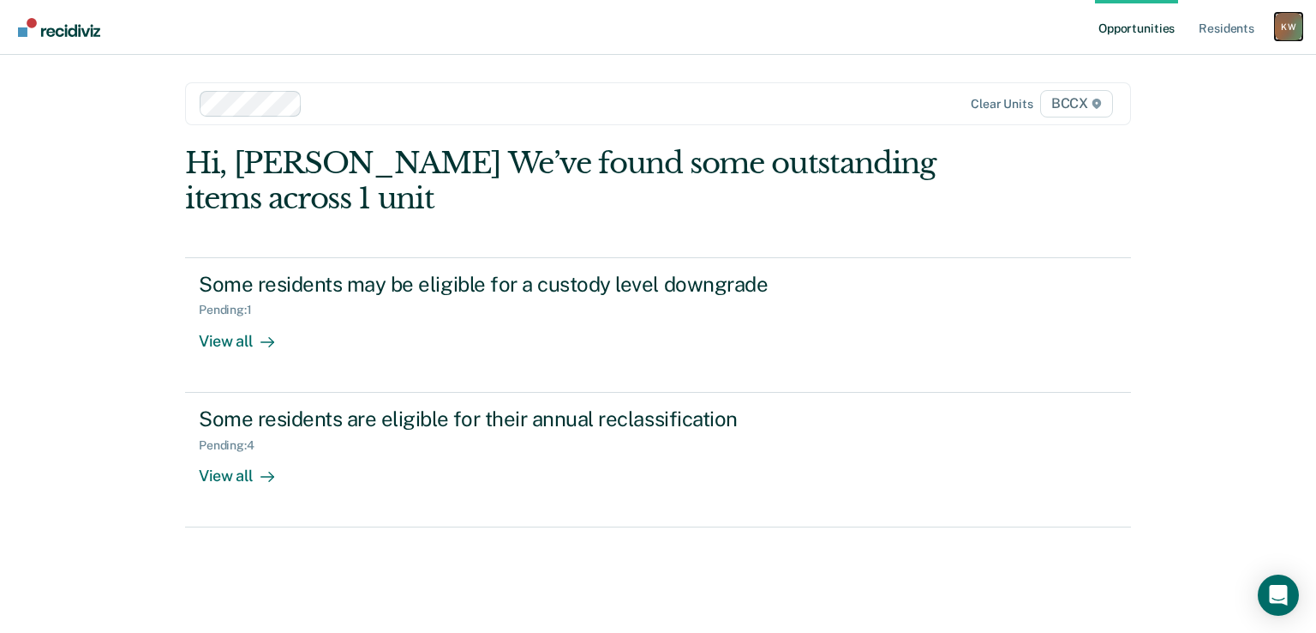
click at [870, 25] on div "K W" at bounding box center [1288, 26] width 27 height 27
